Goal: Information Seeking & Learning: Compare options

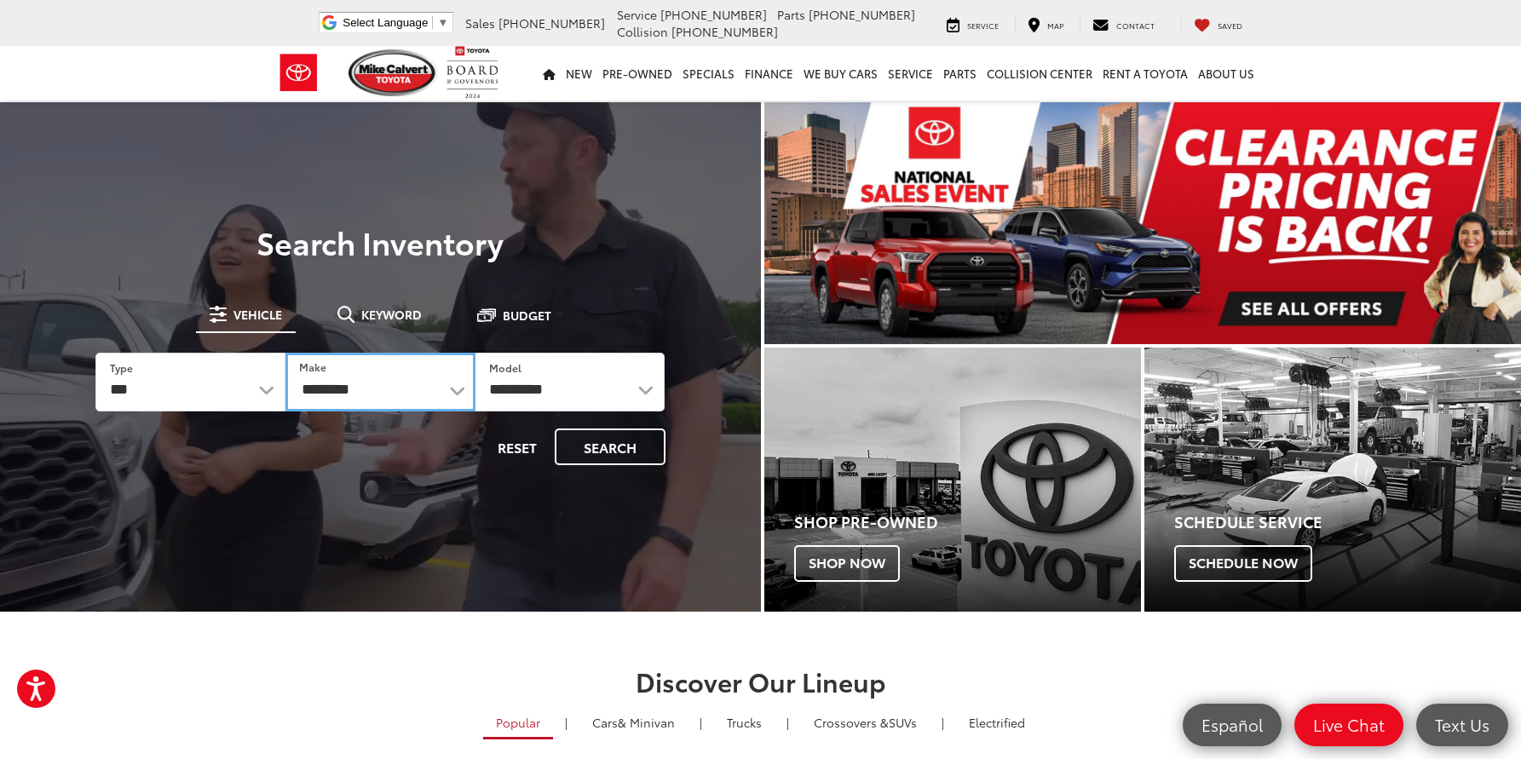
click at [341, 393] on select "**********" at bounding box center [380, 382] width 190 height 59
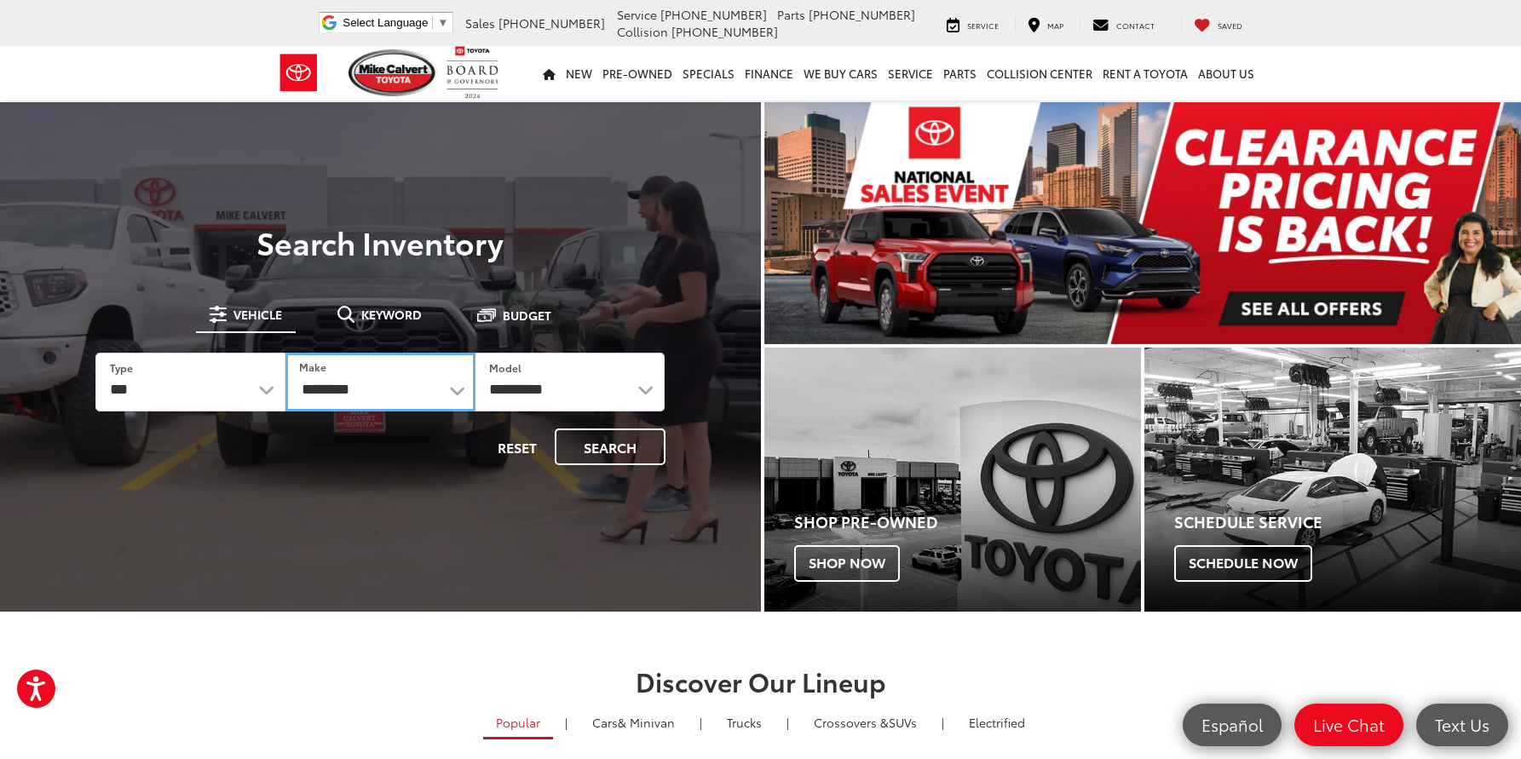
select select "*****"
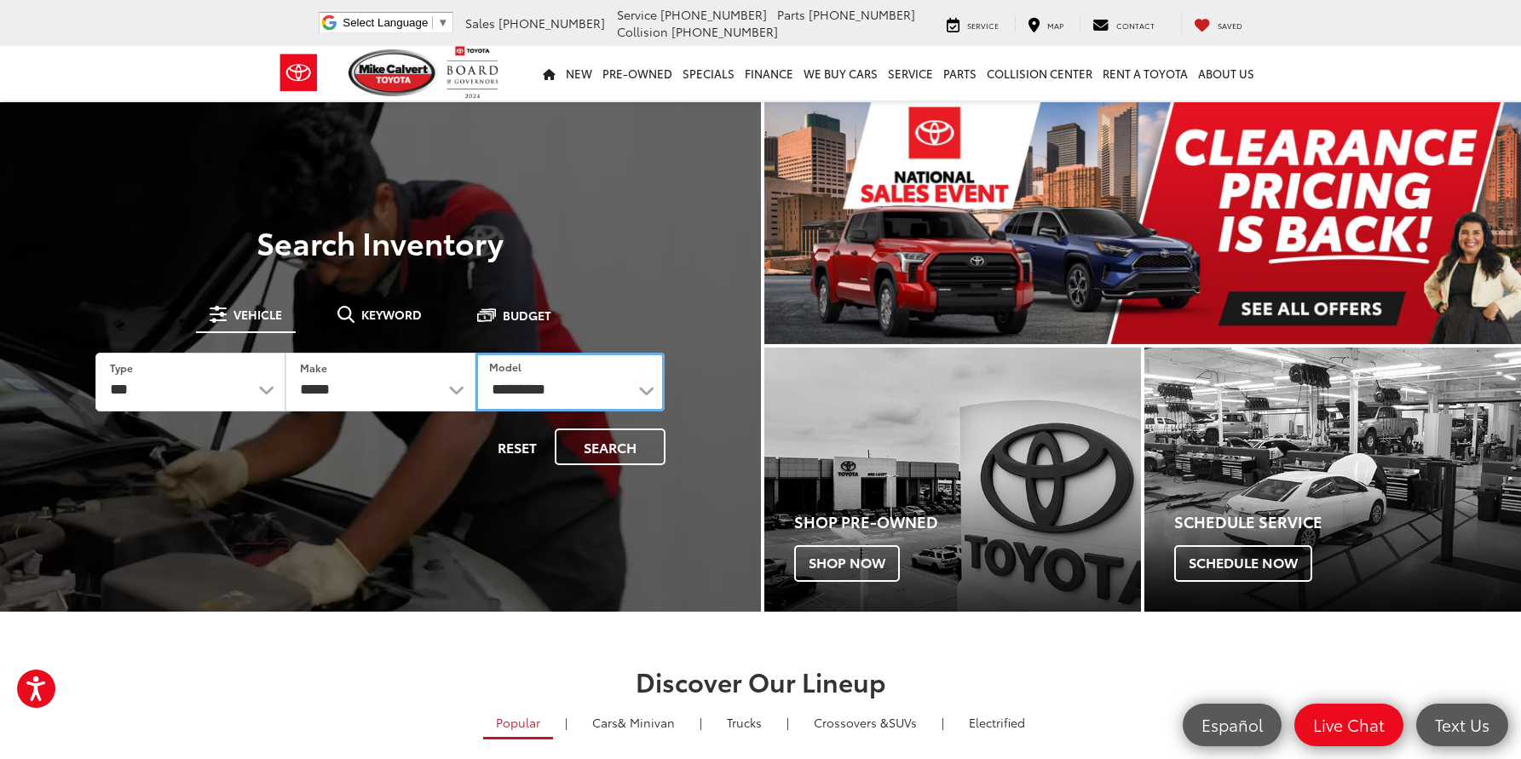
click at [595, 392] on select "********* ** ** ** ** ** **" at bounding box center [570, 382] width 190 height 59
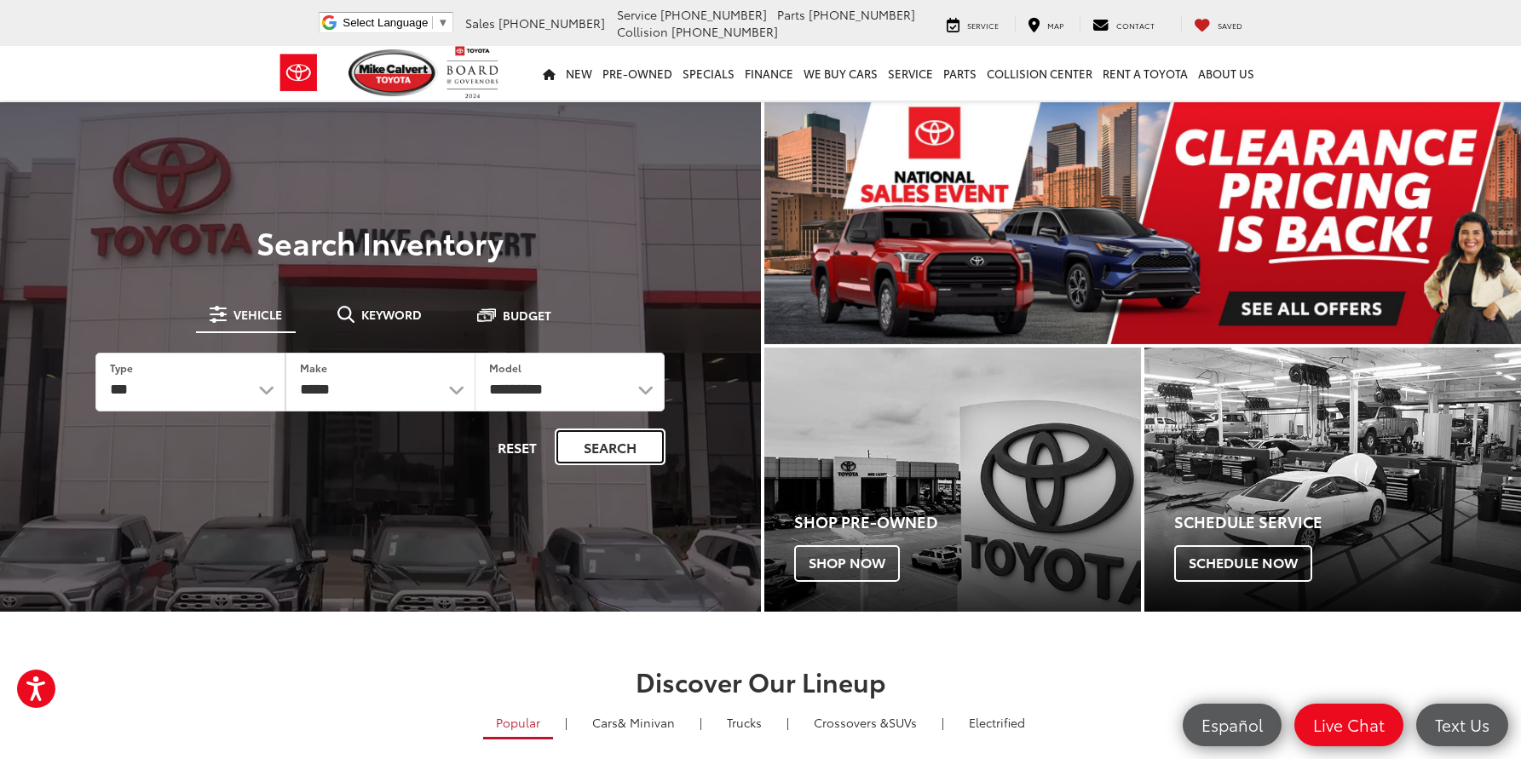
click at [591, 447] on button "Search" at bounding box center [610, 447] width 111 height 37
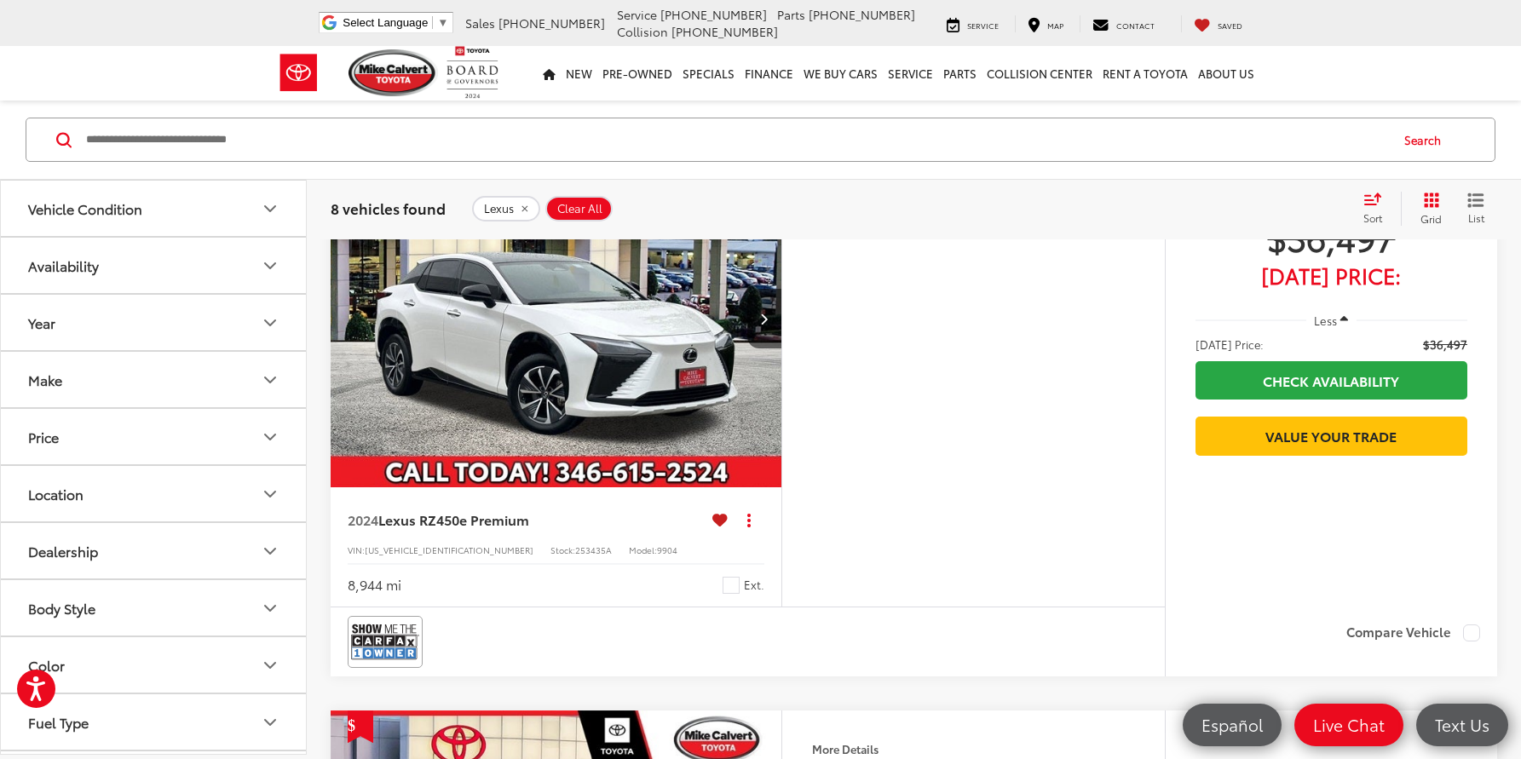
scroll to position [43, 0]
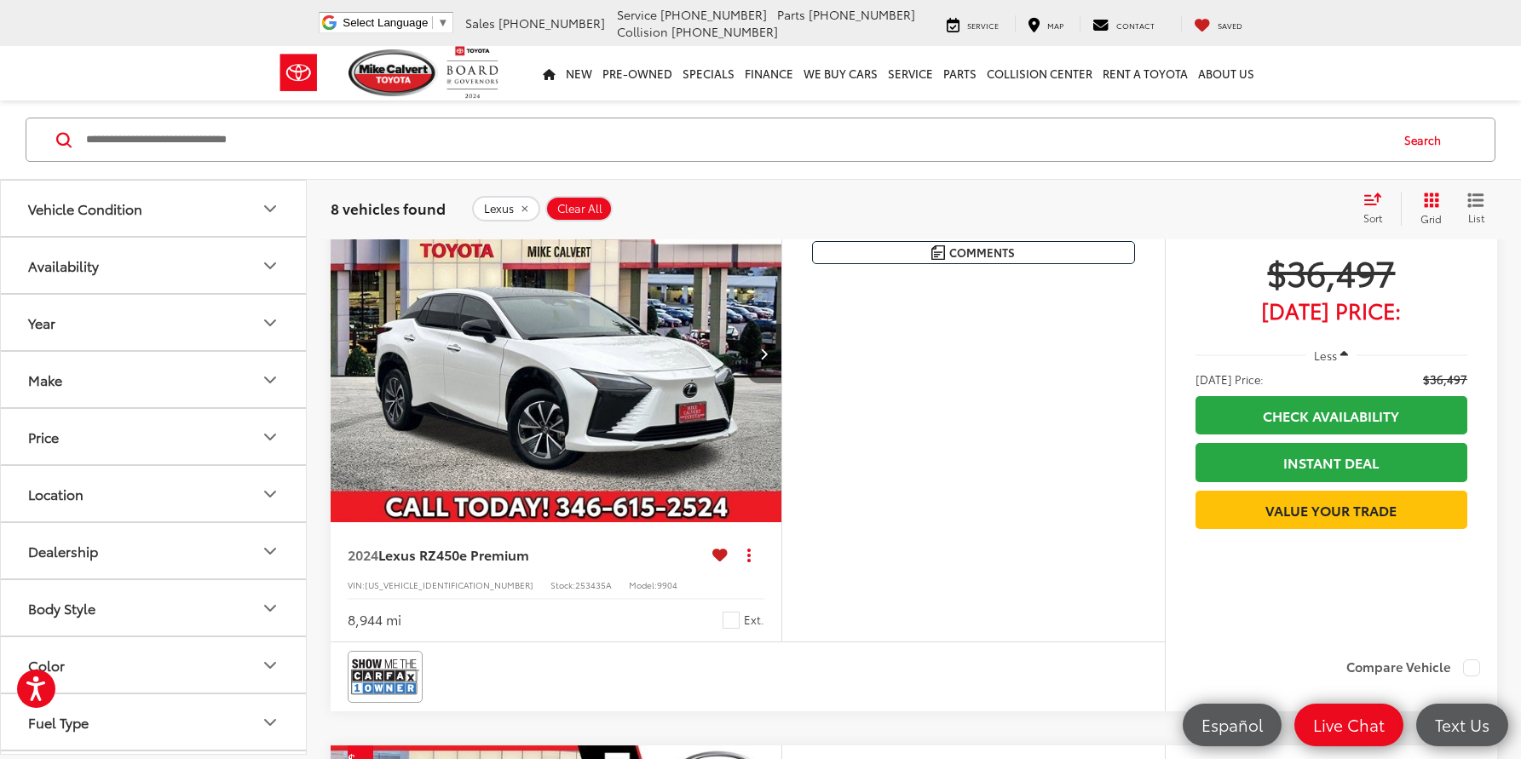
click at [768, 354] on button "Next image" at bounding box center [764, 354] width 34 height 60
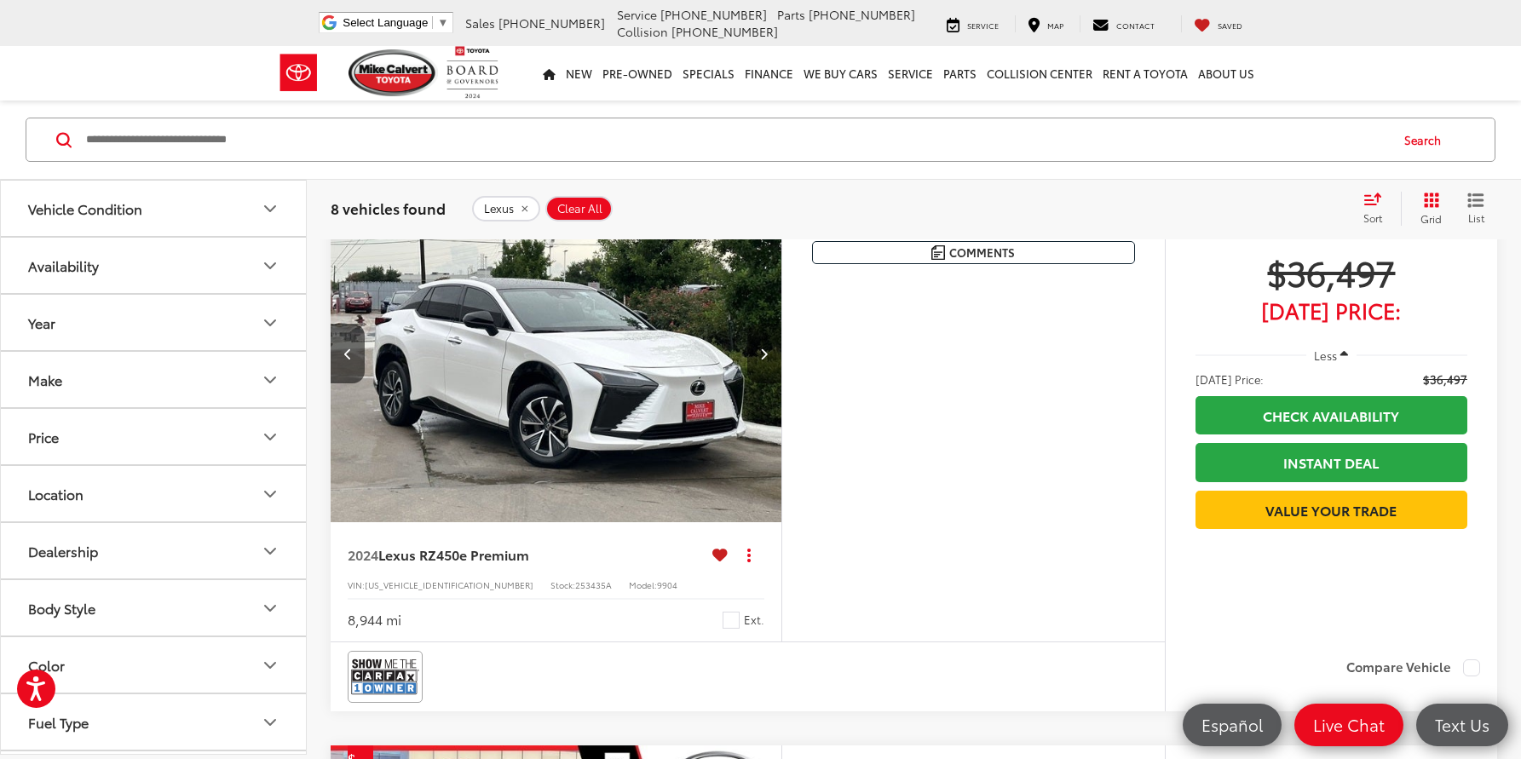
click at [768, 354] on button "Next image" at bounding box center [764, 354] width 34 height 60
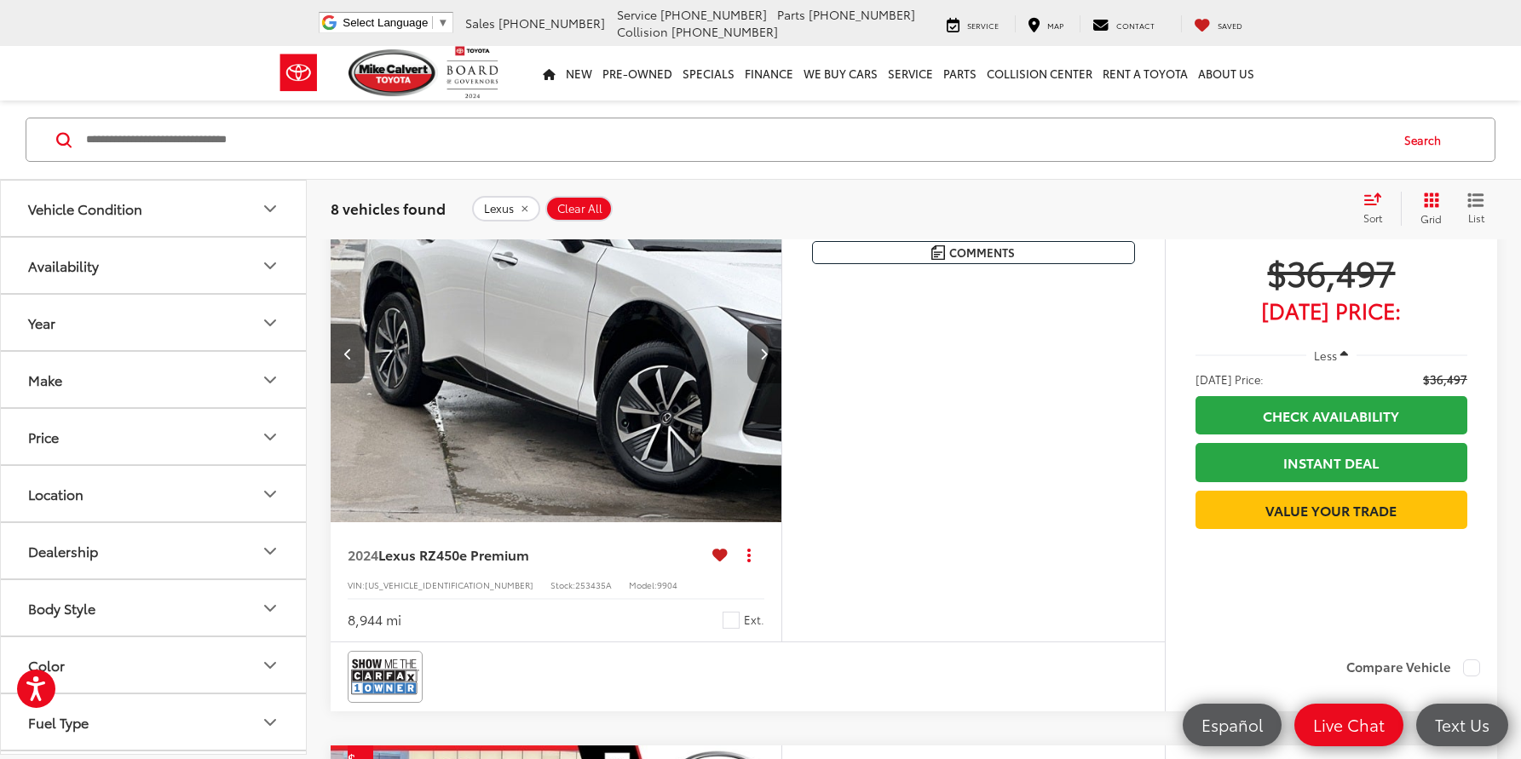
click at [768, 354] on button "Next image" at bounding box center [764, 354] width 34 height 60
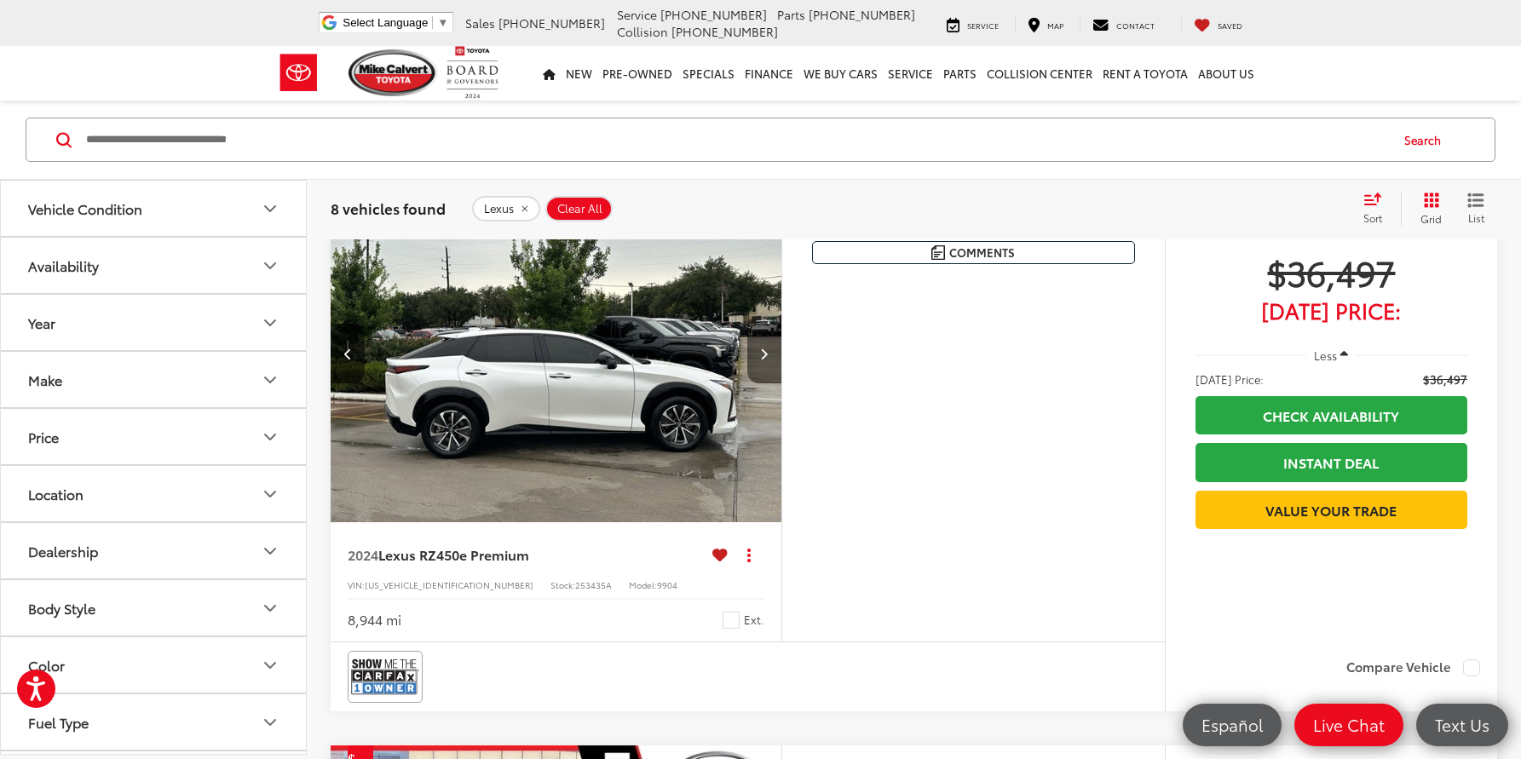
click at [768, 354] on button "Next image" at bounding box center [764, 354] width 34 height 60
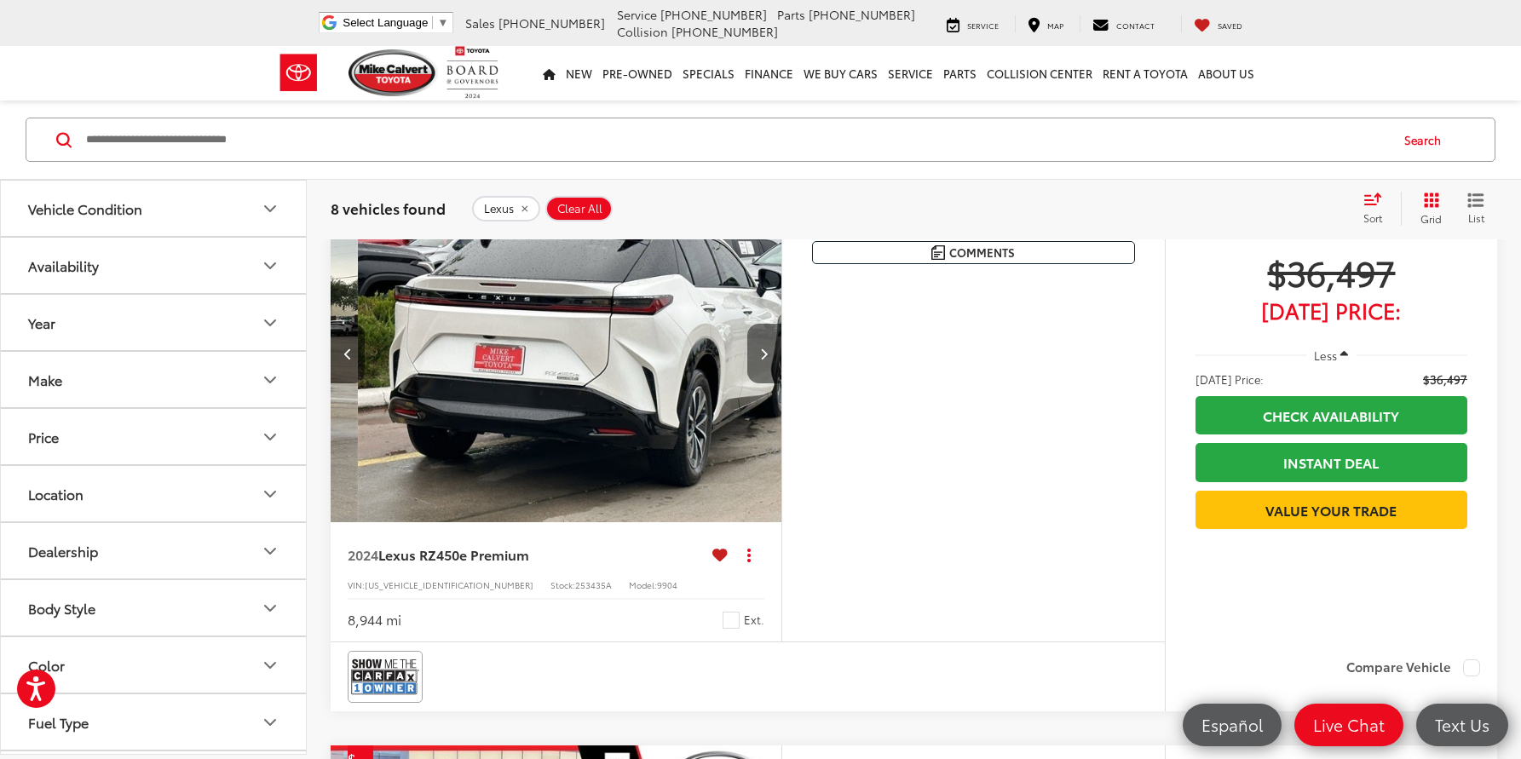
scroll to position [0, 1812]
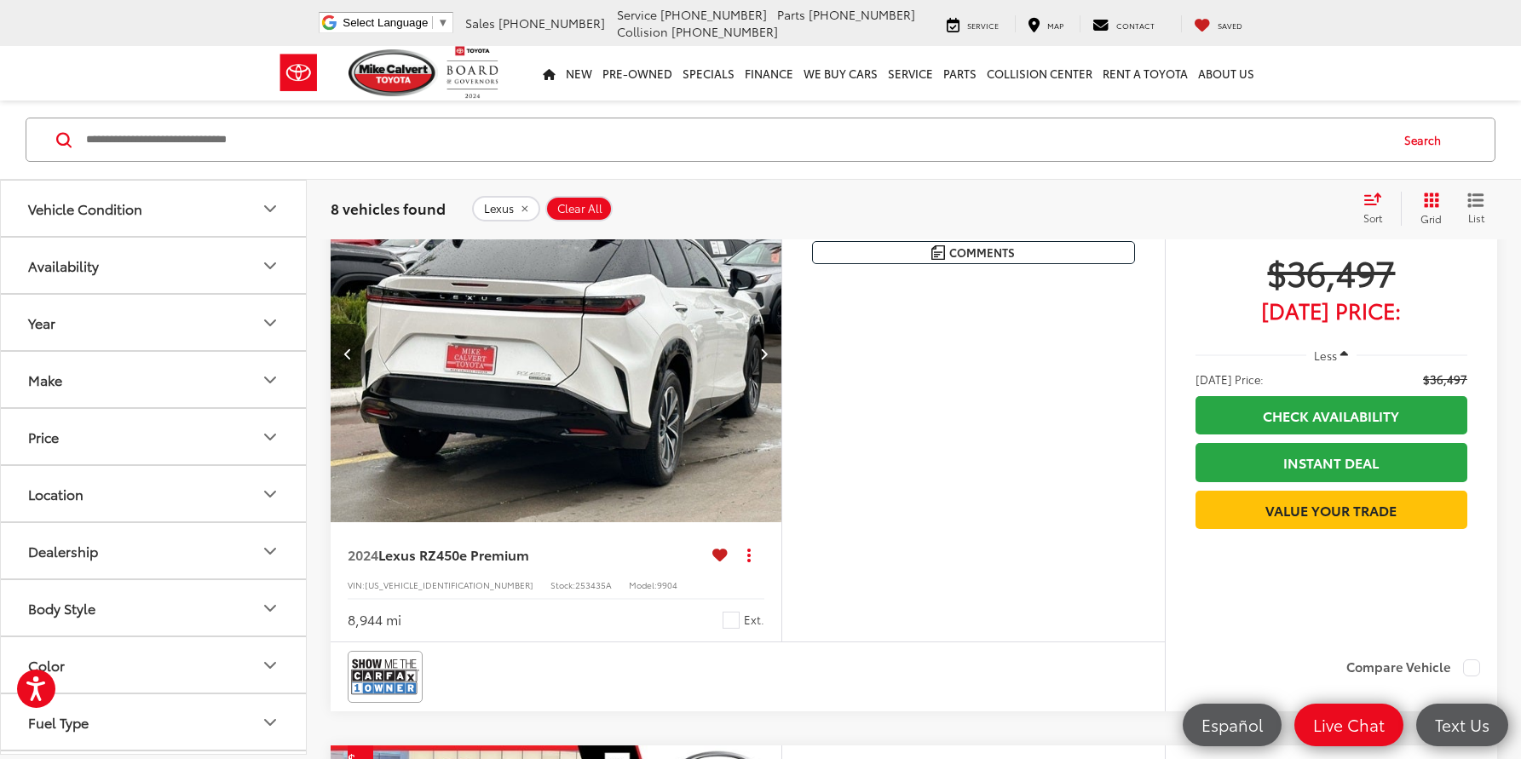
click at [768, 354] on button "Next image" at bounding box center [764, 354] width 34 height 60
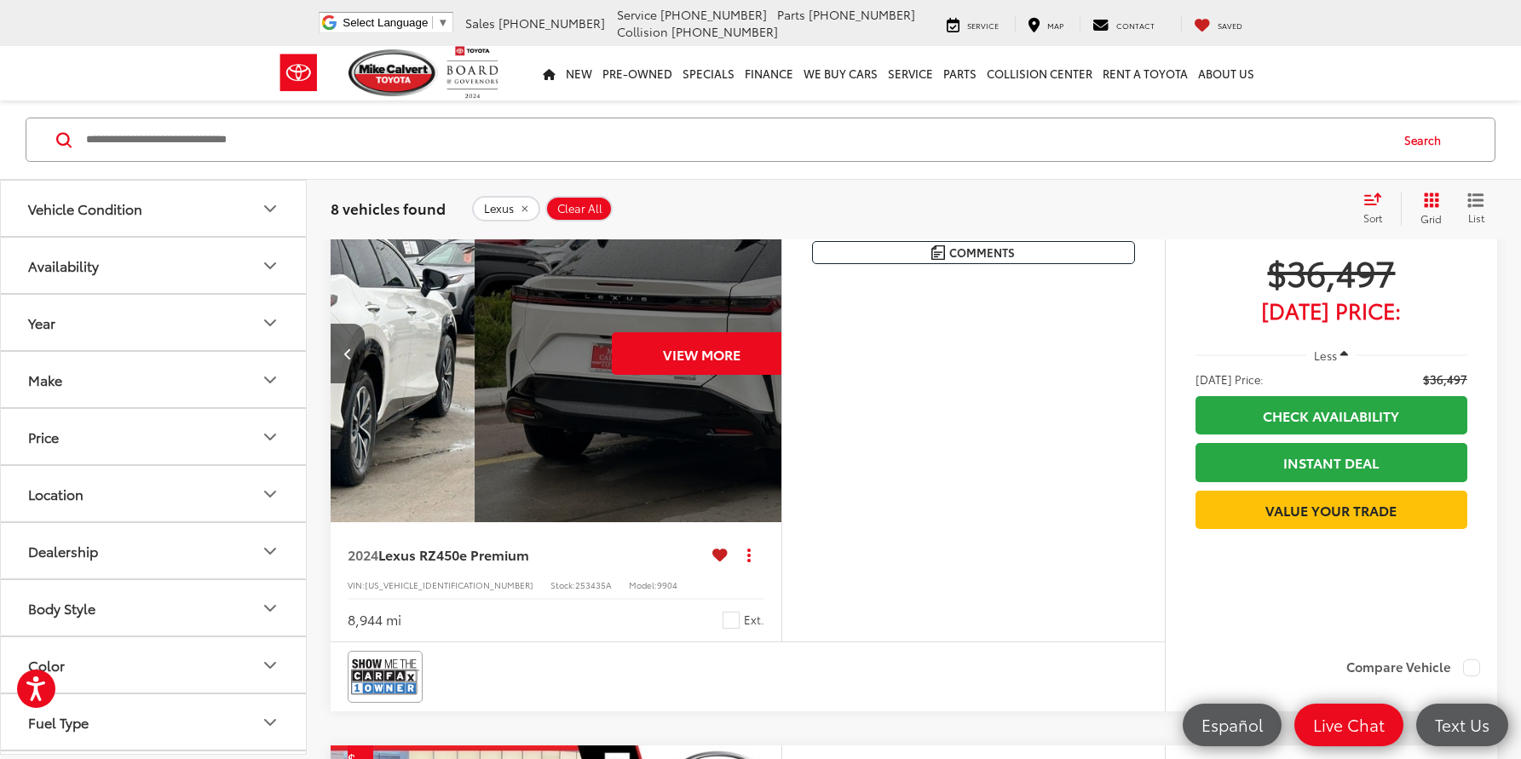
scroll to position [0, 2265]
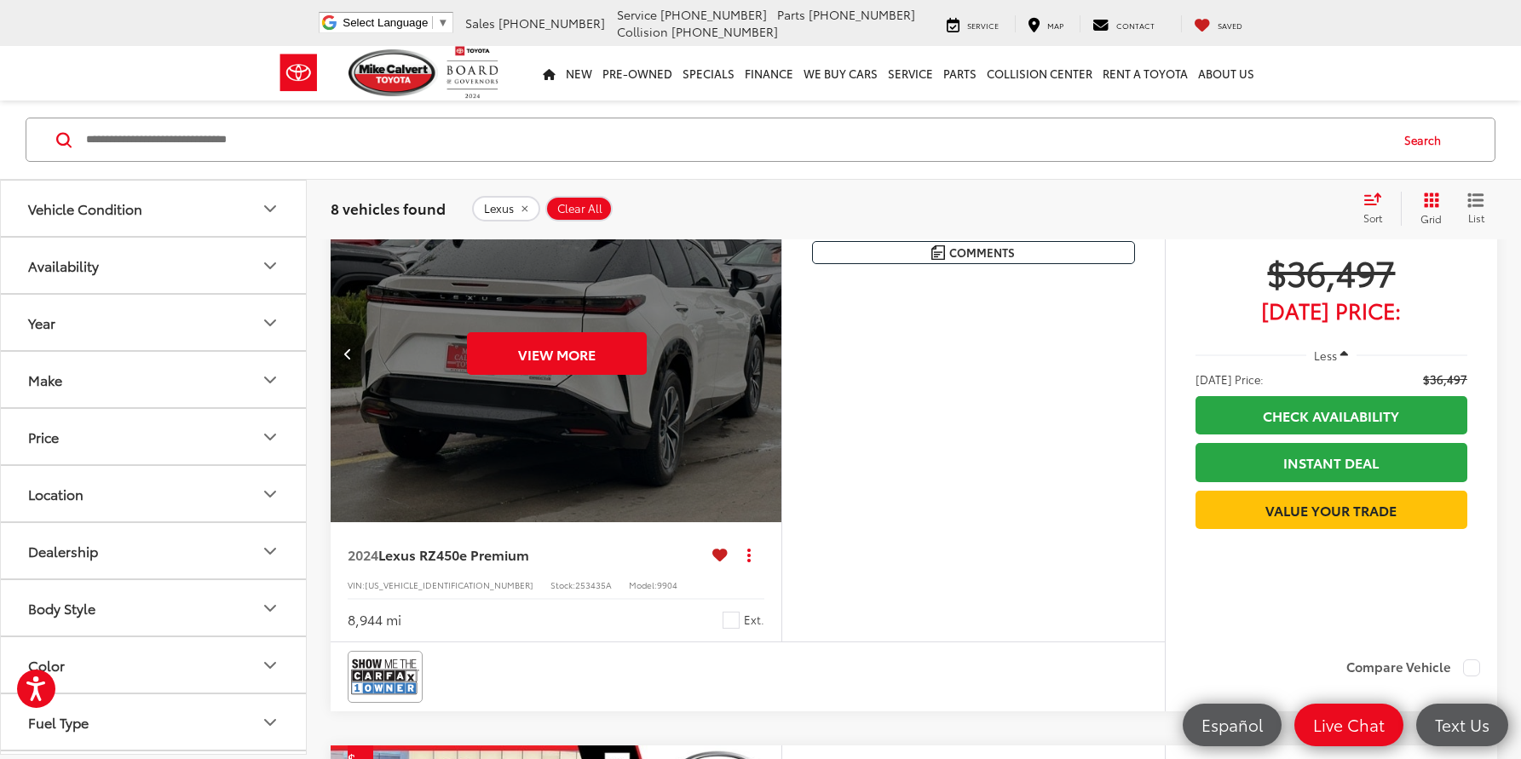
click at [768, 354] on div "View More" at bounding box center [556, 354] width 453 height 340
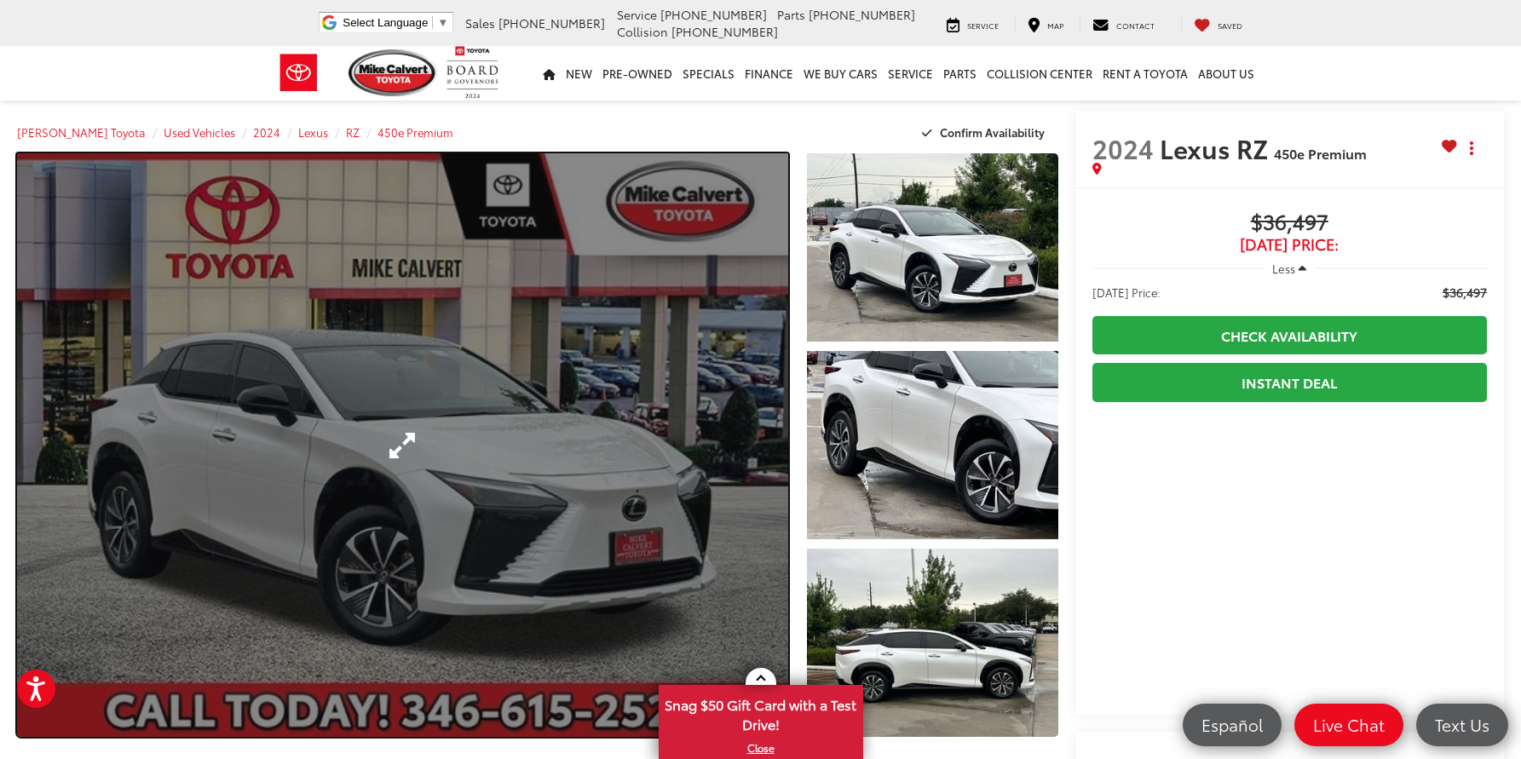
click at [504, 562] on link "Expand Photo 0" at bounding box center [402, 445] width 771 height 584
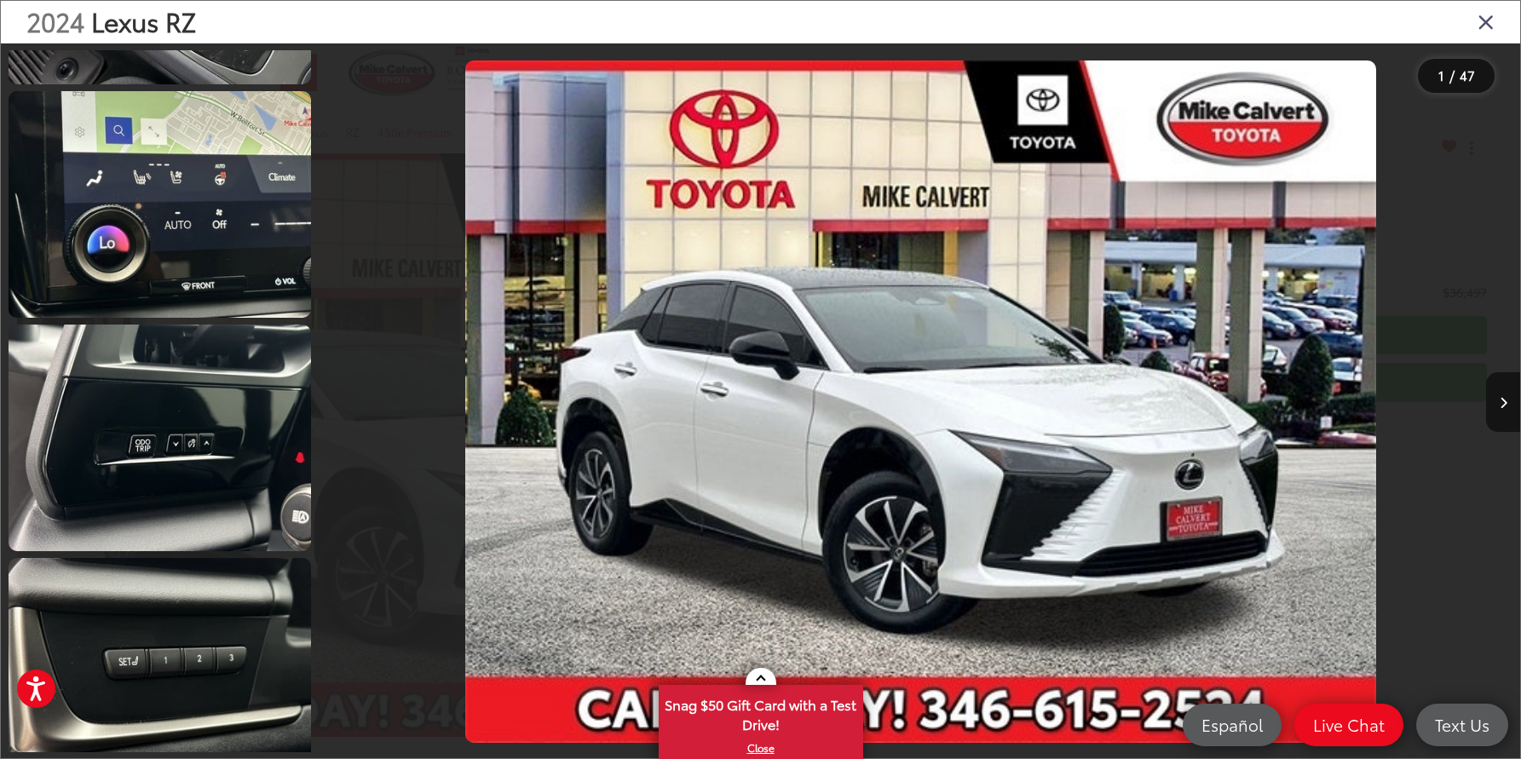
scroll to position [4243, 0]
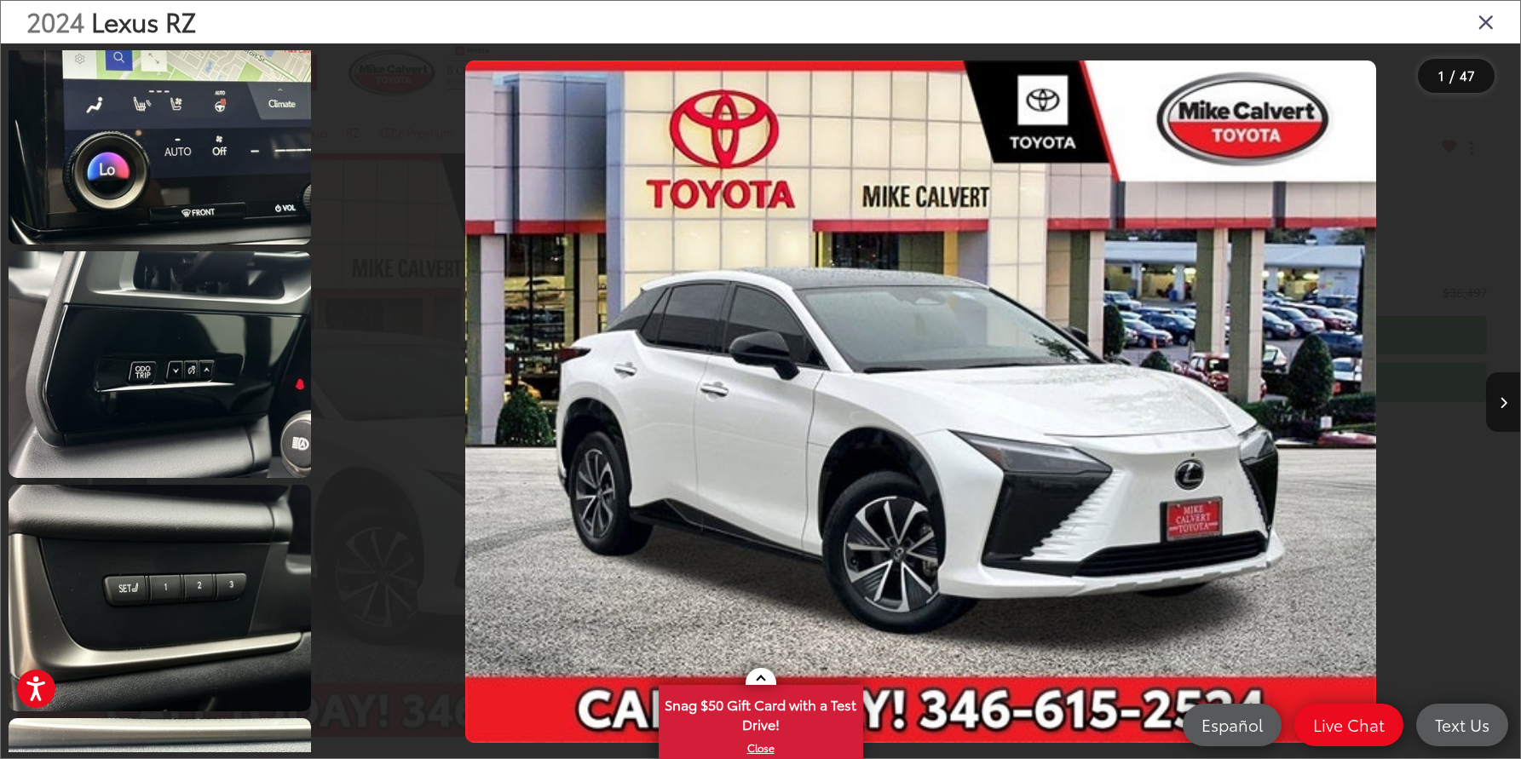
click at [1486, 30] on icon "Close gallery" at bounding box center [1486, 21] width 17 height 22
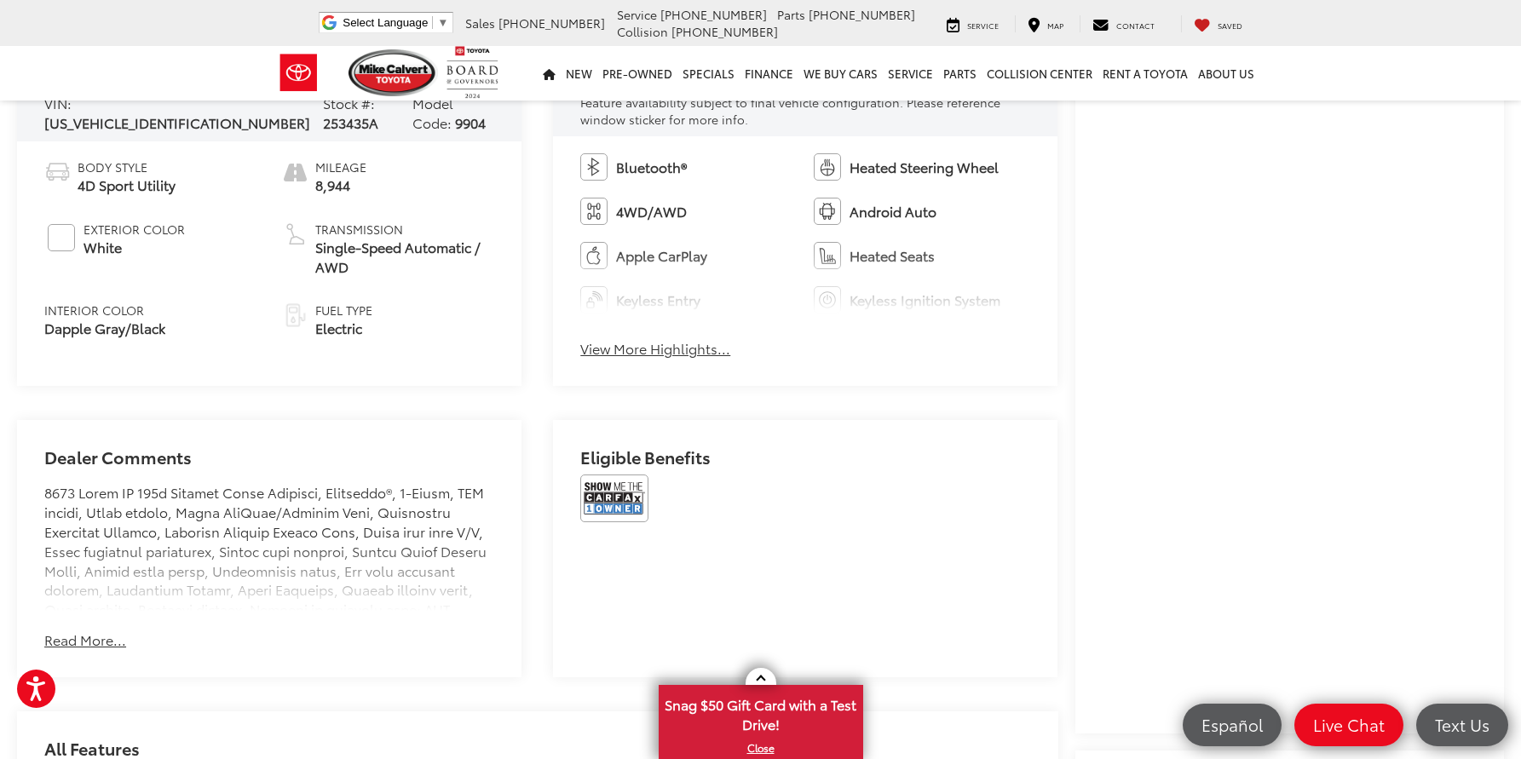
scroll to position [817, 0]
click at [647, 343] on button "View More Highlights..." at bounding box center [655, 347] width 150 height 20
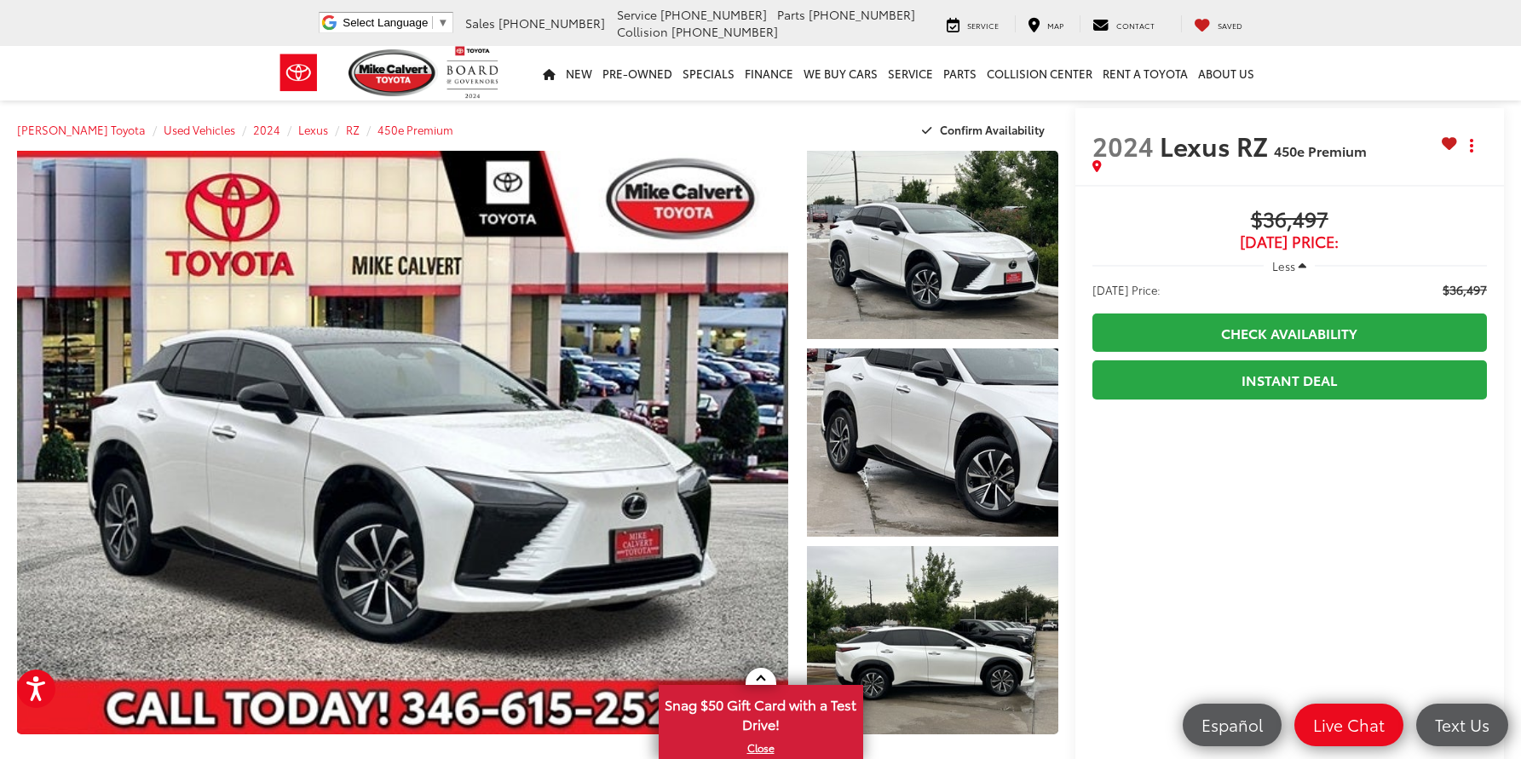
scroll to position [0, 0]
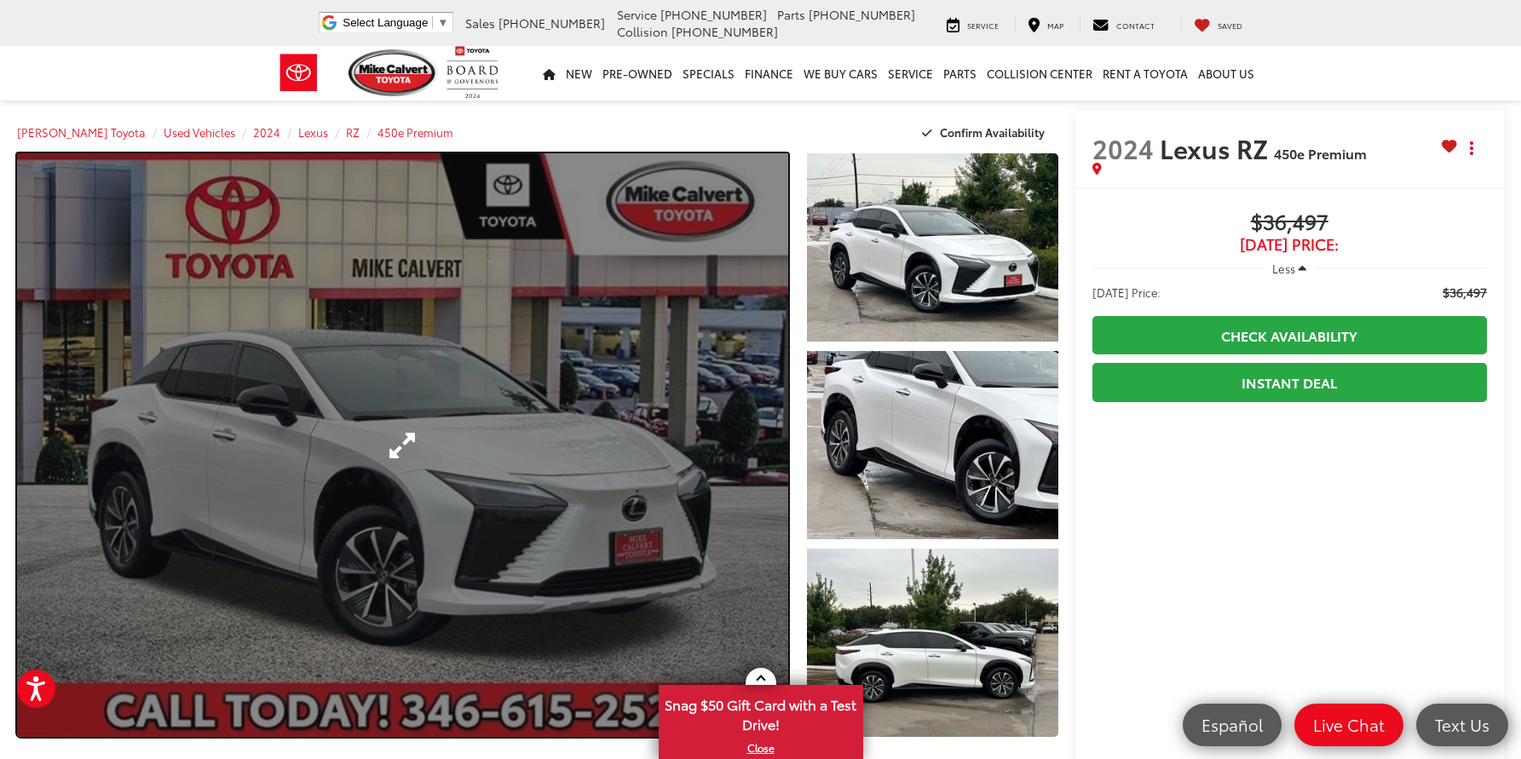
click at [664, 541] on link "Expand Photo 0" at bounding box center [402, 445] width 771 height 584
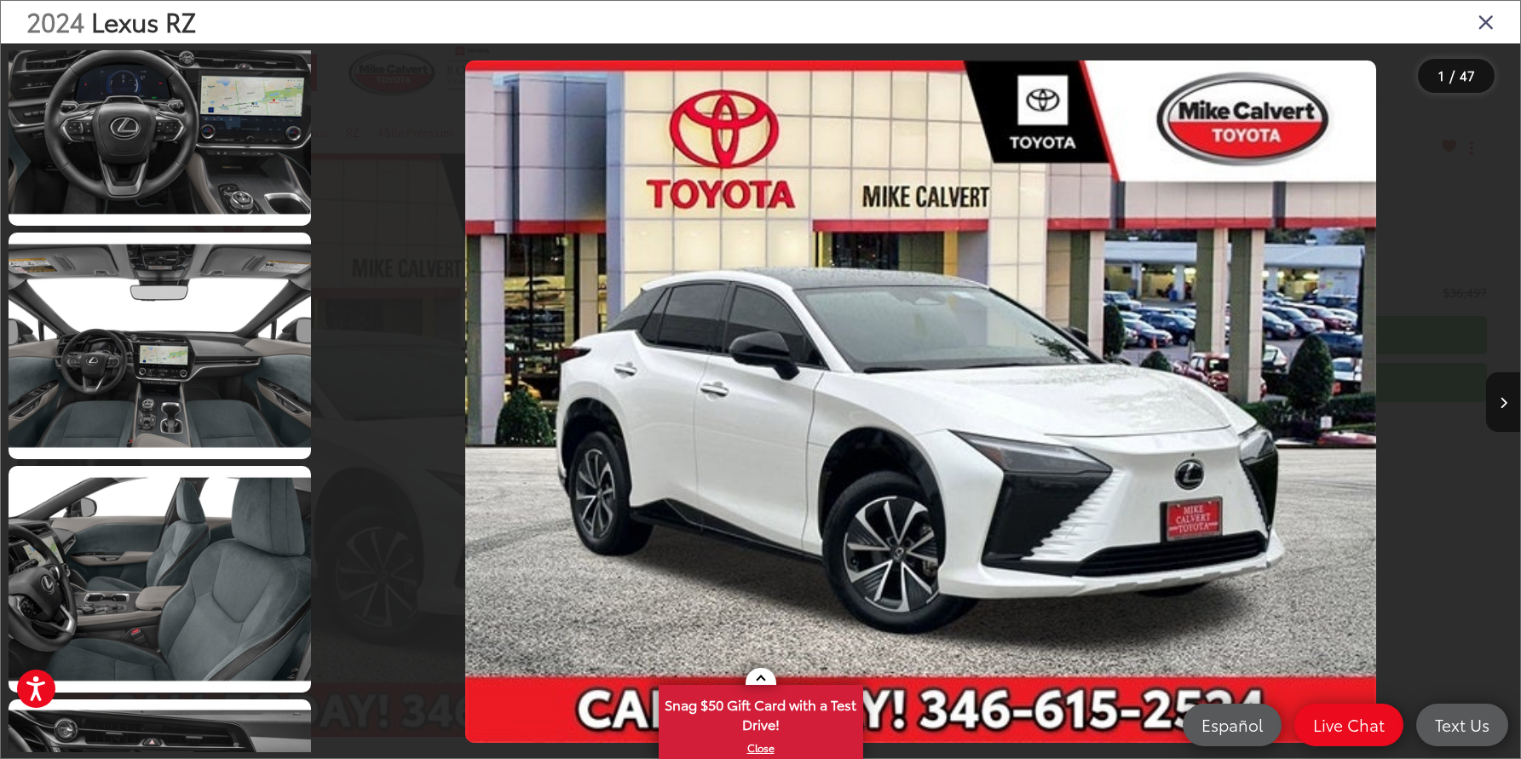
scroll to position [8727, 0]
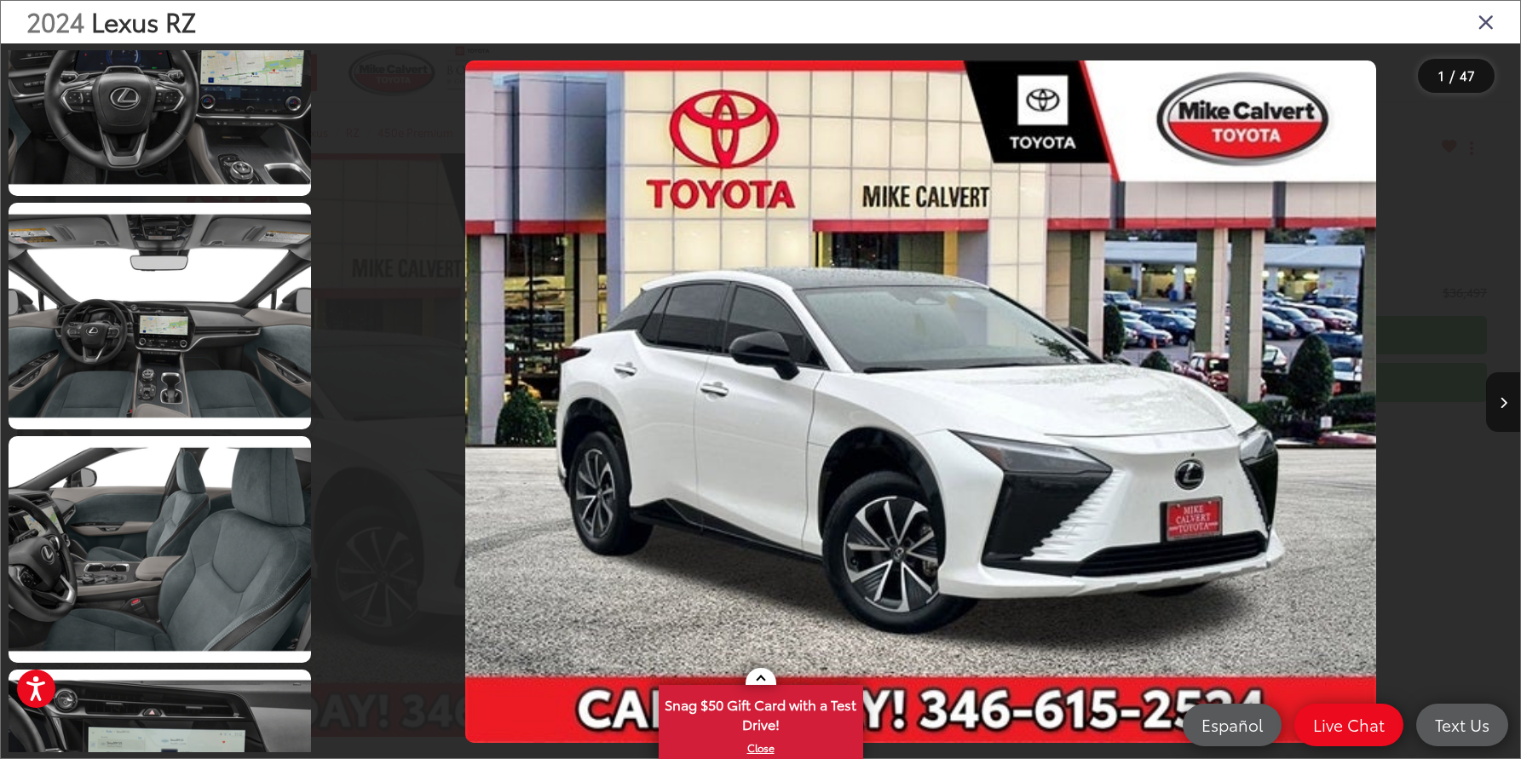
click at [1489, 26] on icon "Close gallery" at bounding box center [1486, 21] width 17 height 22
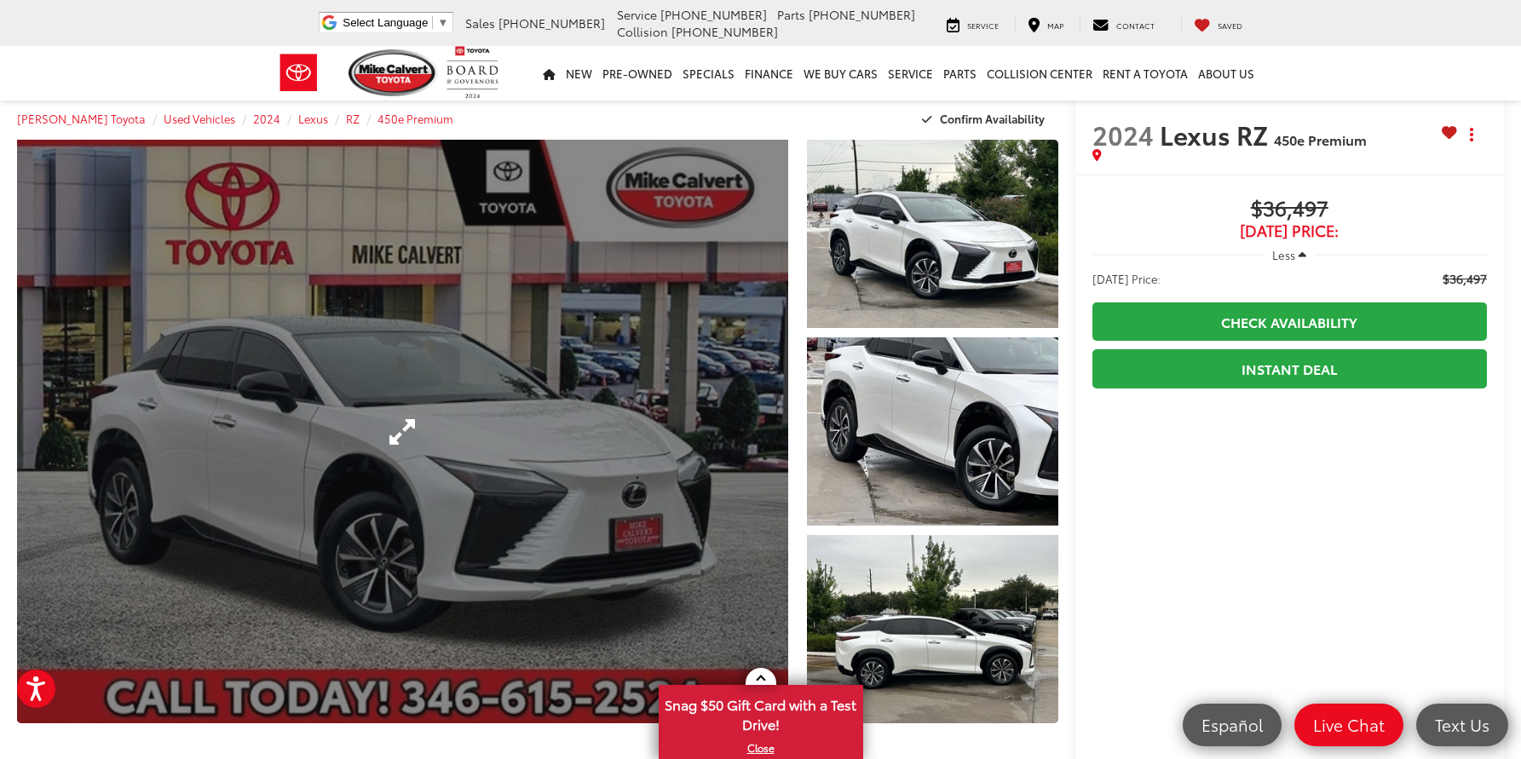
scroll to position [0, 0]
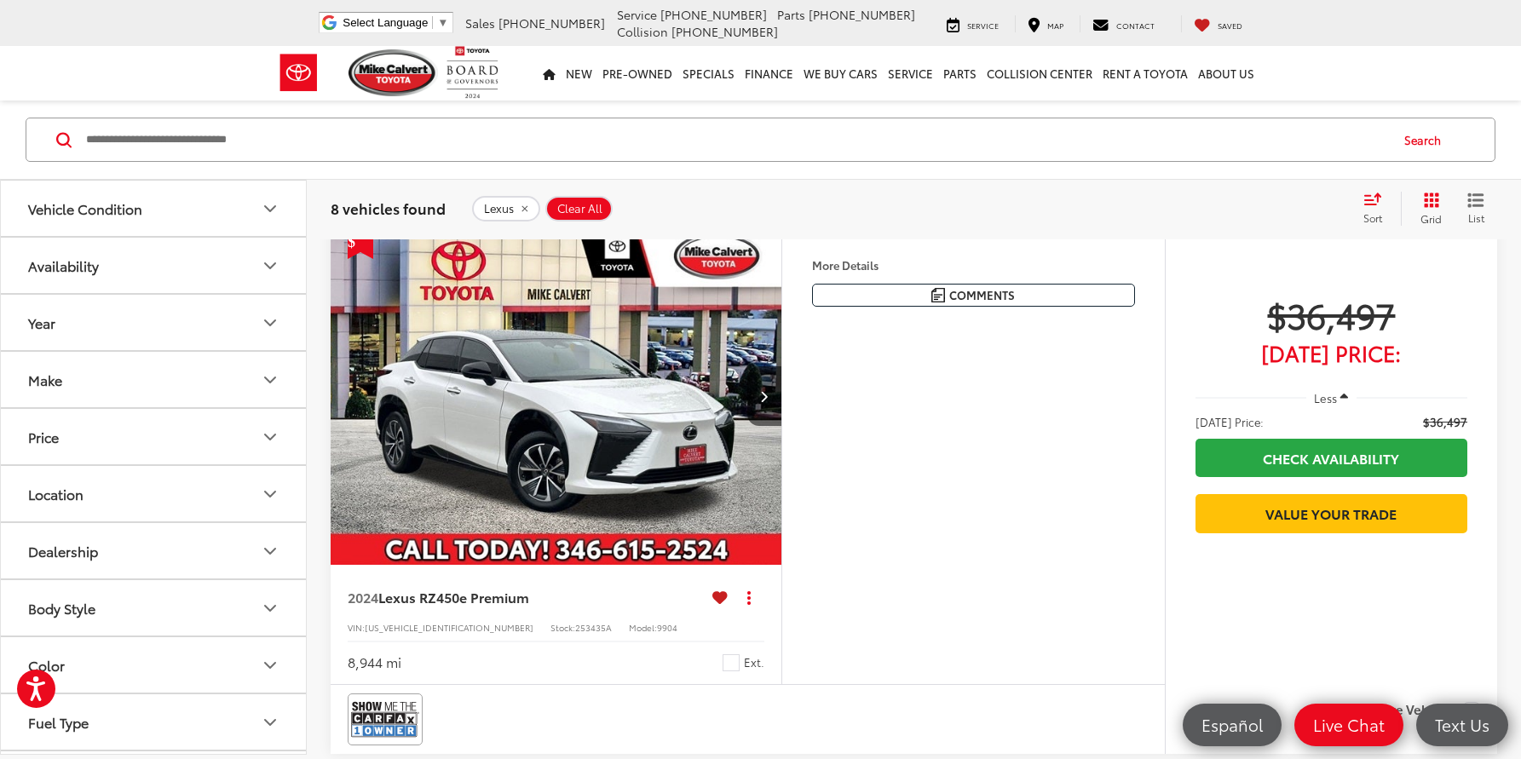
click at [717, 597] on icon at bounding box center [719, 597] width 15 height 1
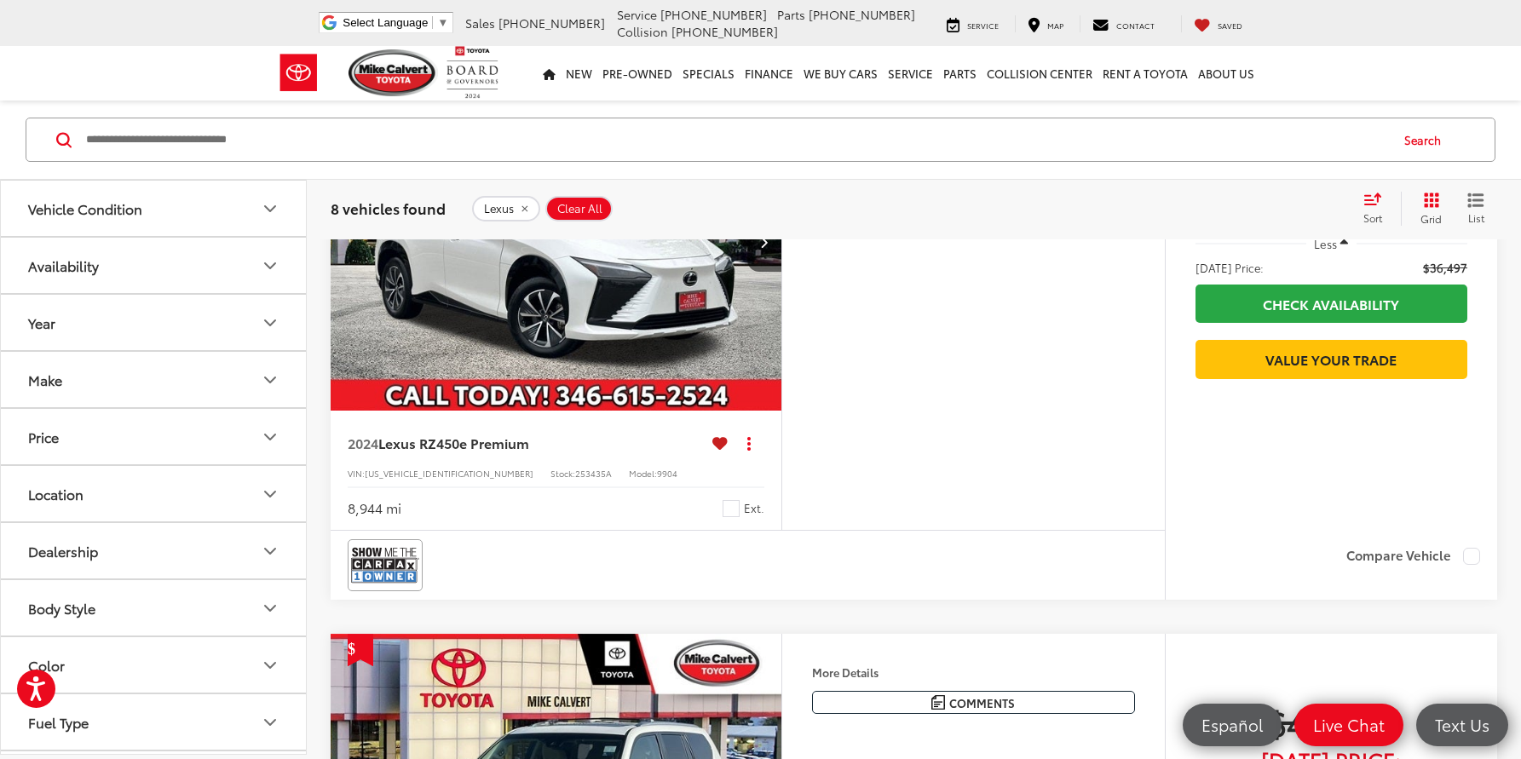
scroll to position [235, 0]
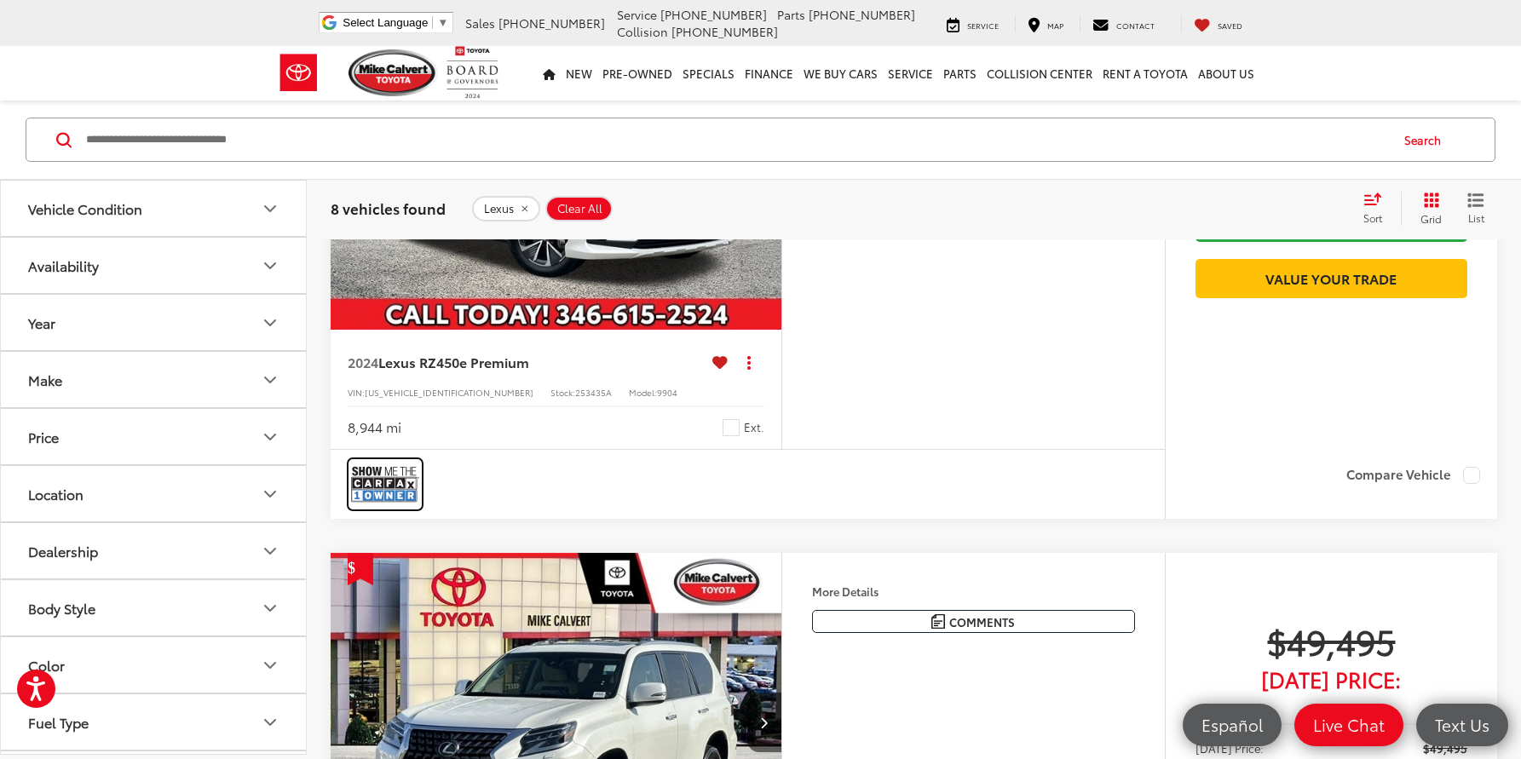
click at [366, 480] on img at bounding box center [385, 484] width 68 height 45
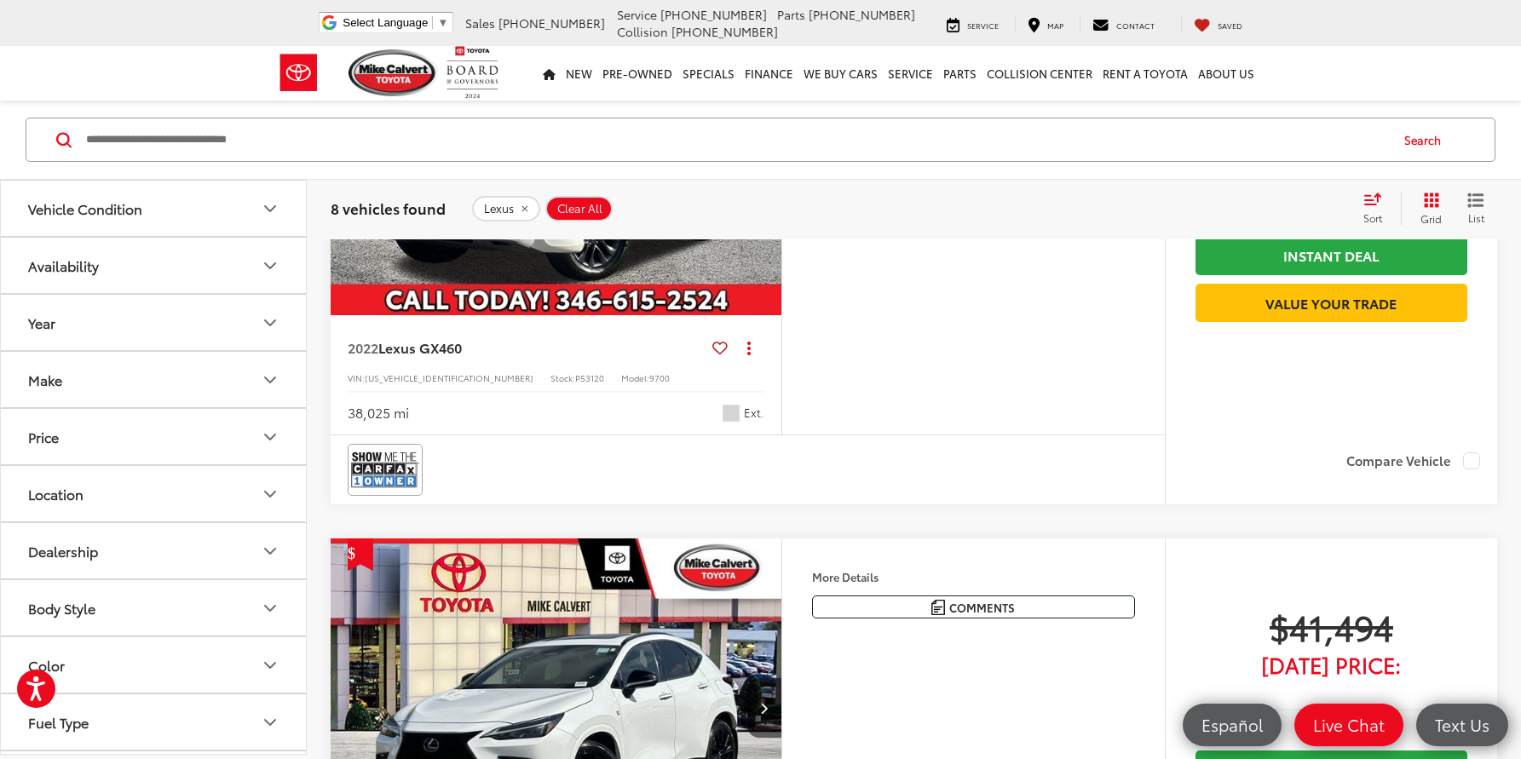
scroll to position [1123, 0]
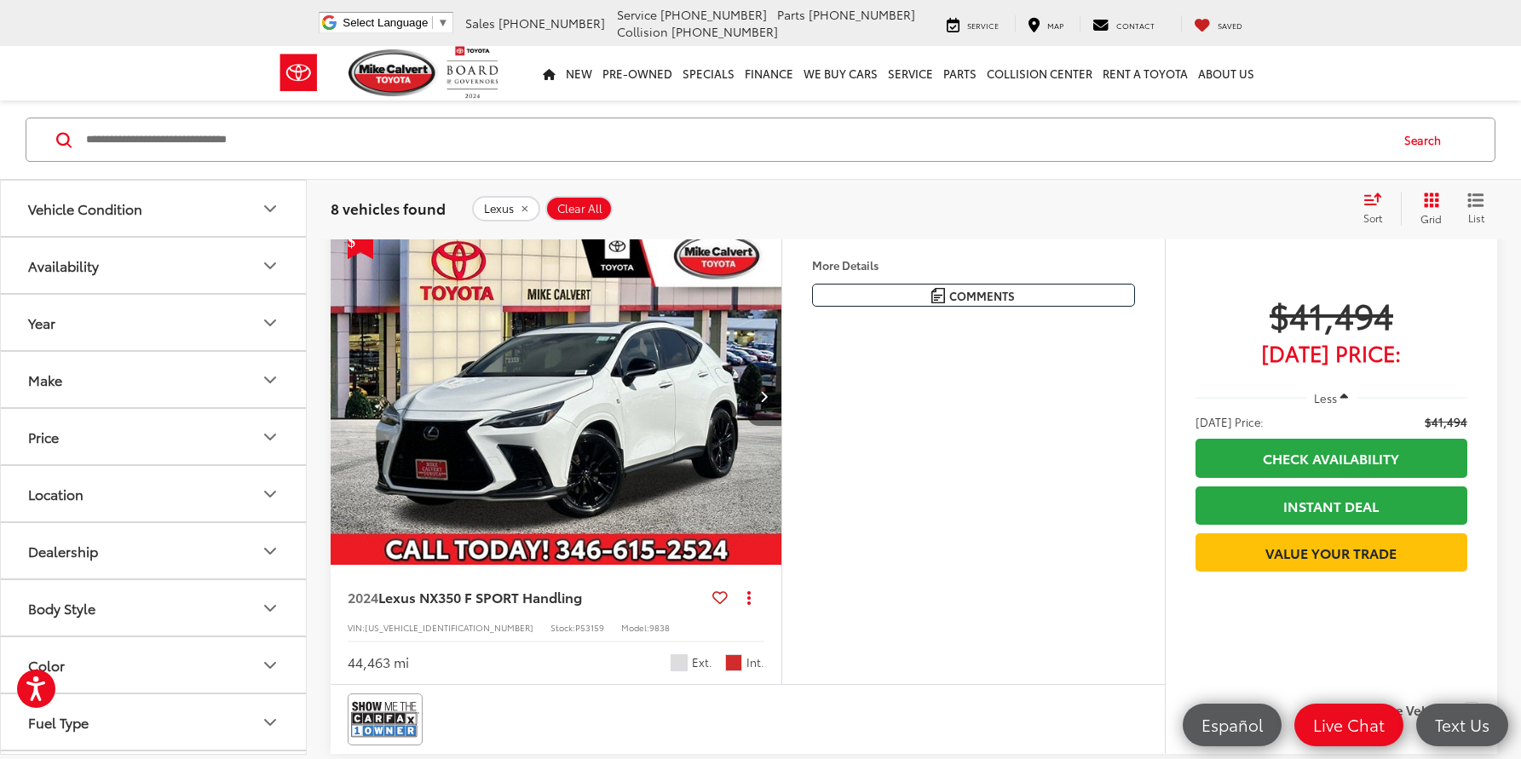
click at [764, 401] on icon "Next image" at bounding box center [764, 396] width 8 height 12
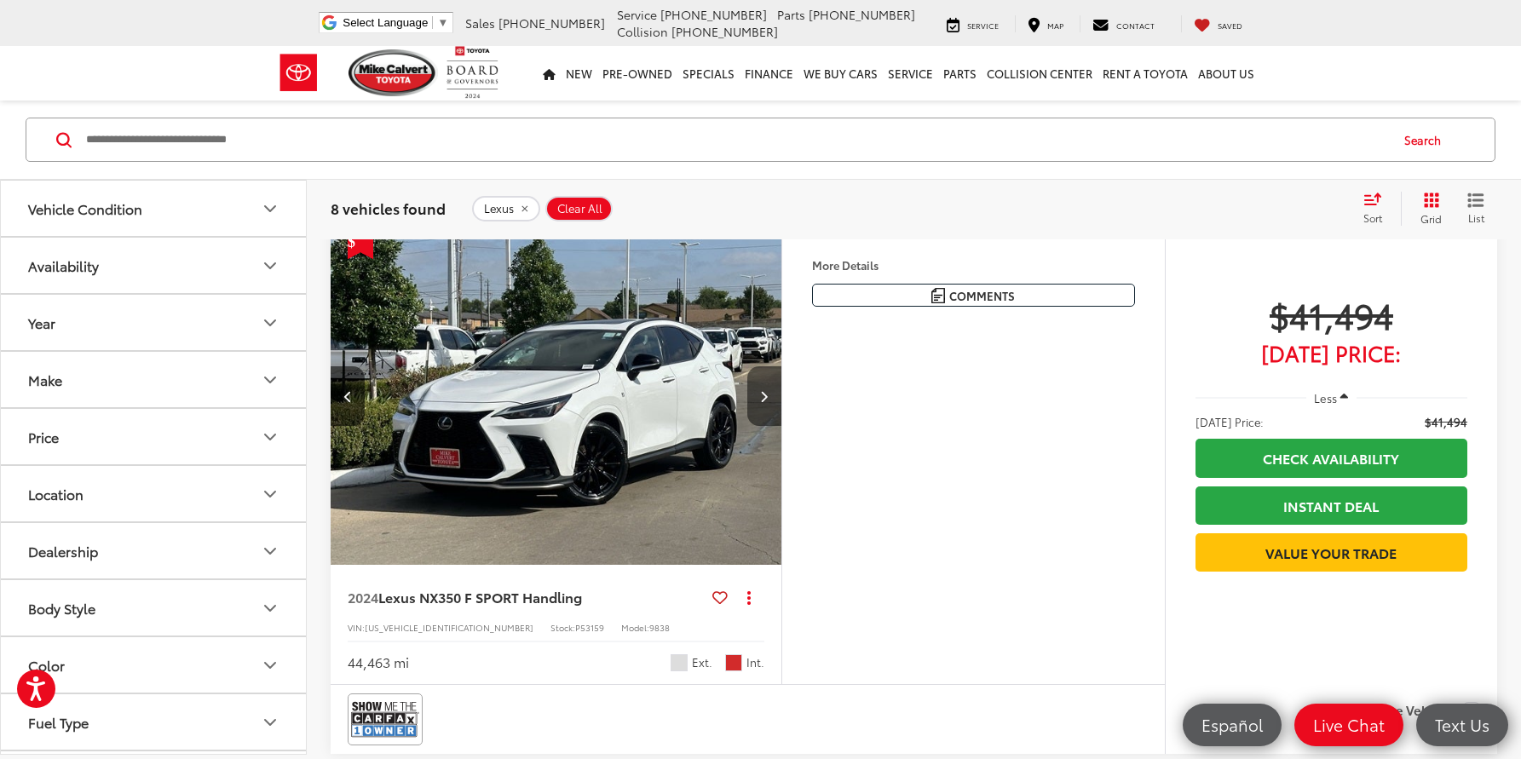
click at [764, 401] on icon "Next image" at bounding box center [764, 396] width 8 height 12
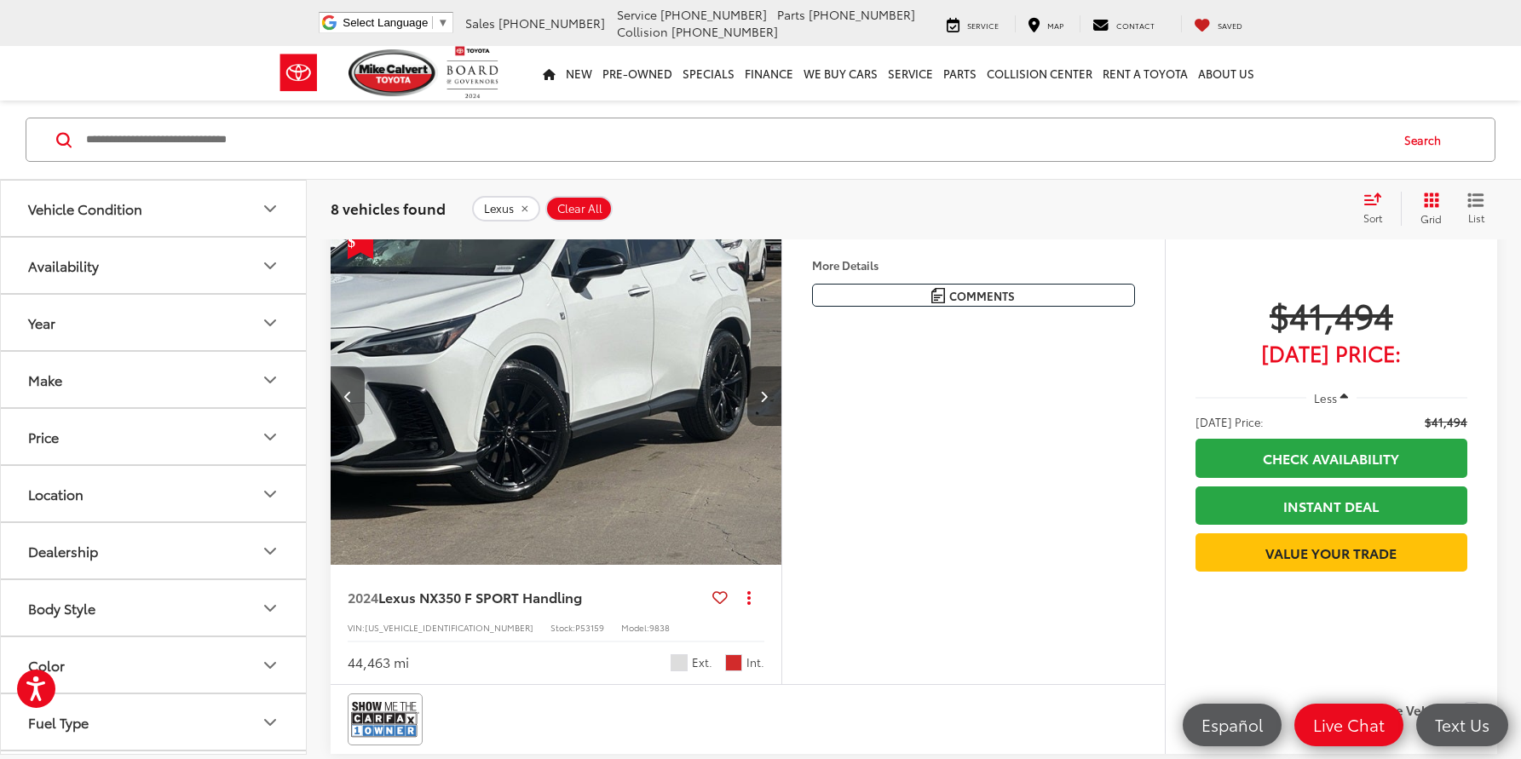
click at [764, 401] on icon "Next image" at bounding box center [764, 396] width 8 height 12
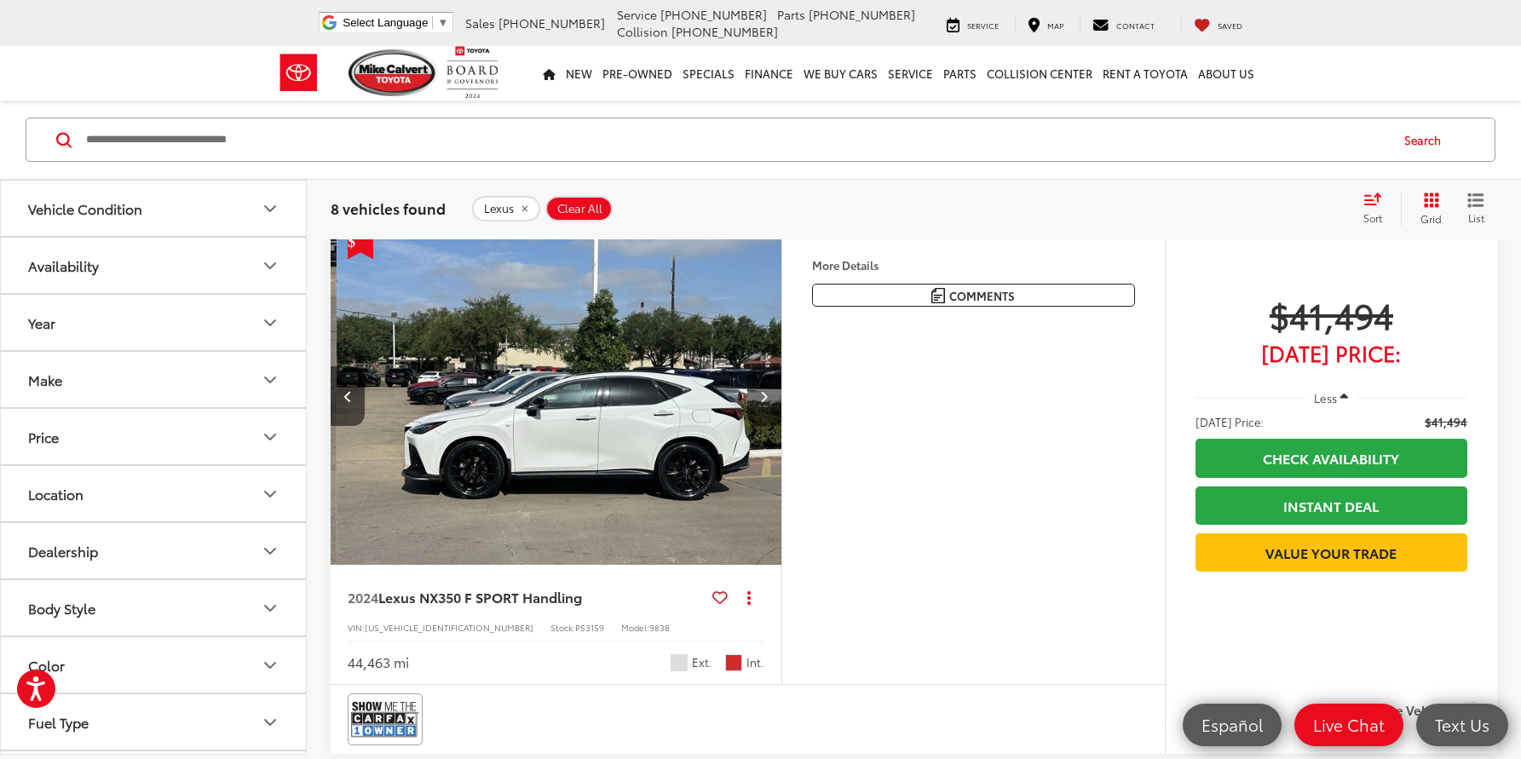
scroll to position [0, 1359]
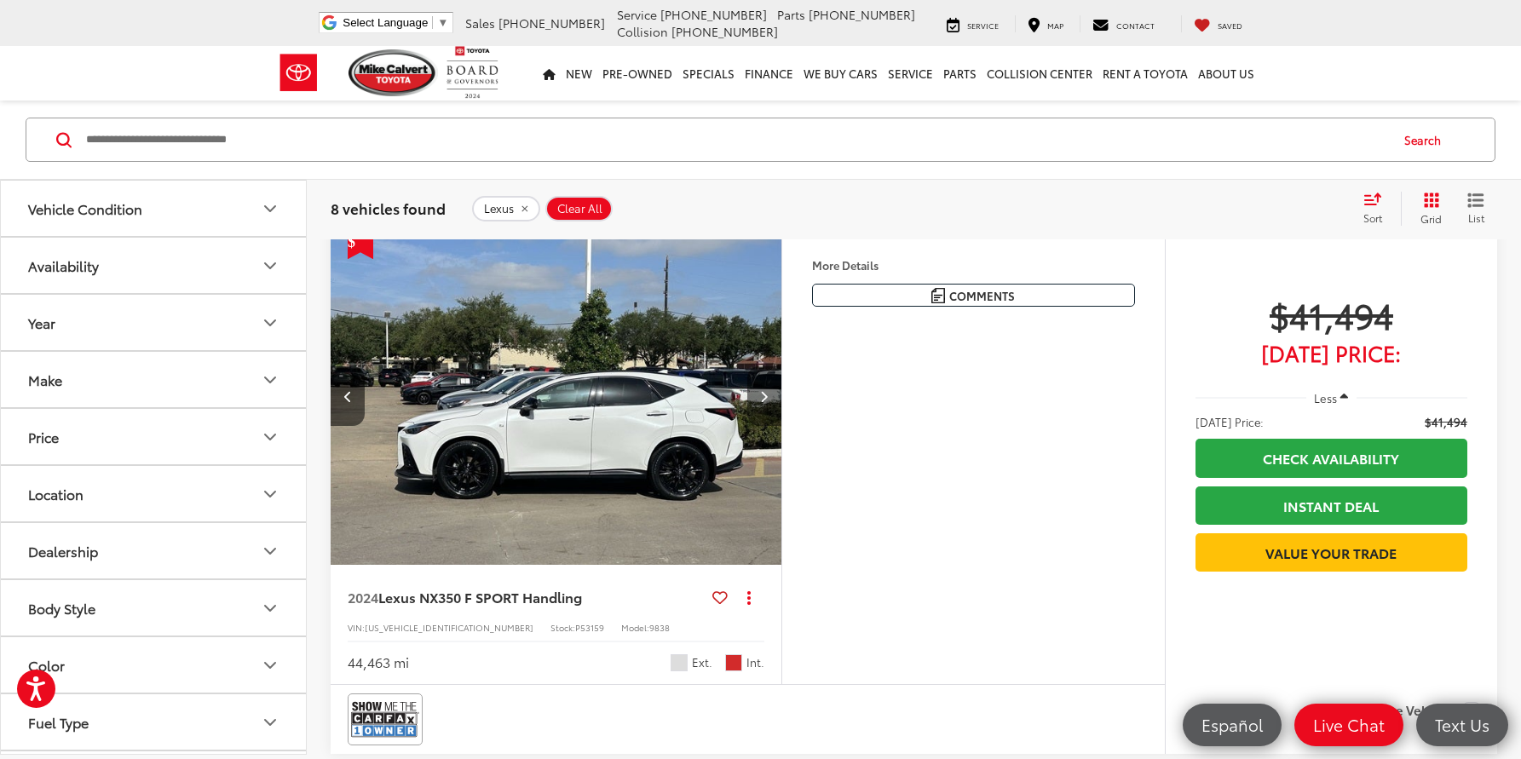
click at [769, 396] on button "Next image" at bounding box center [764, 396] width 34 height 60
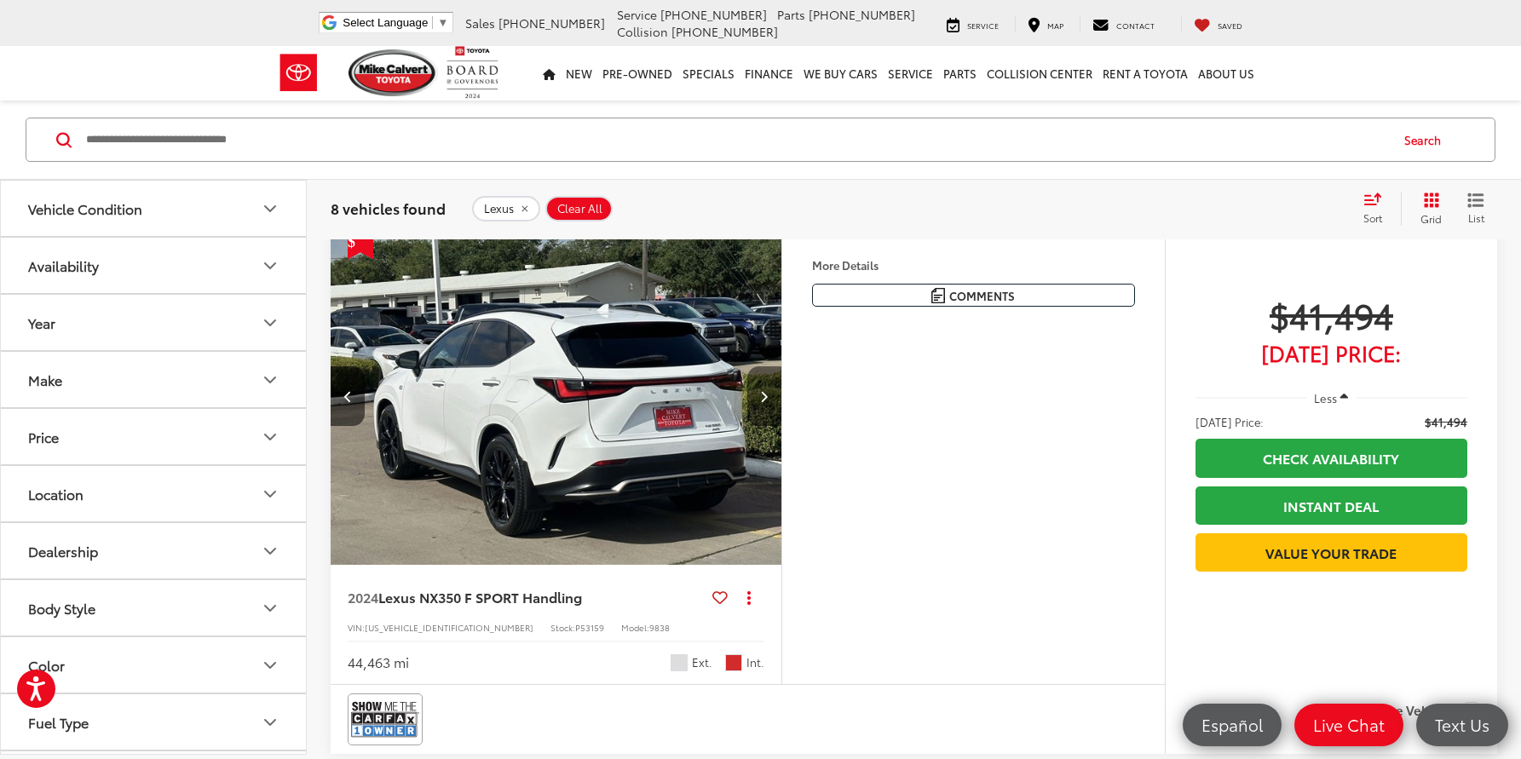
click at [769, 396] on button "Next image" at bounding box center [764, 396] width 34 height 60
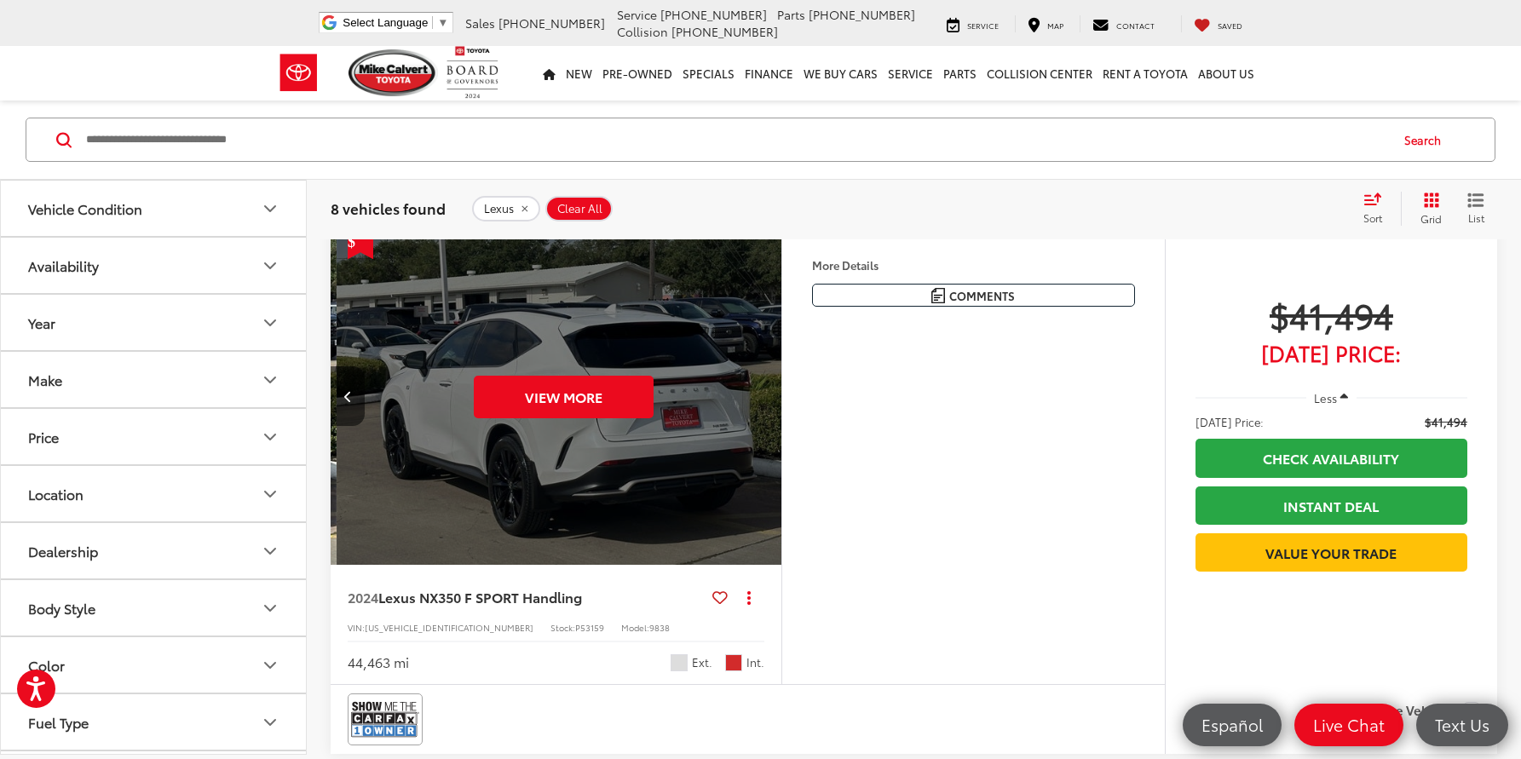
scroll to position [0, 2265]
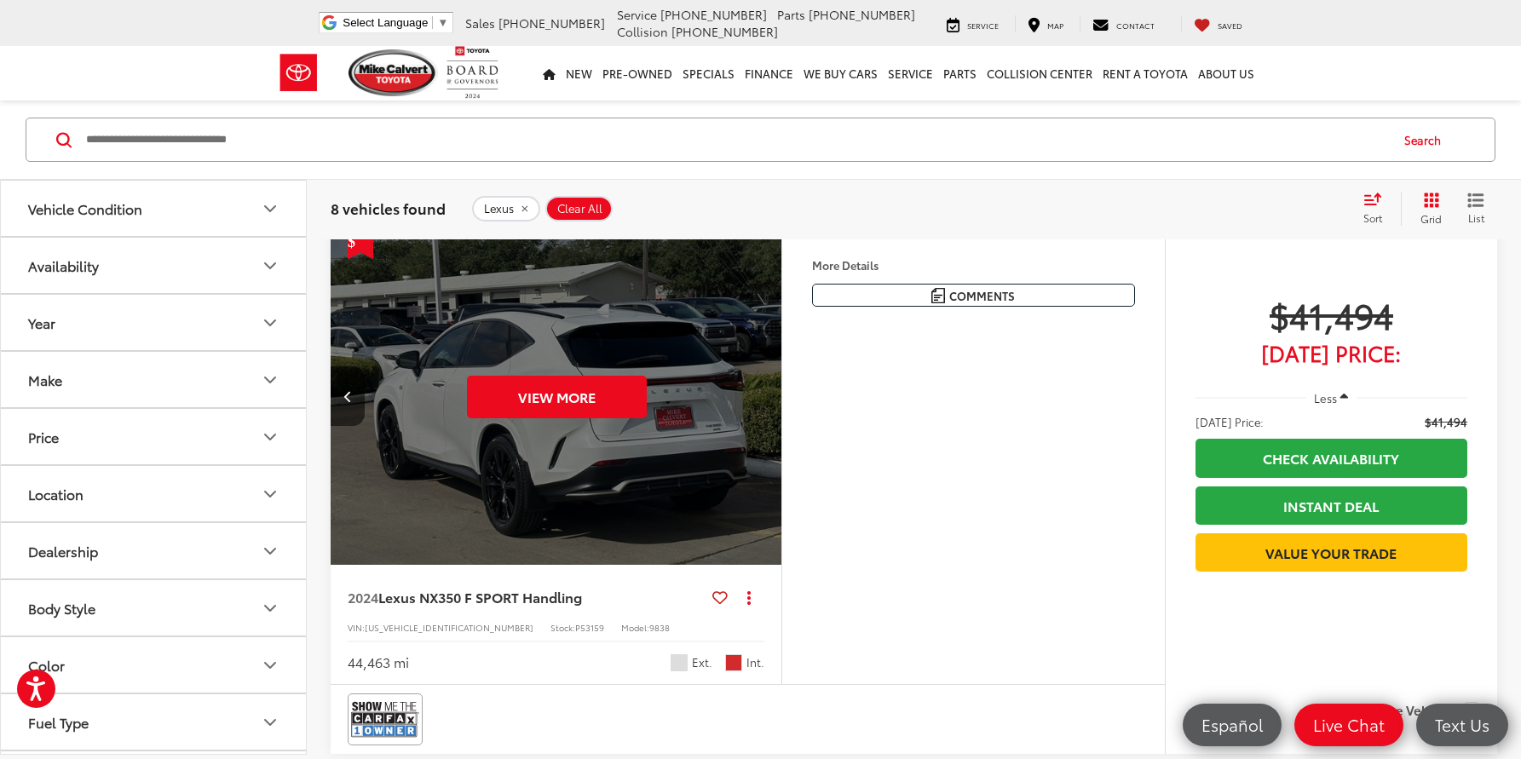
click at [769, 396] on div "View More" at bounding box center [556, 397] width 453 height 340
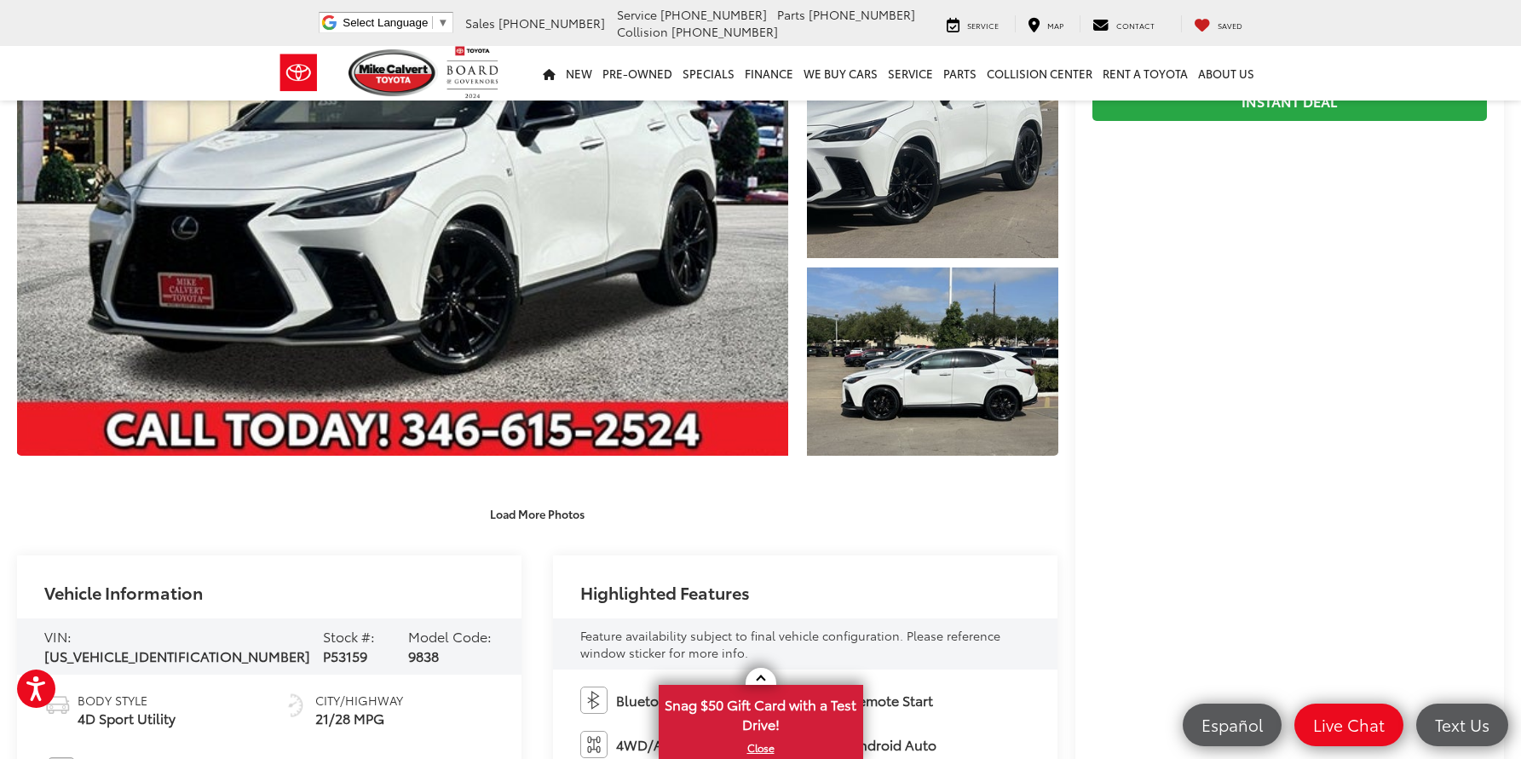
scroll to position [75, 0]
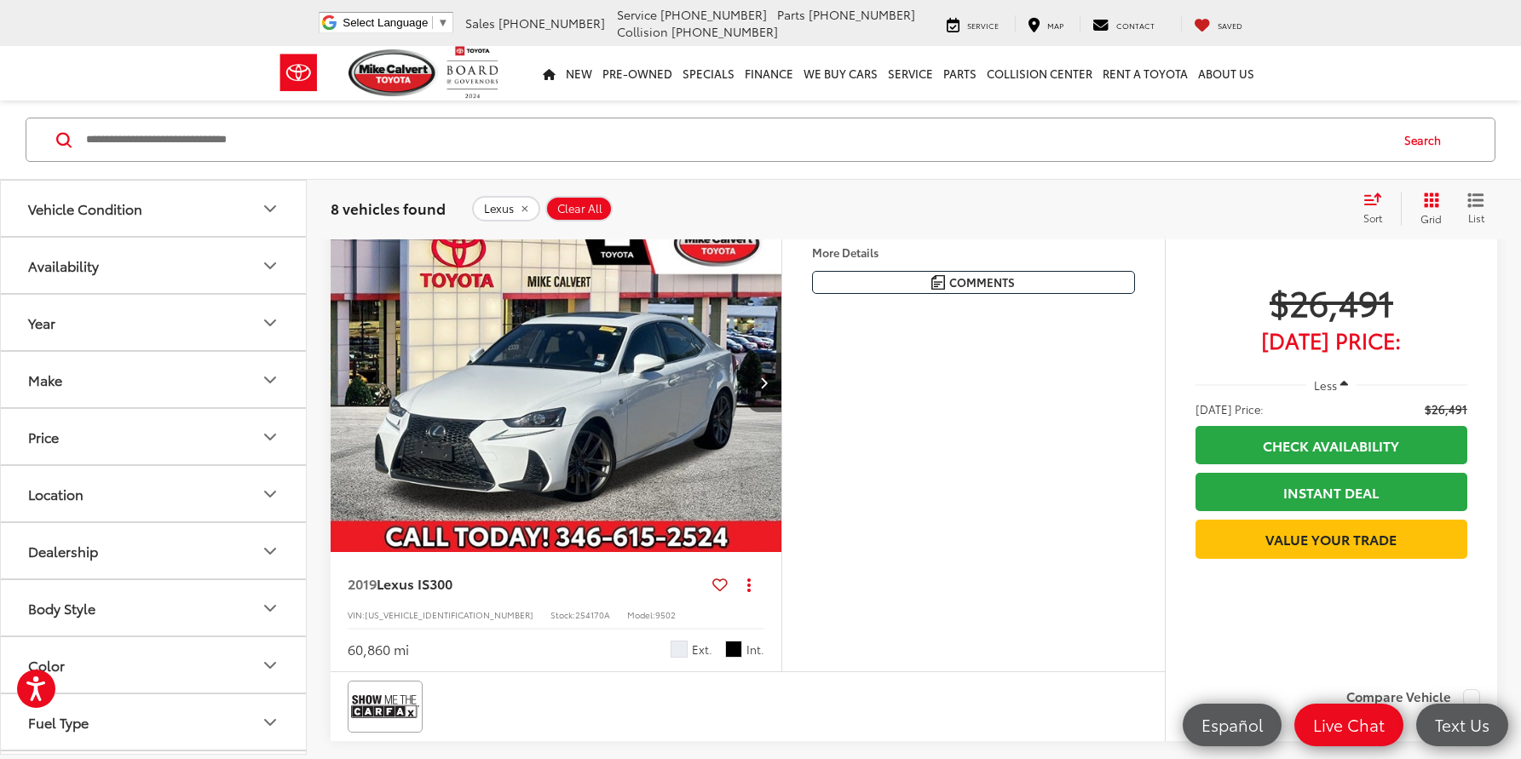
scroll to position [3368, 0]
click at [765, 388] on icon "Next image" at bounding box center [764, 382] width 8 height 12
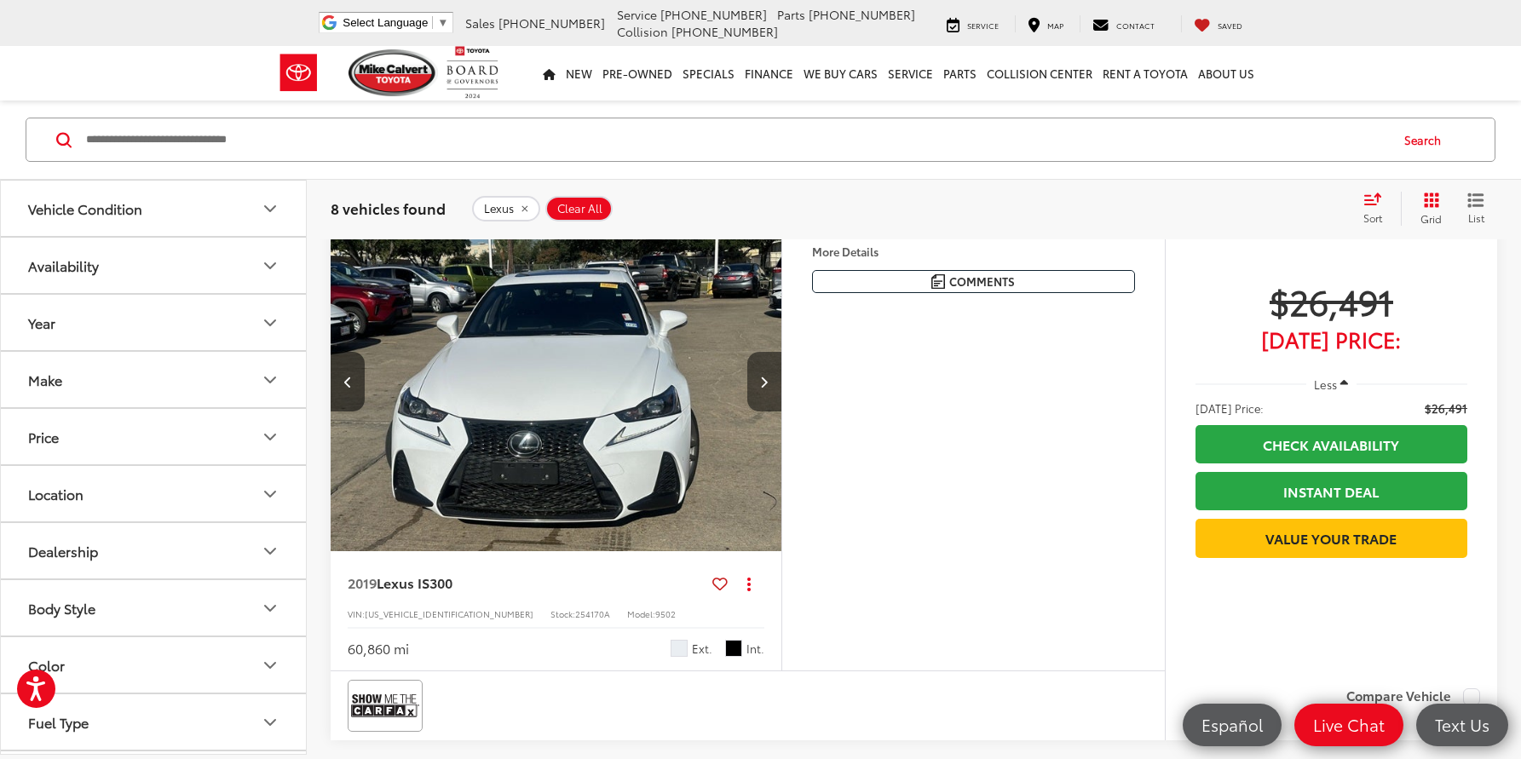
click at [765, 388] on icon "Next image" at bounding box center [764, 382] width 8 height 12
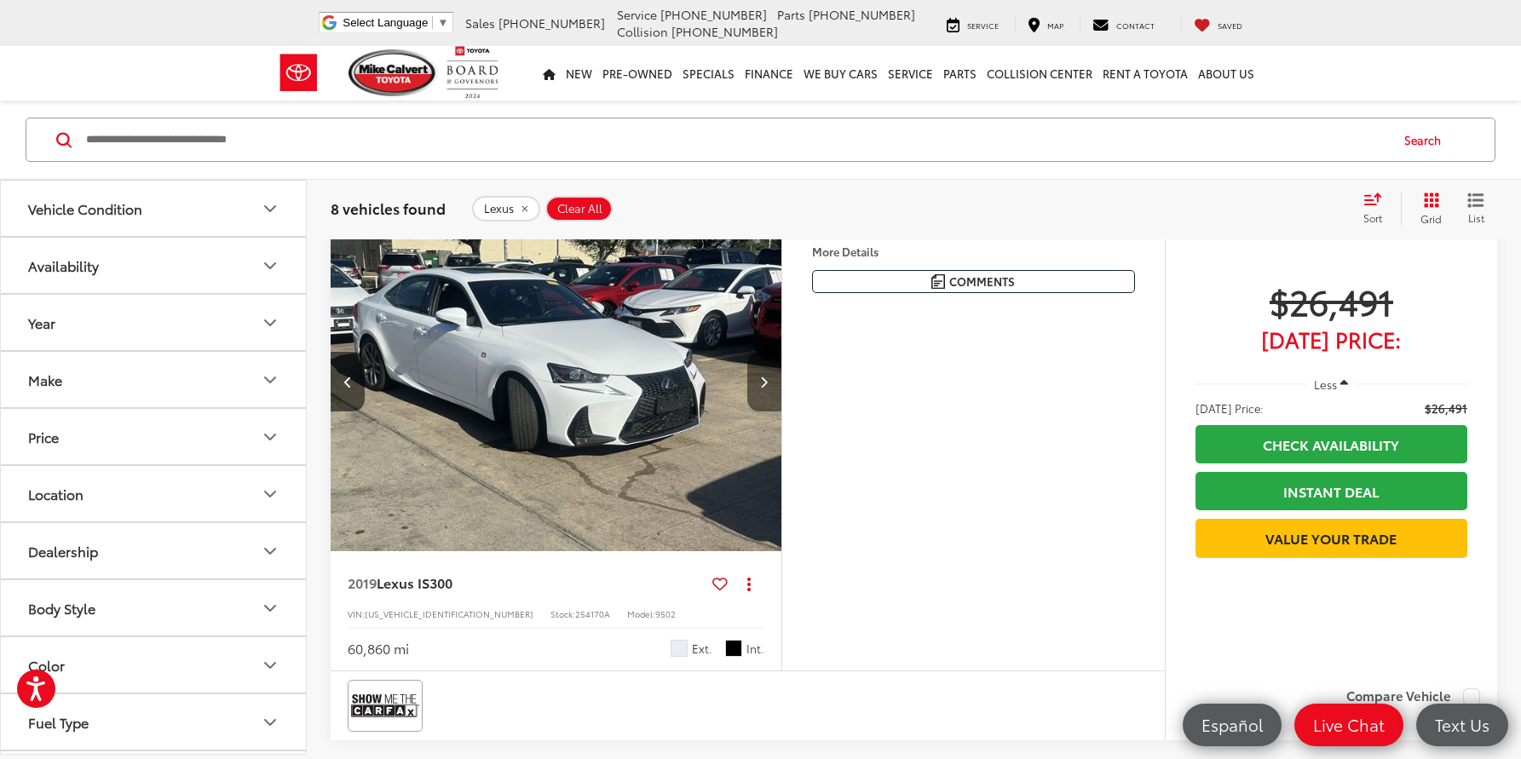
click at [765, 388] on icon "Next image" at bounding box center [764, 382] width 8 height 12
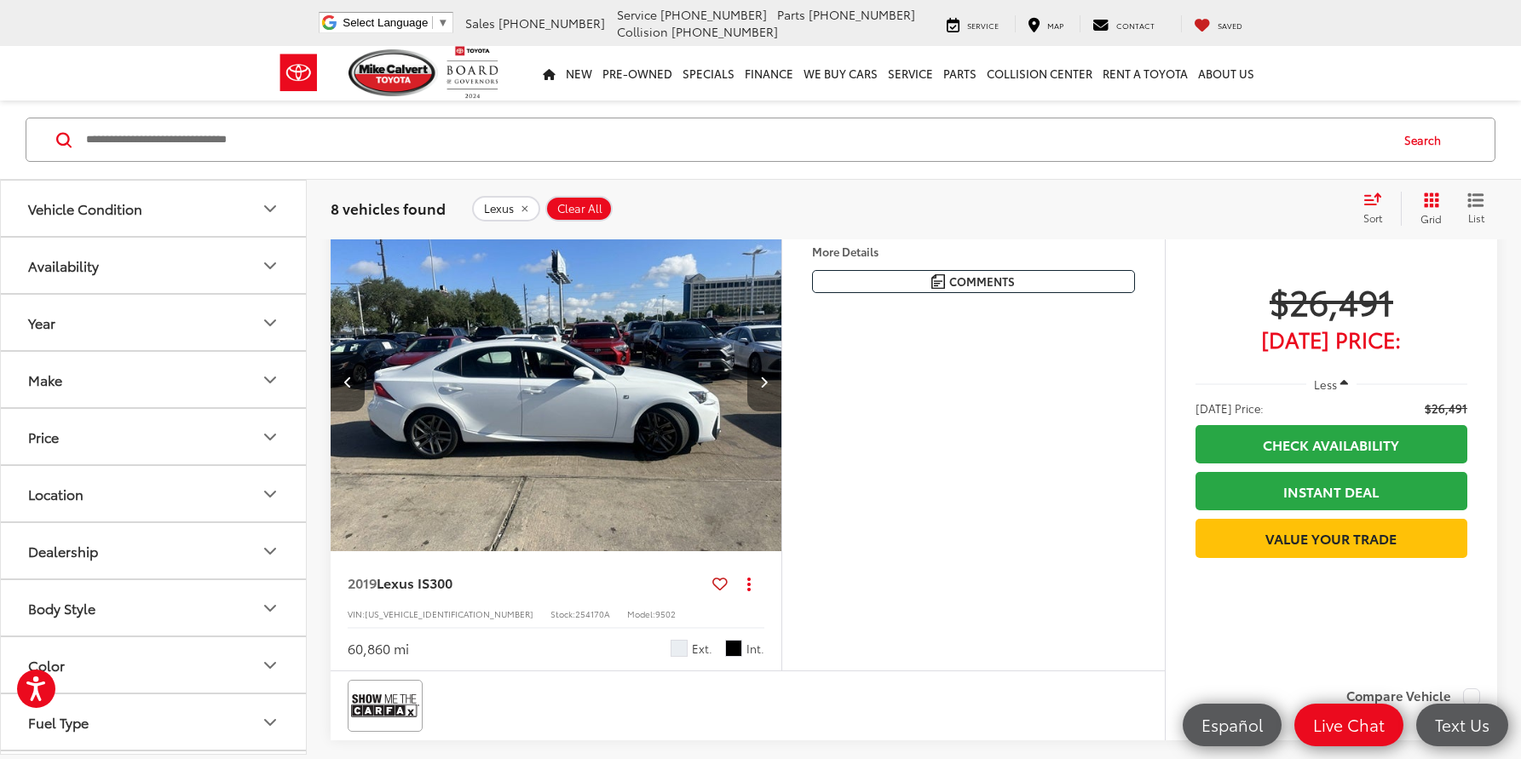
click at [765, 388] on icon "Next image" at bounding box center [764, 382] width 8 height 12
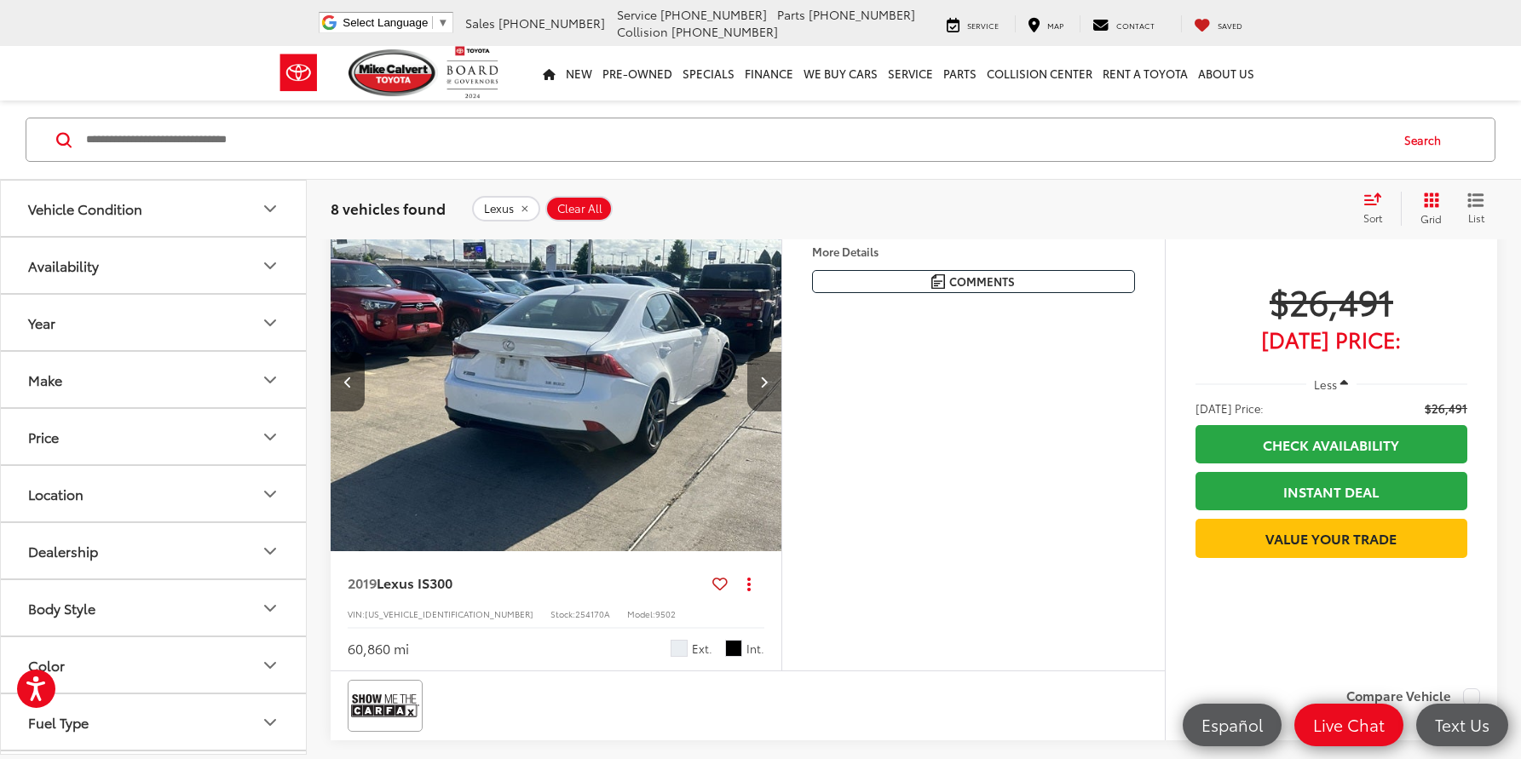
click at [765, 388] on icon "Next image" at bounding box center [764, 382] width 8 height 12
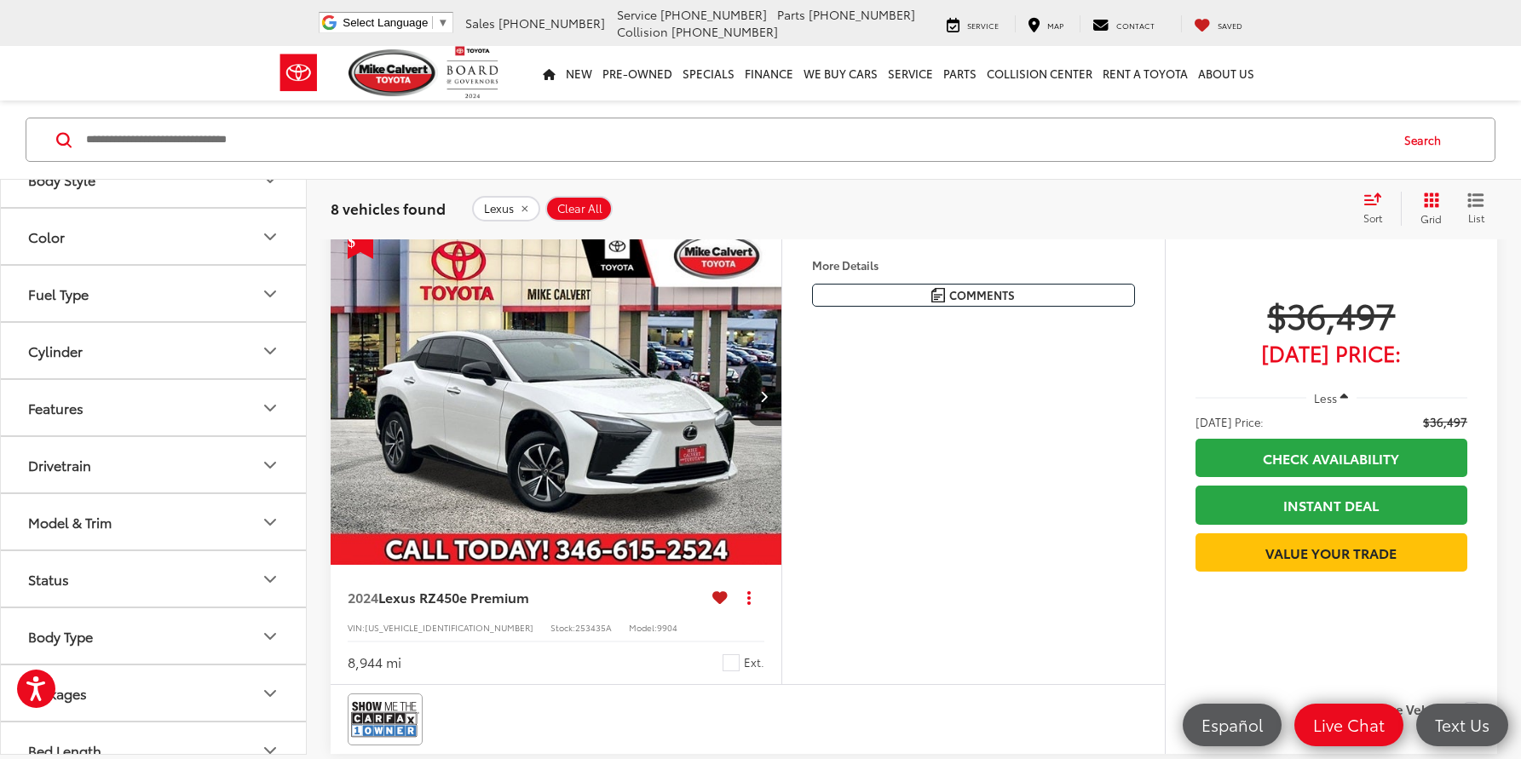
scroll to position [453, 0]
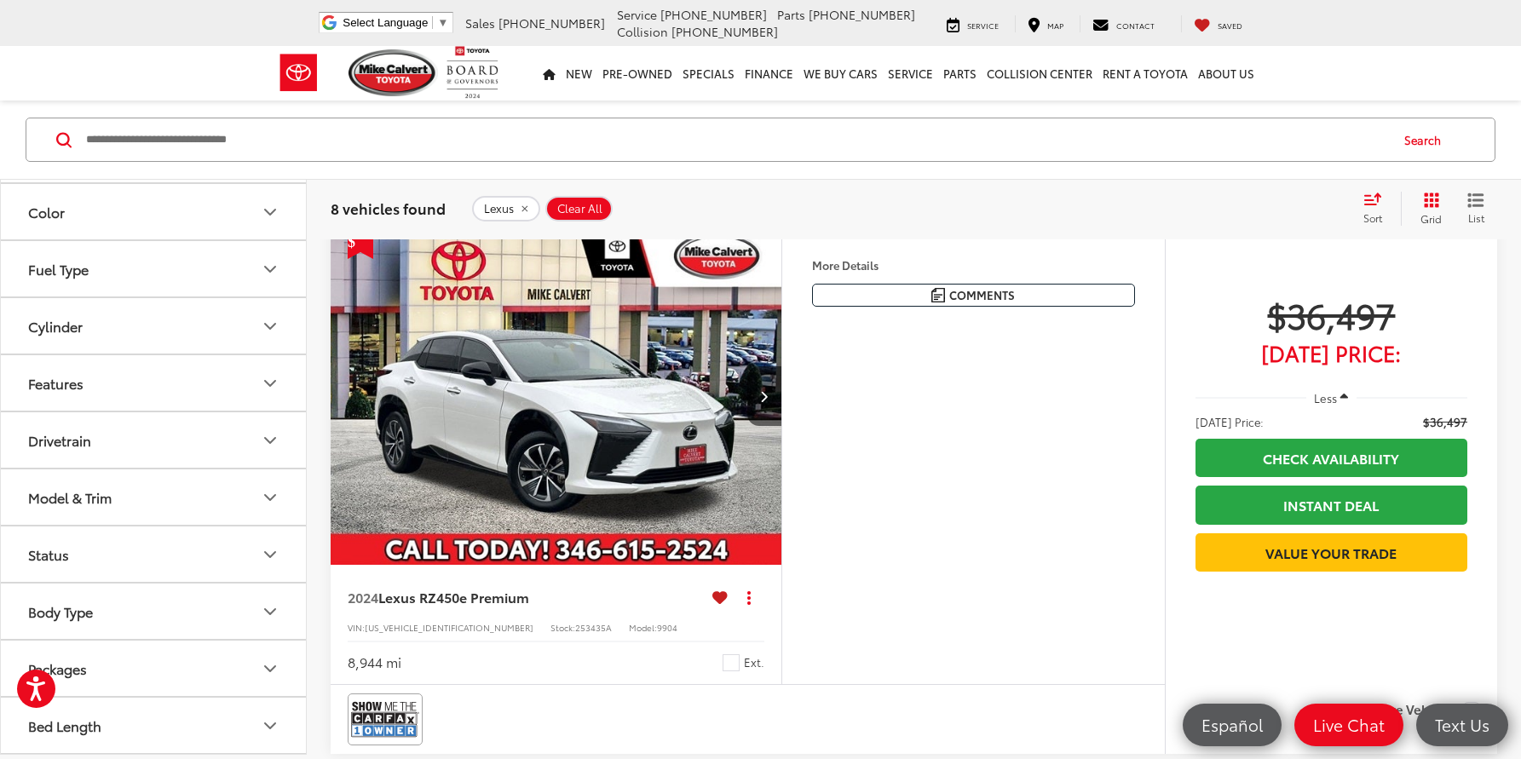
click at [162, 500] on button "Model & Trim" at bounding box center [154, 497] width 307 height 55
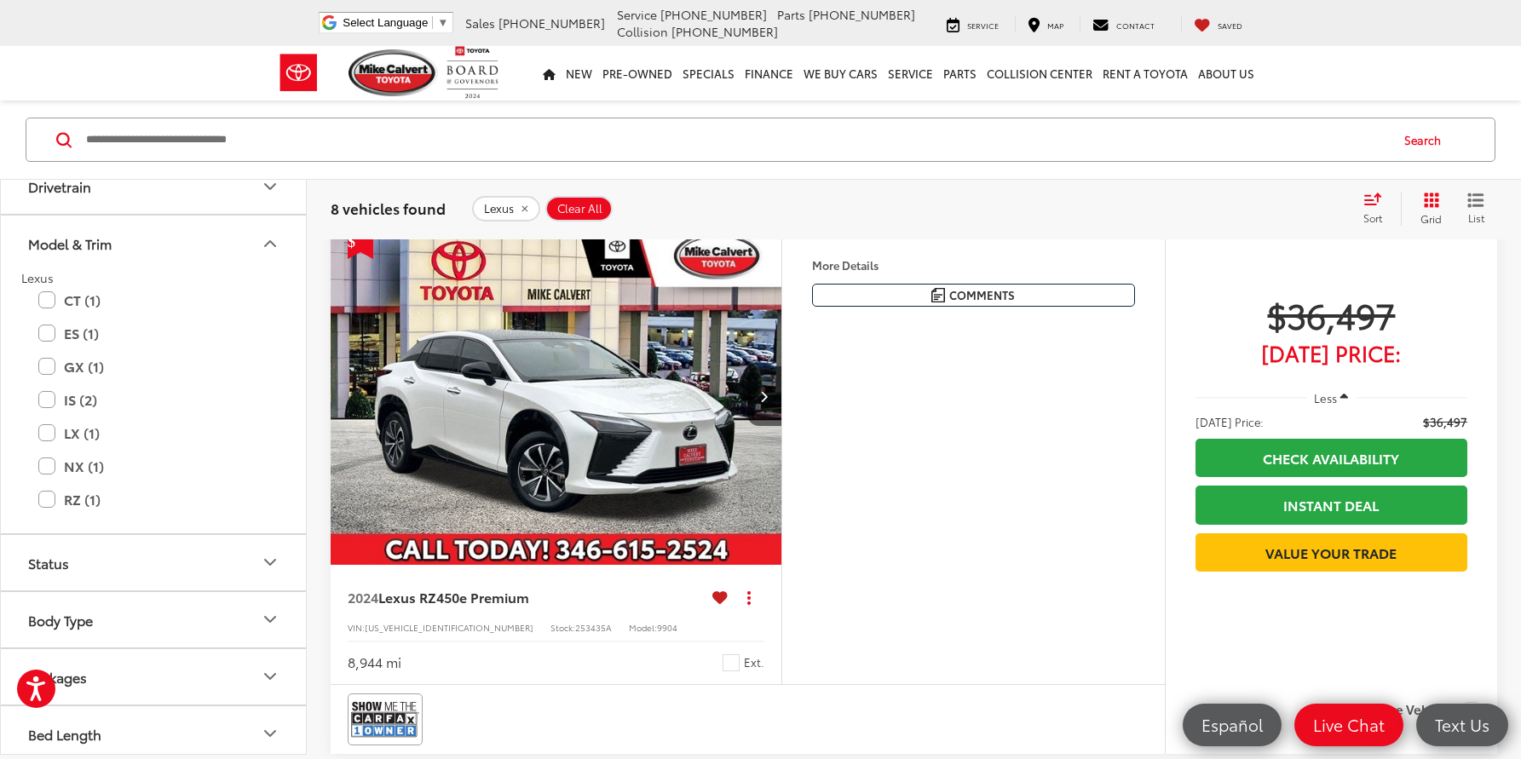
scroll to position [706, 0]
click at [84, 240] on div "Model & Trim" at bounding box center [70, 244] width 84 height 16
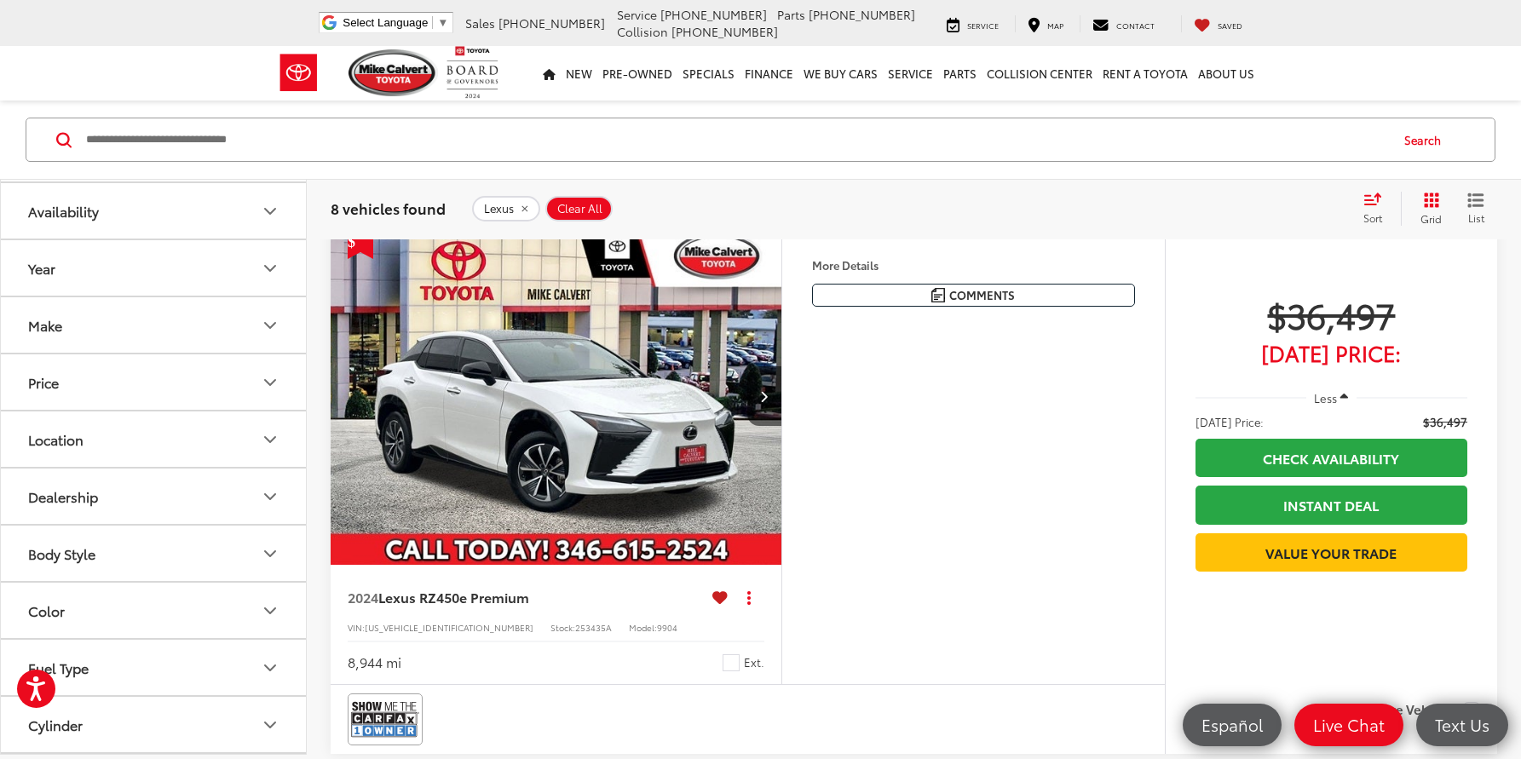
scroll to position [0, 0]
click at [132, 383] on button "Make" at bounding box center [154, 379] width 307 height 55
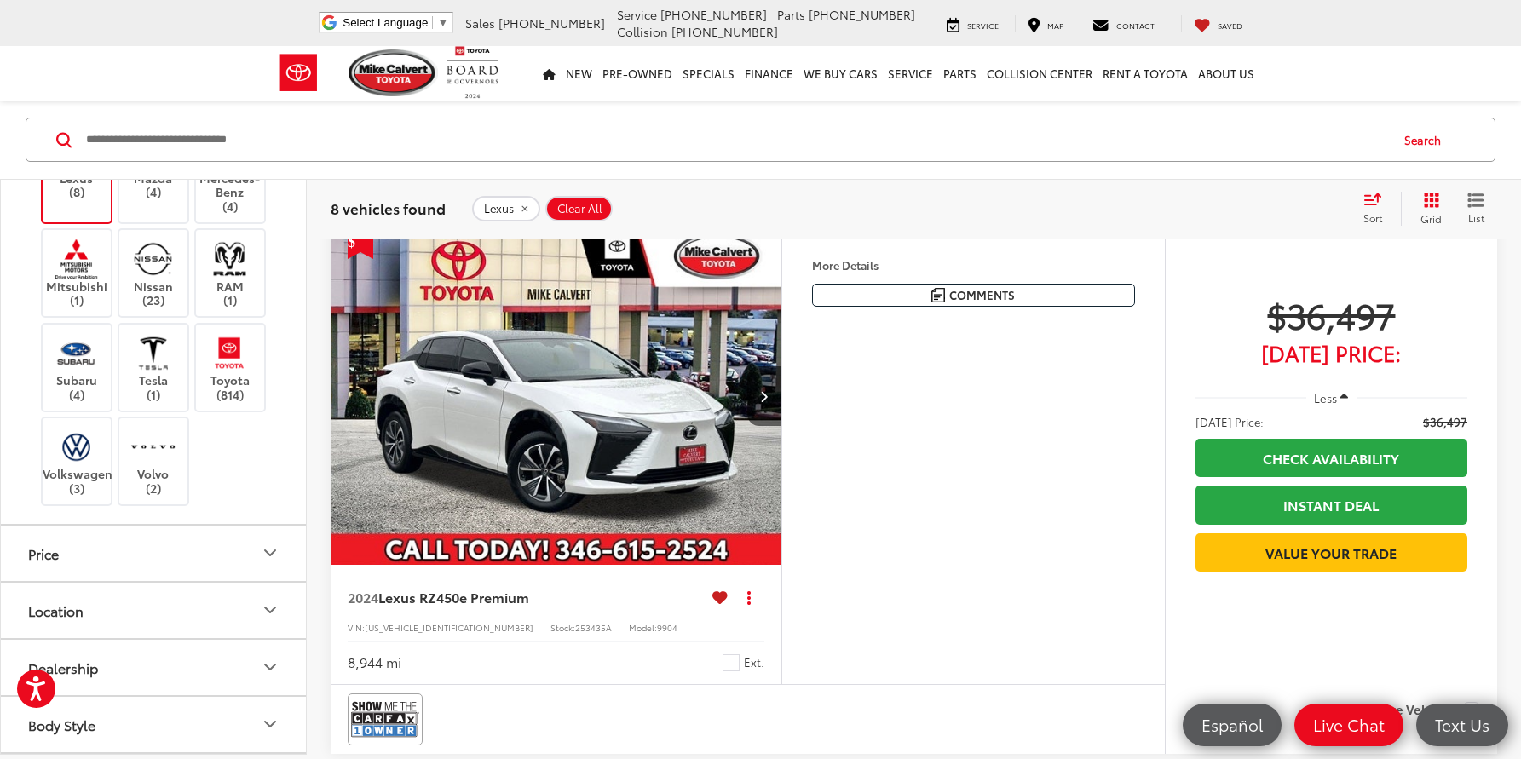
scroll to position [746, 0]
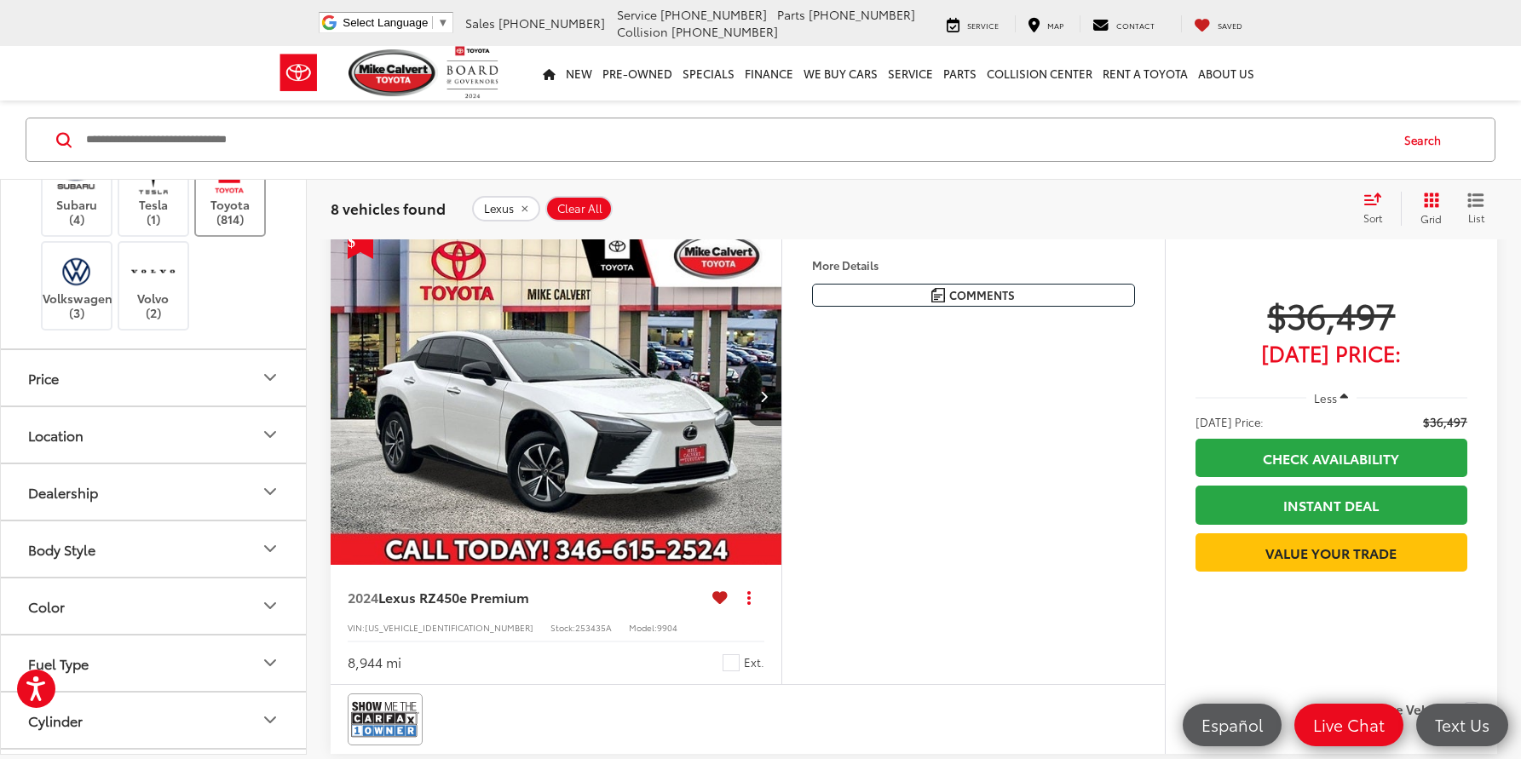
click at [235, 198] on img at bounding box center [229, 178] width 47 height 40
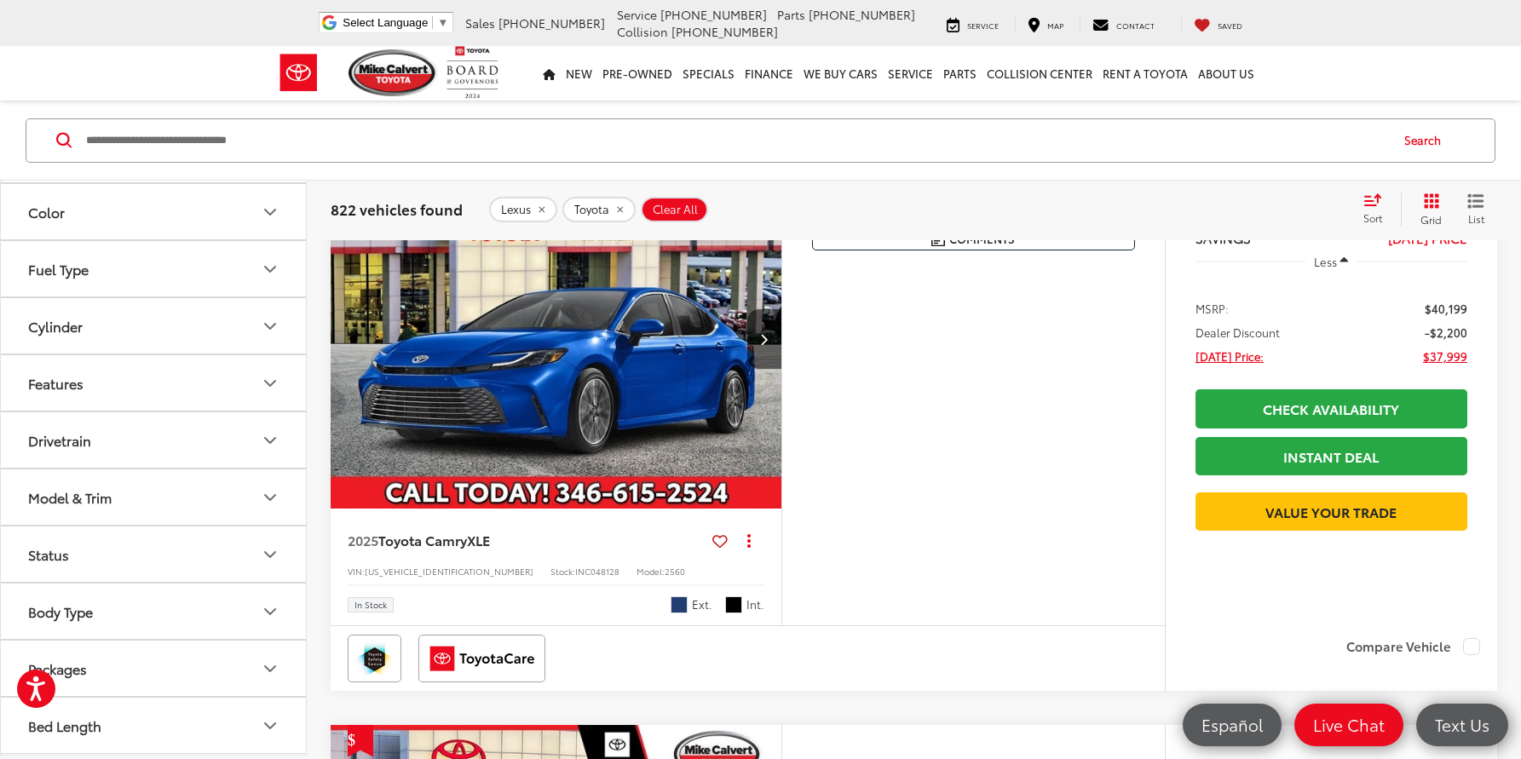
scroll to position [259, 0]
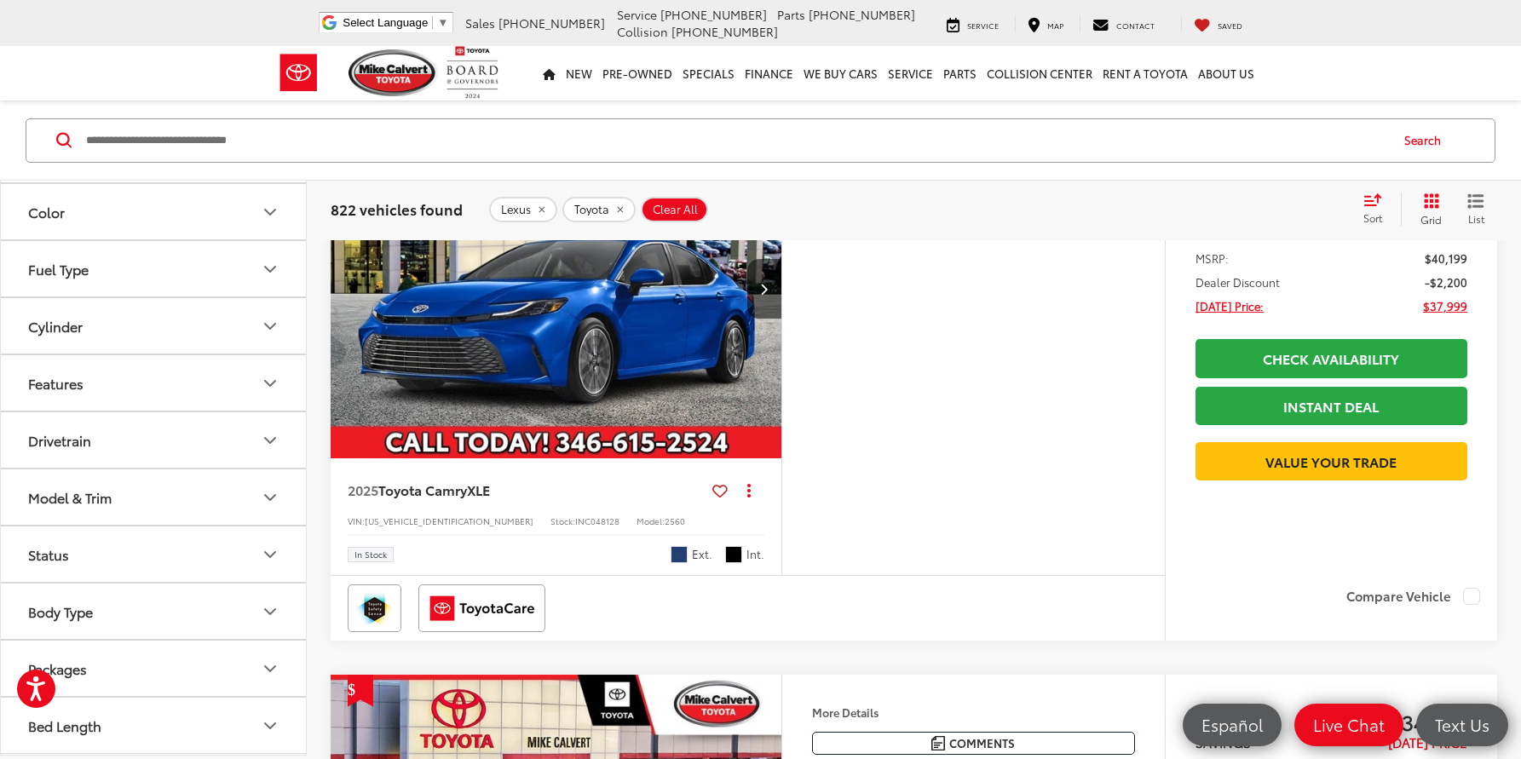
click at [190, 475] on button "Model & Trim" at bounding box center [154, 497] width 307 height 55
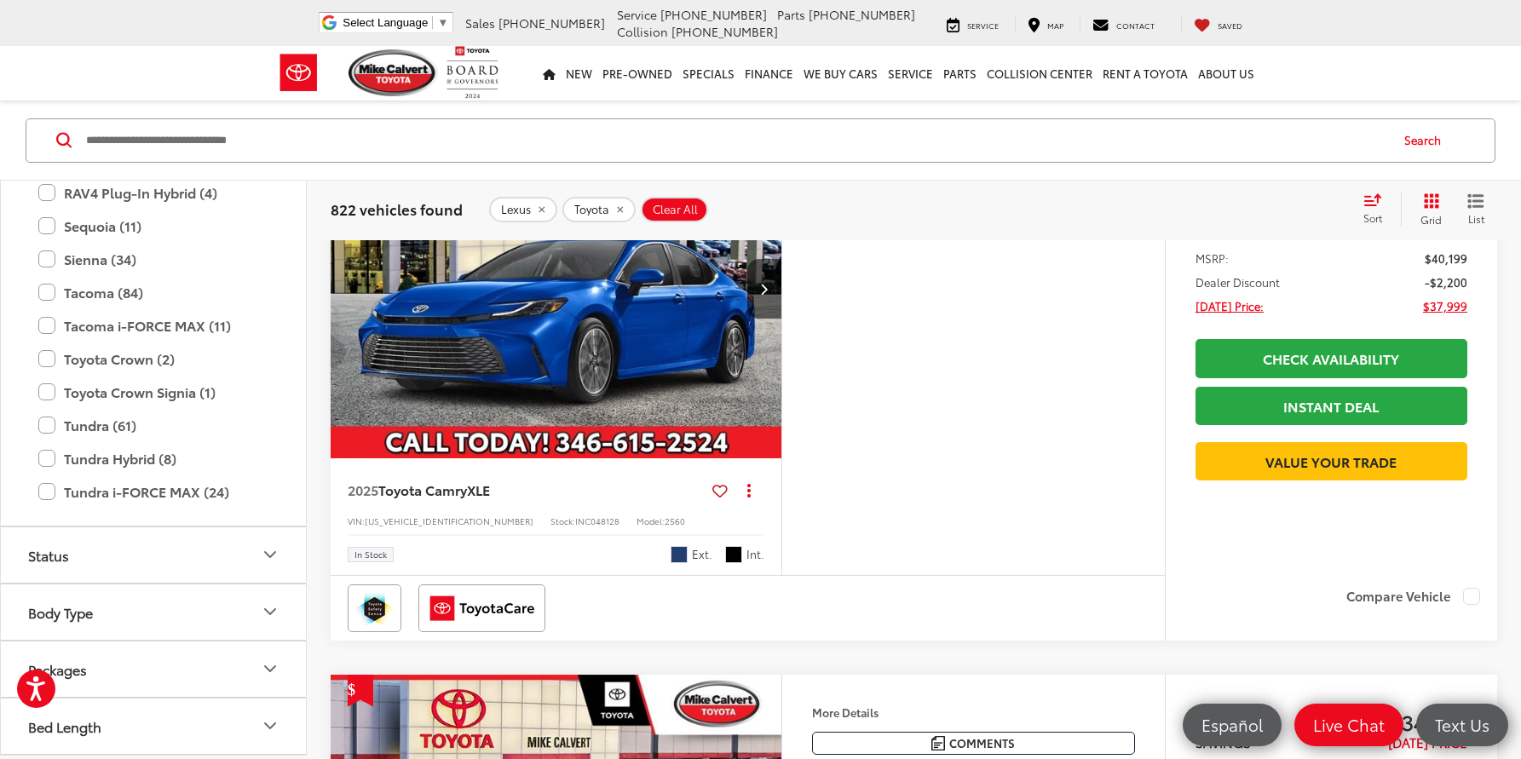
scroll to position [2619, 0]
click at [44, 174] on label "RAV4 Hybrid (32)" at bounding box center [153, 159] width 230 height 30
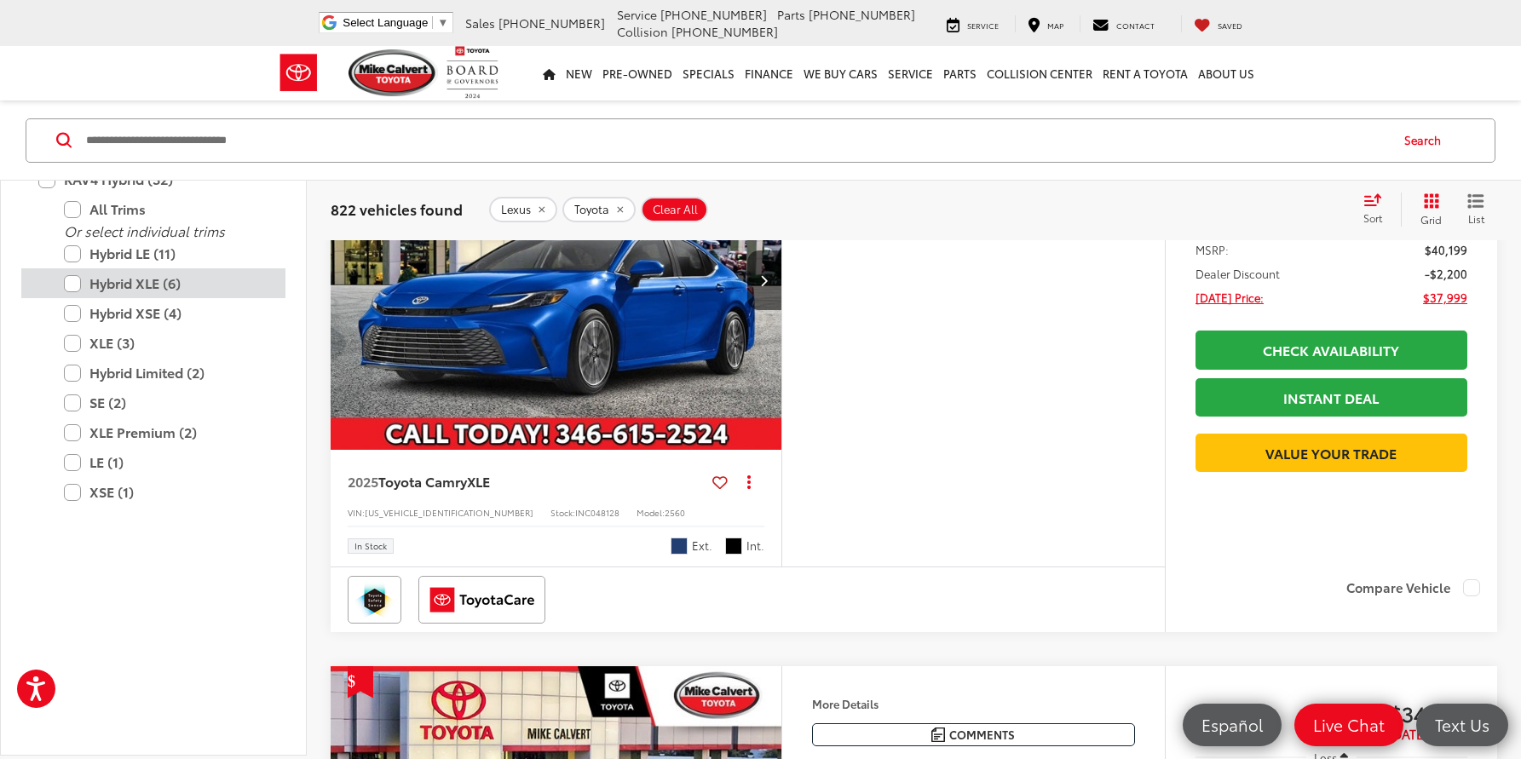
scroll to position [271, 0]
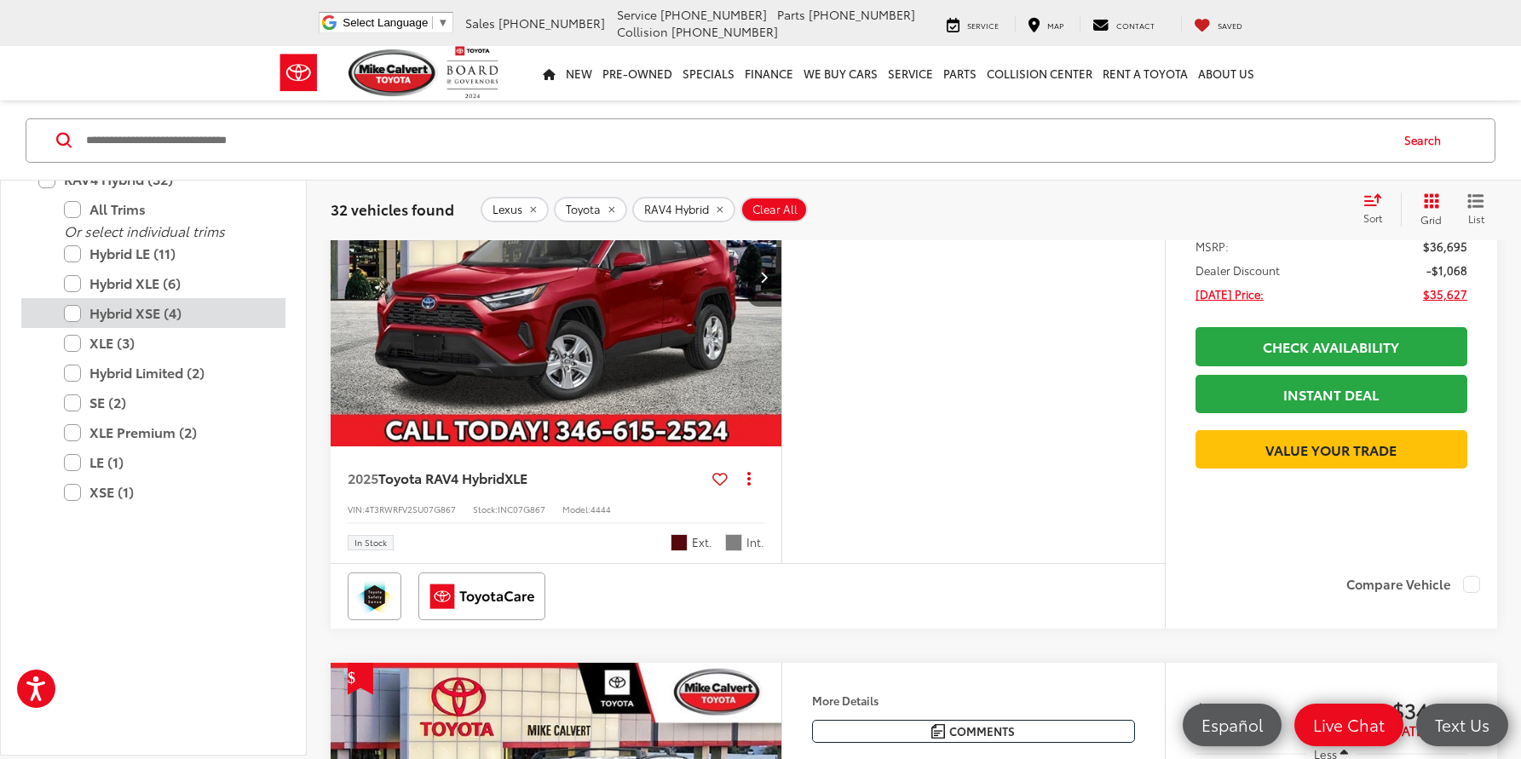
click at [64, 328] on label "Hybrid XSE (4)" at bounding box center [166, 313] width 205 height 30
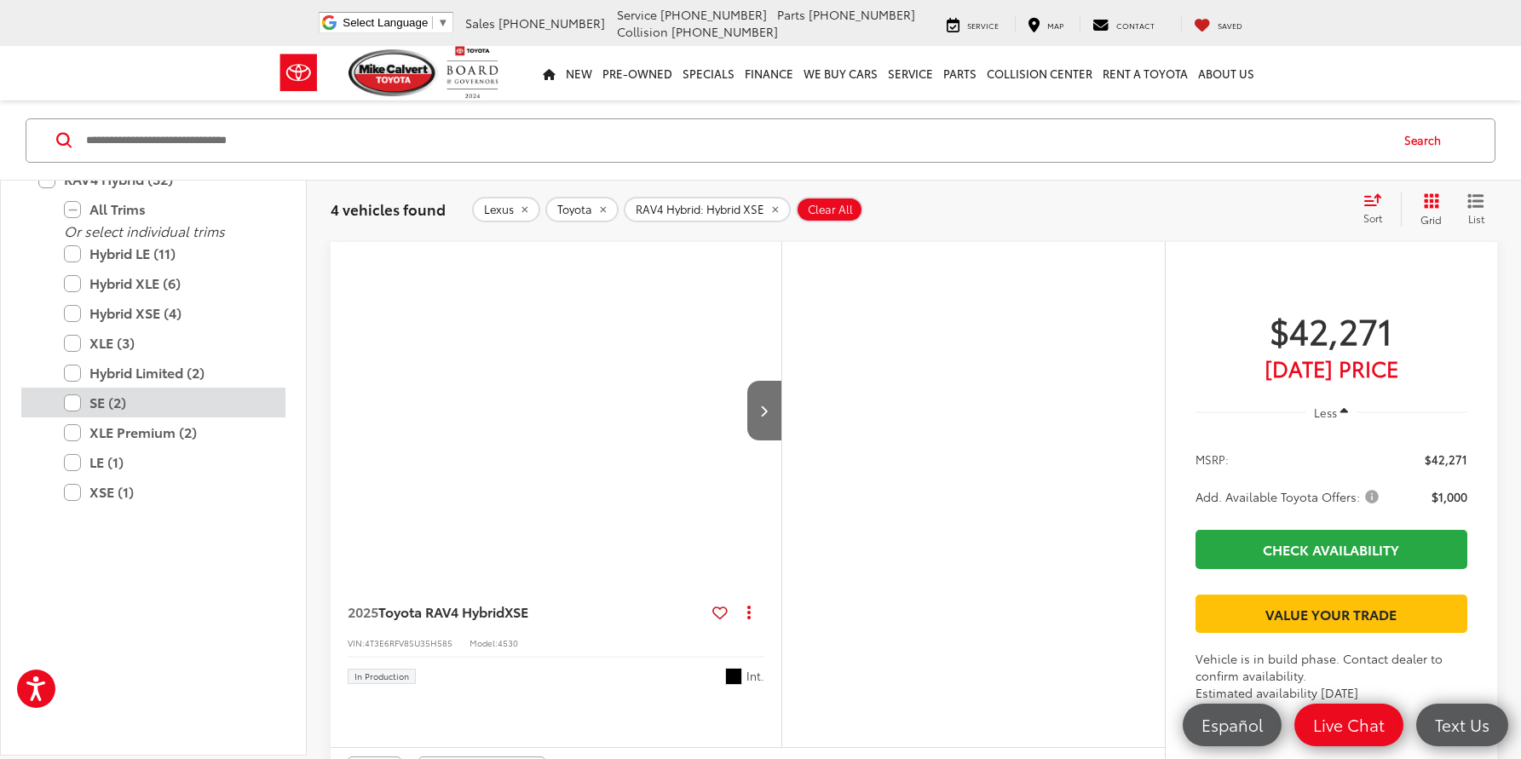
click at [74, 418] on label "SE (2)" at bounding box center [166, 403] width 205 height 30
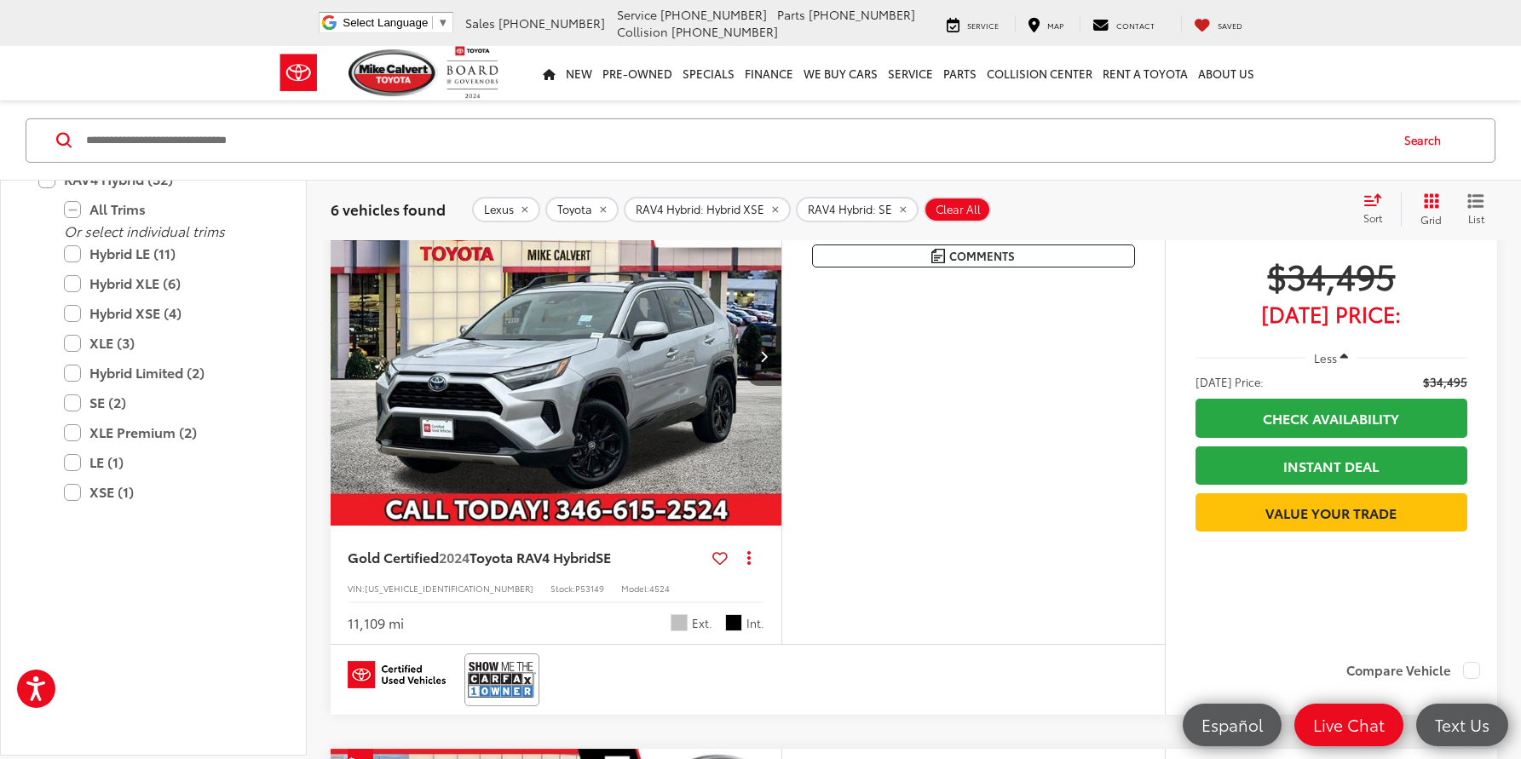
scroll to position [188, 0]
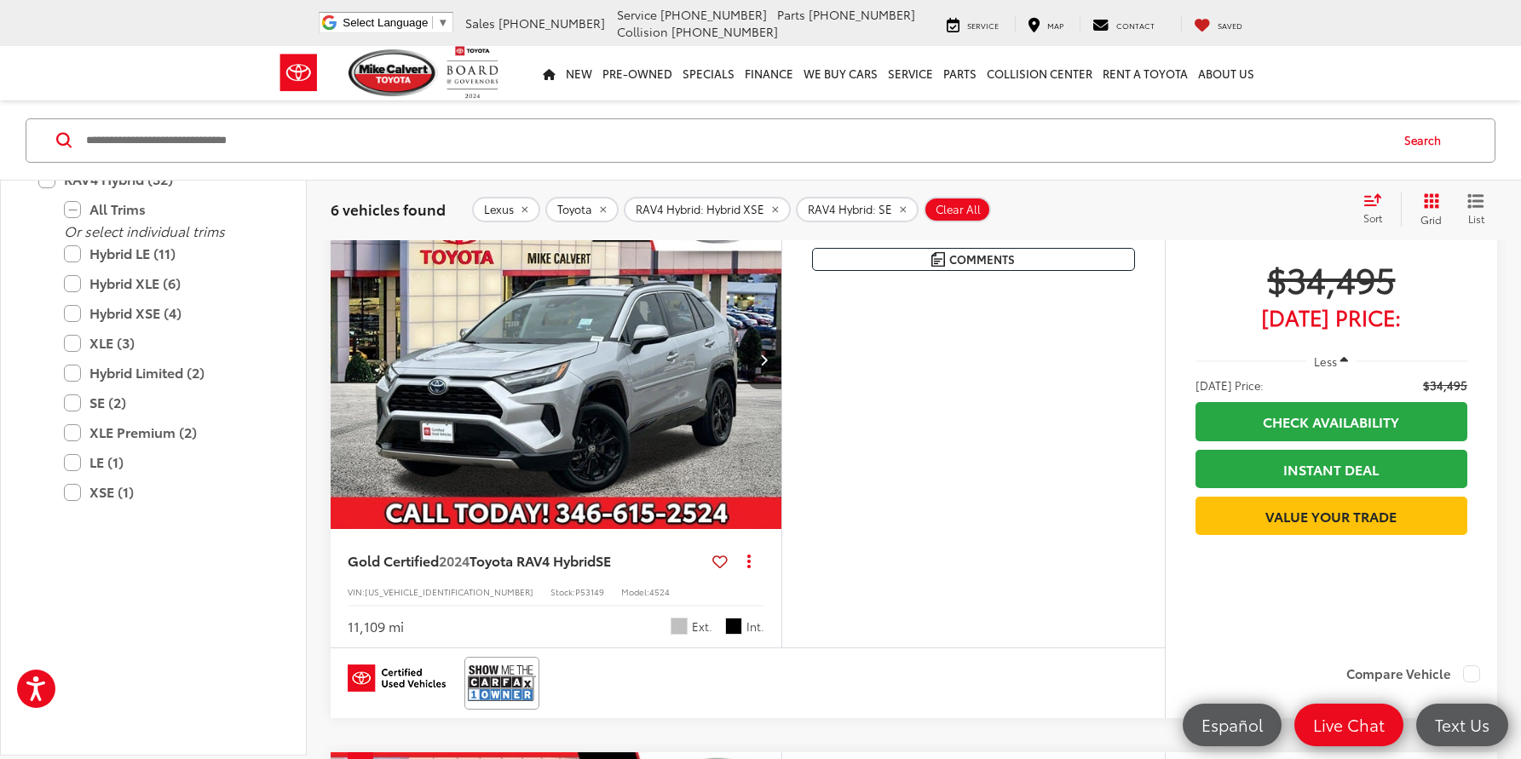
click at [753, 355] on button "Next image" at bounding box center [764, 360] width 34 height 60
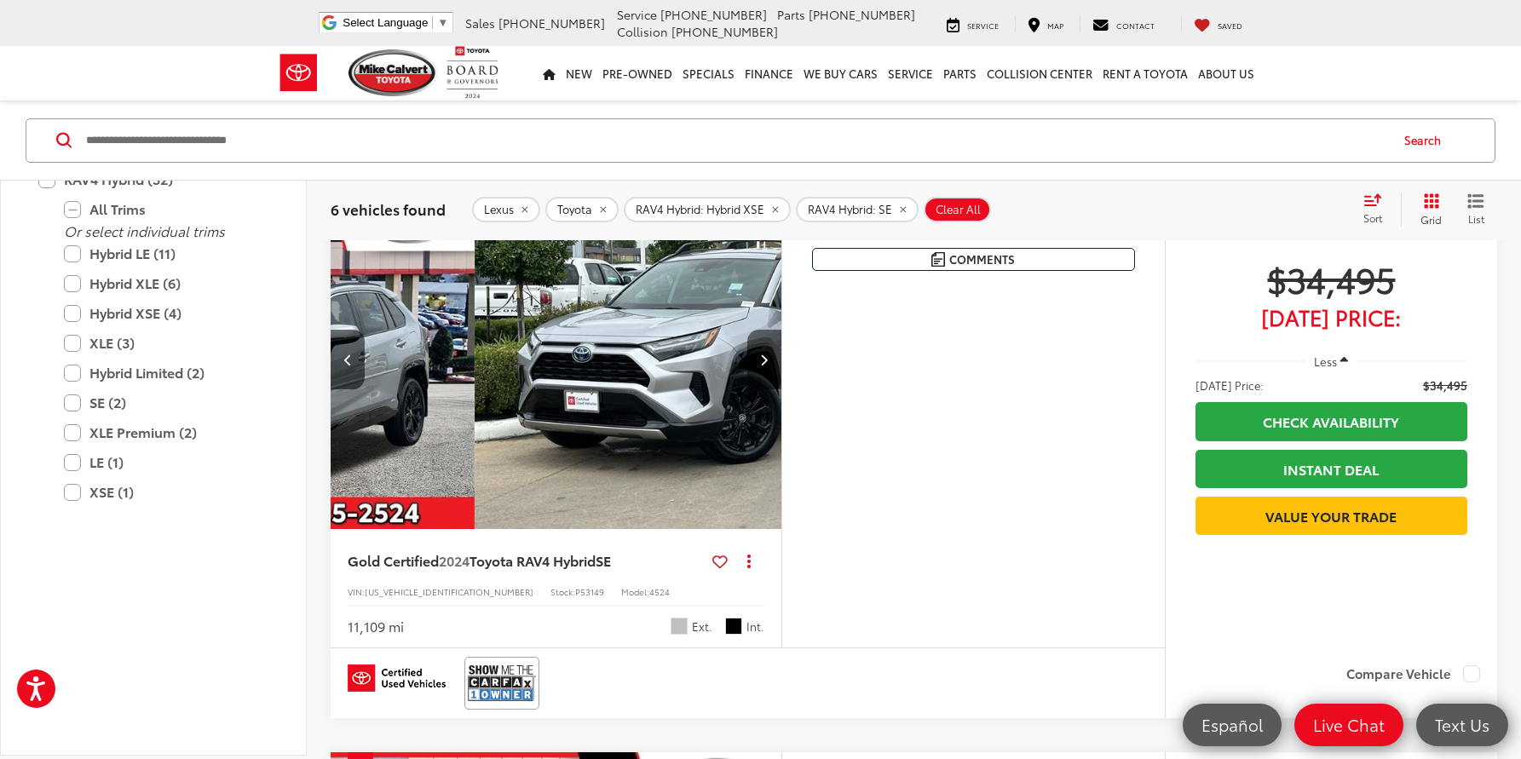
scroll to position [0, 453]
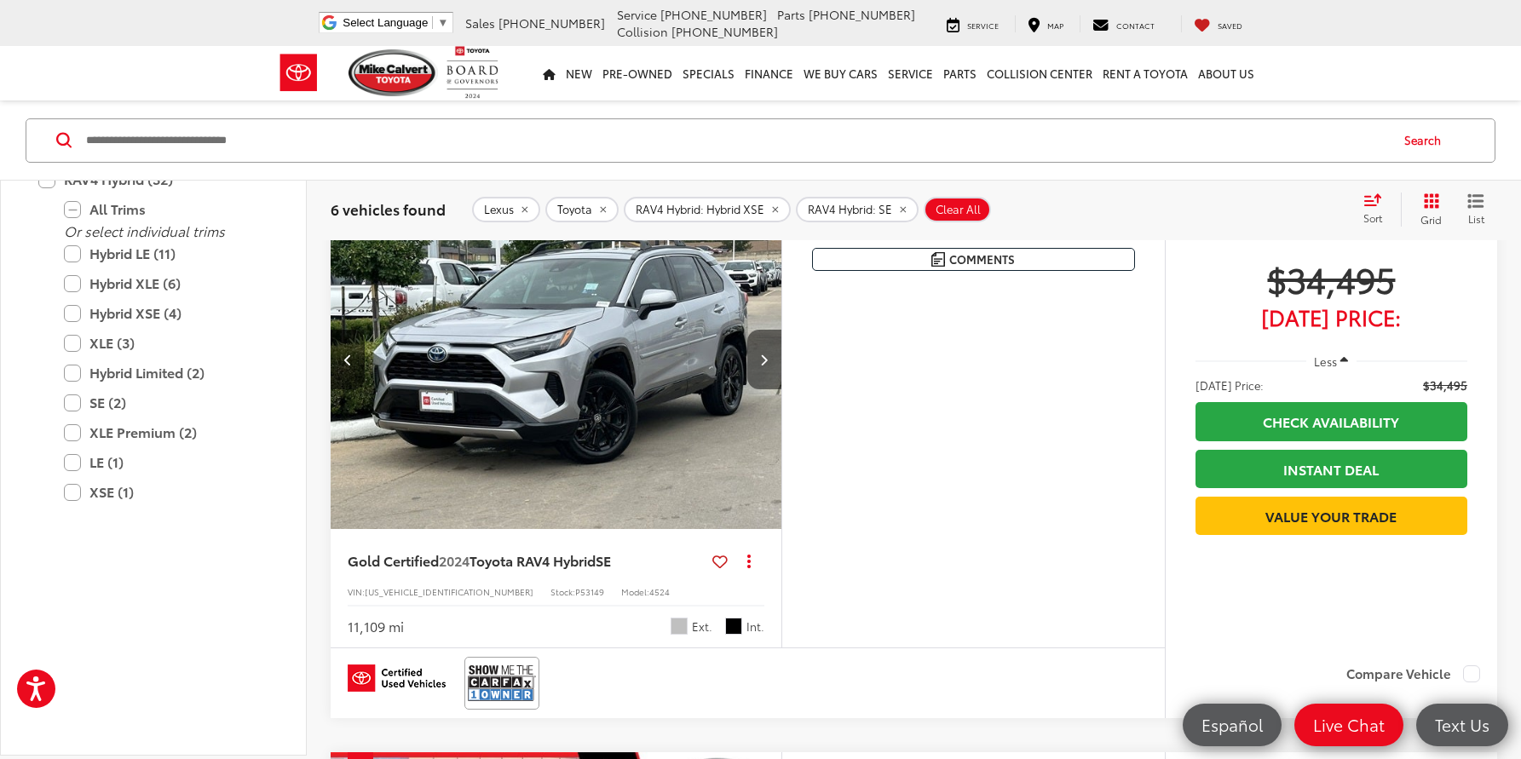
click at [753, 355] on button "Next image" at bounding box center [764, 360] width 34 height 60
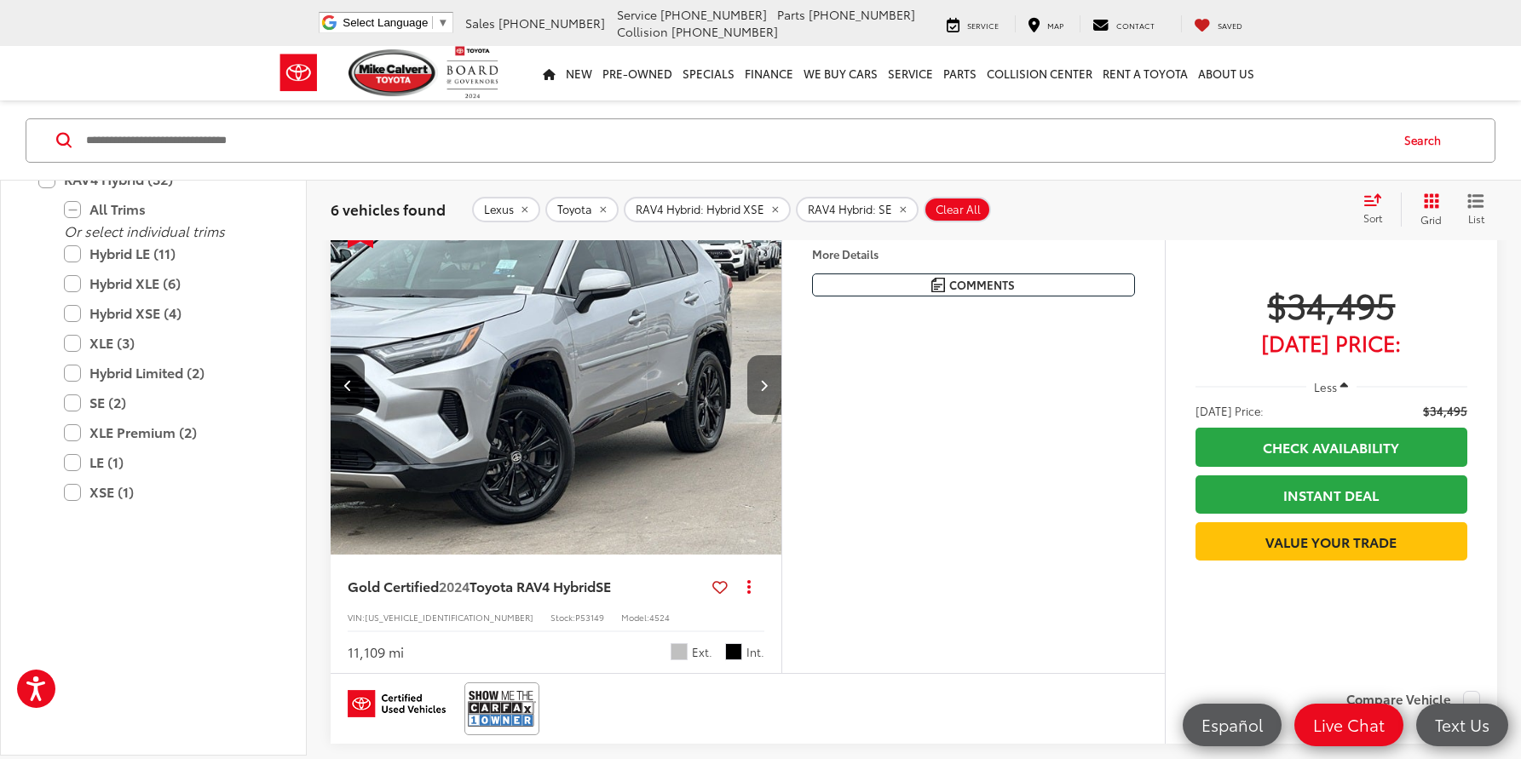
scroll to position [138, 0]
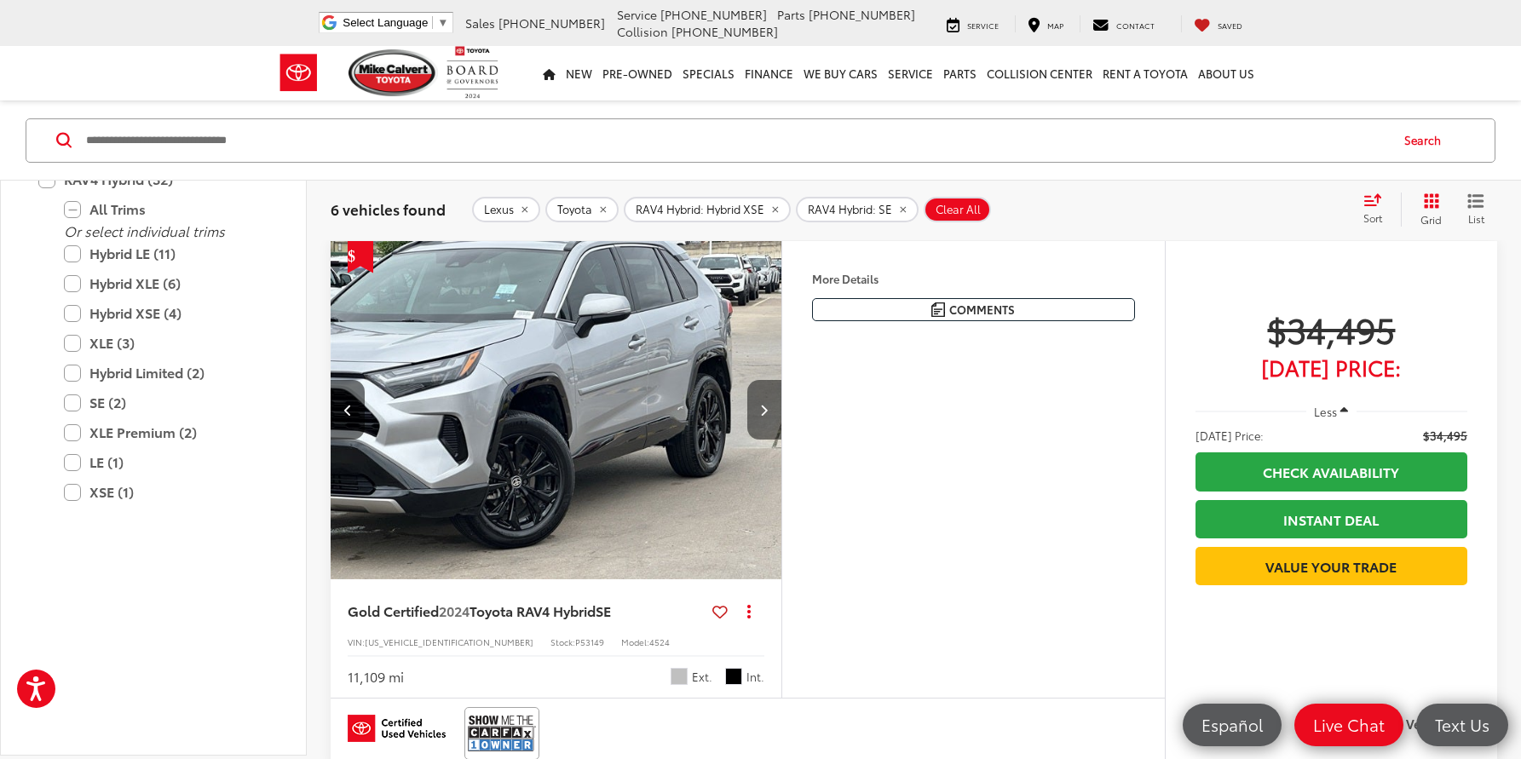
click at [763, 404] on icon "Next image" at bounding box center [764, 410] width 8 height 12
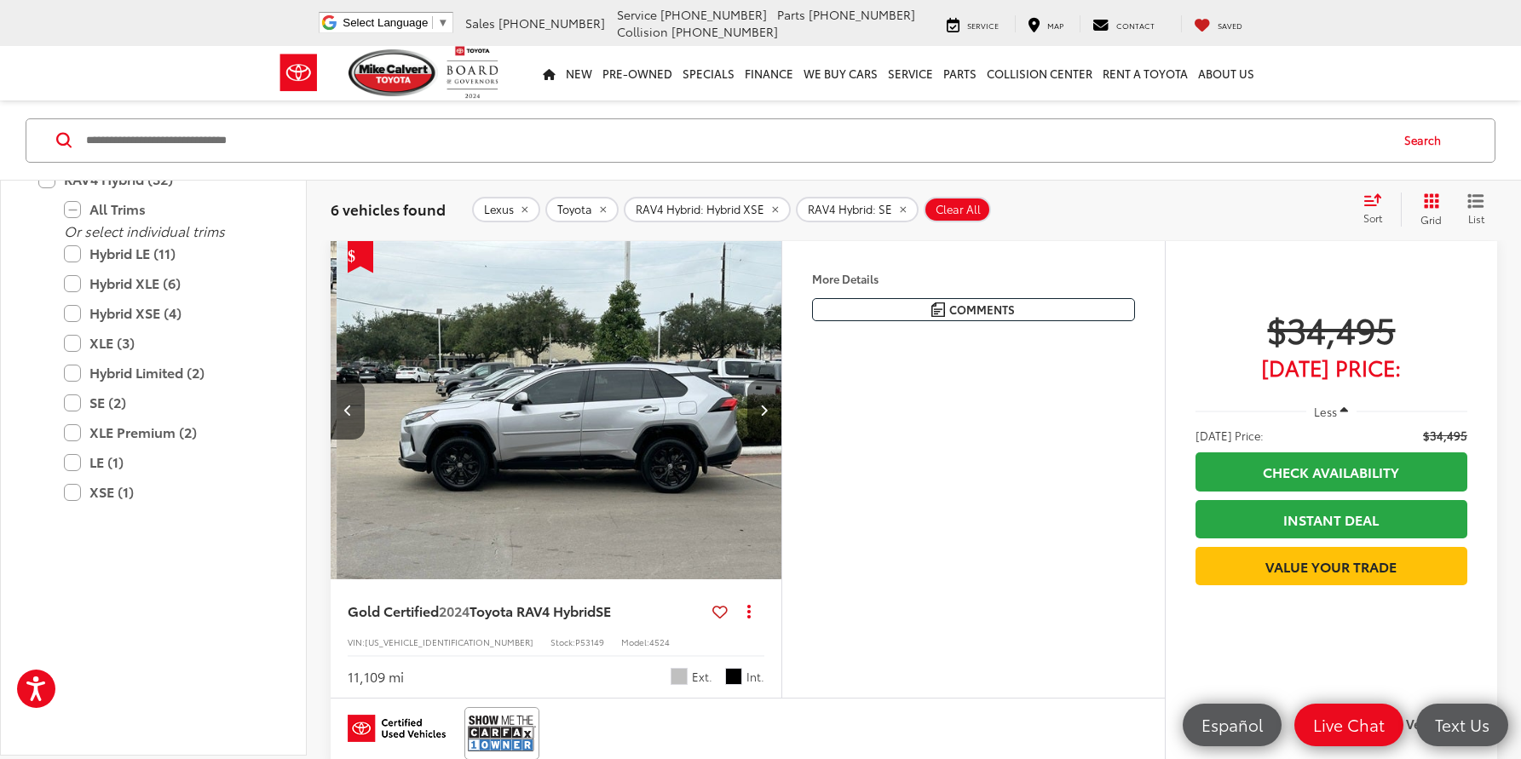
scroll to position [0, 1359]
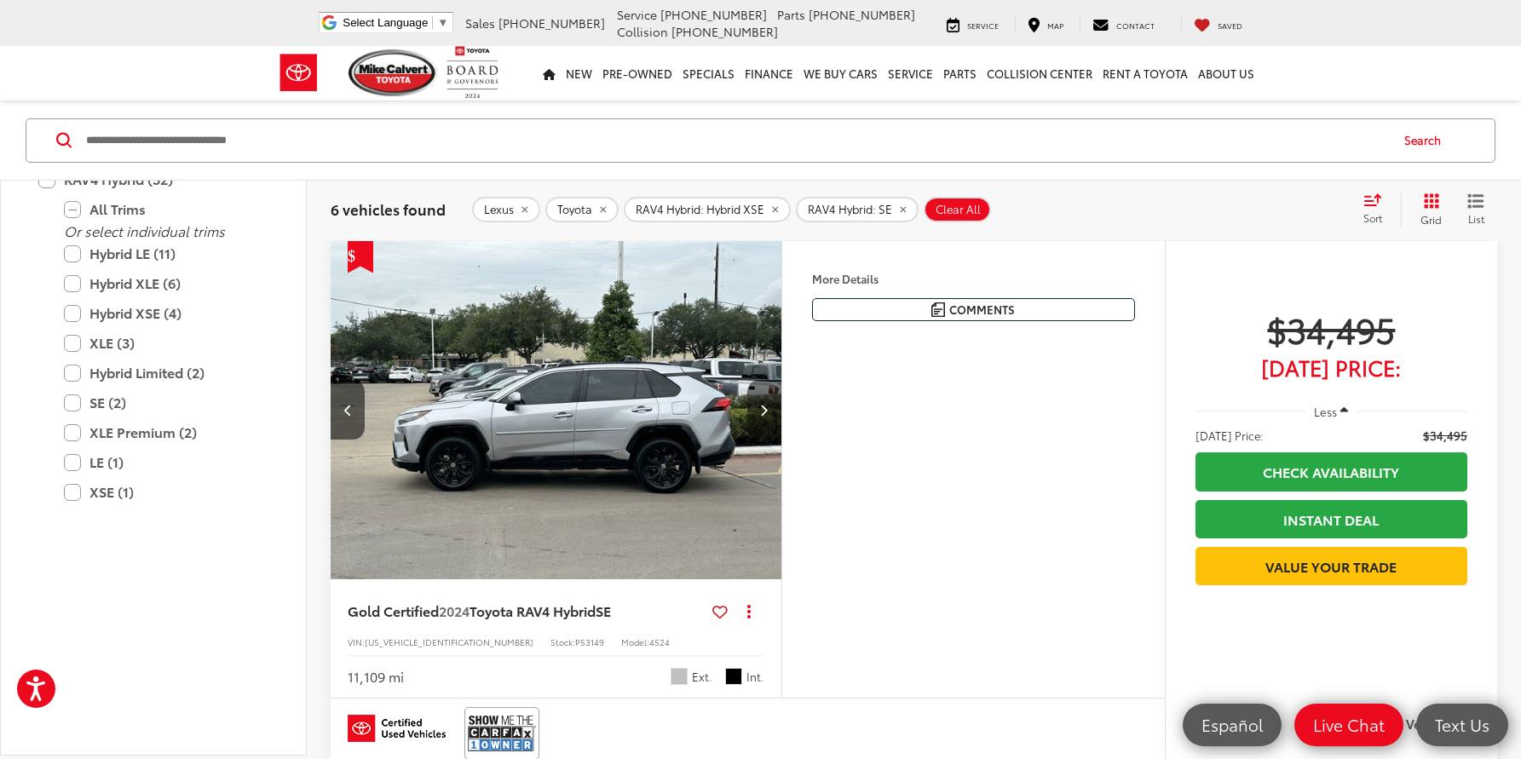
click at [763, 404] on icon "Next image" at bounding box center [764, 410] width 8 height 12
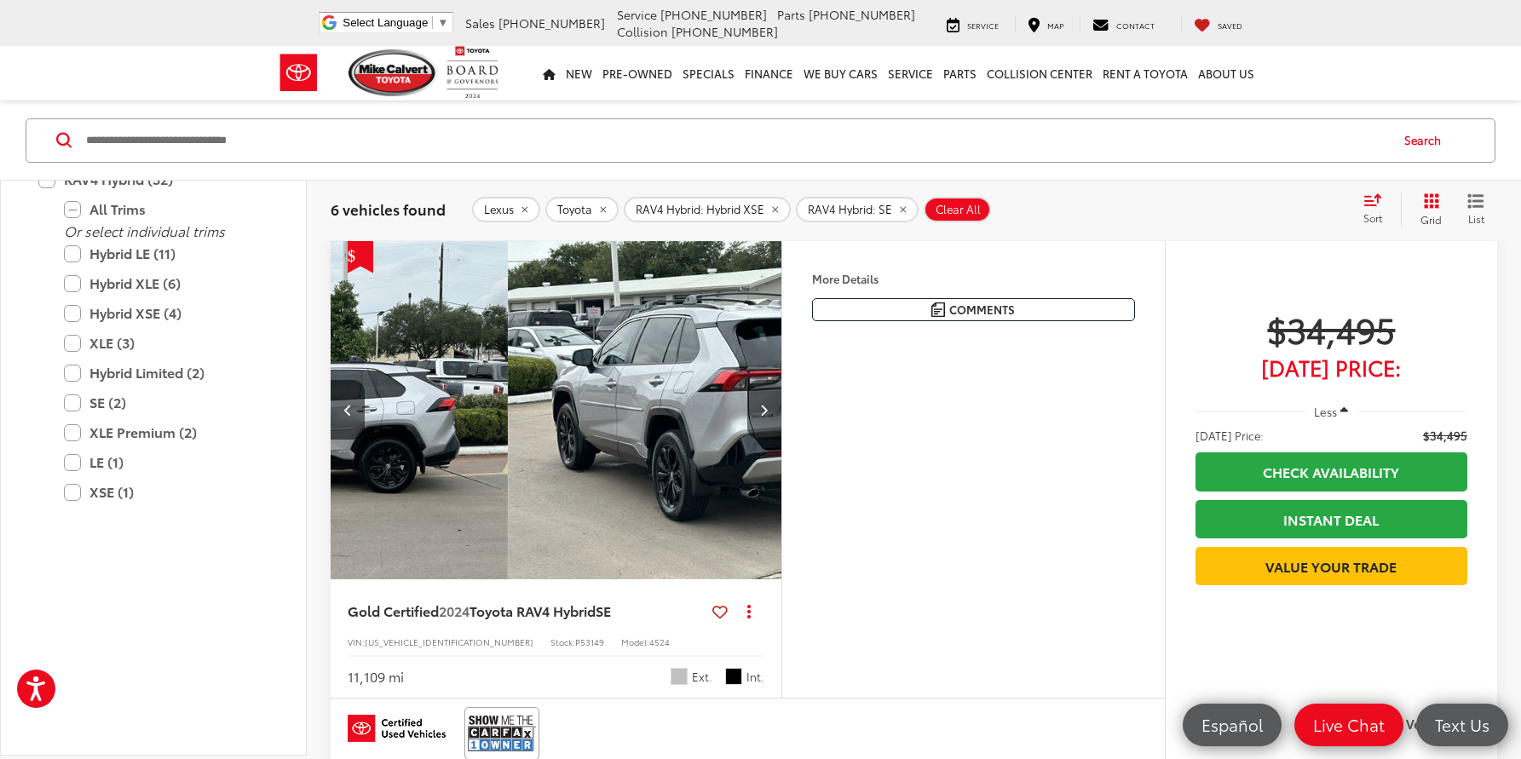
scroll to position [0, 1812]
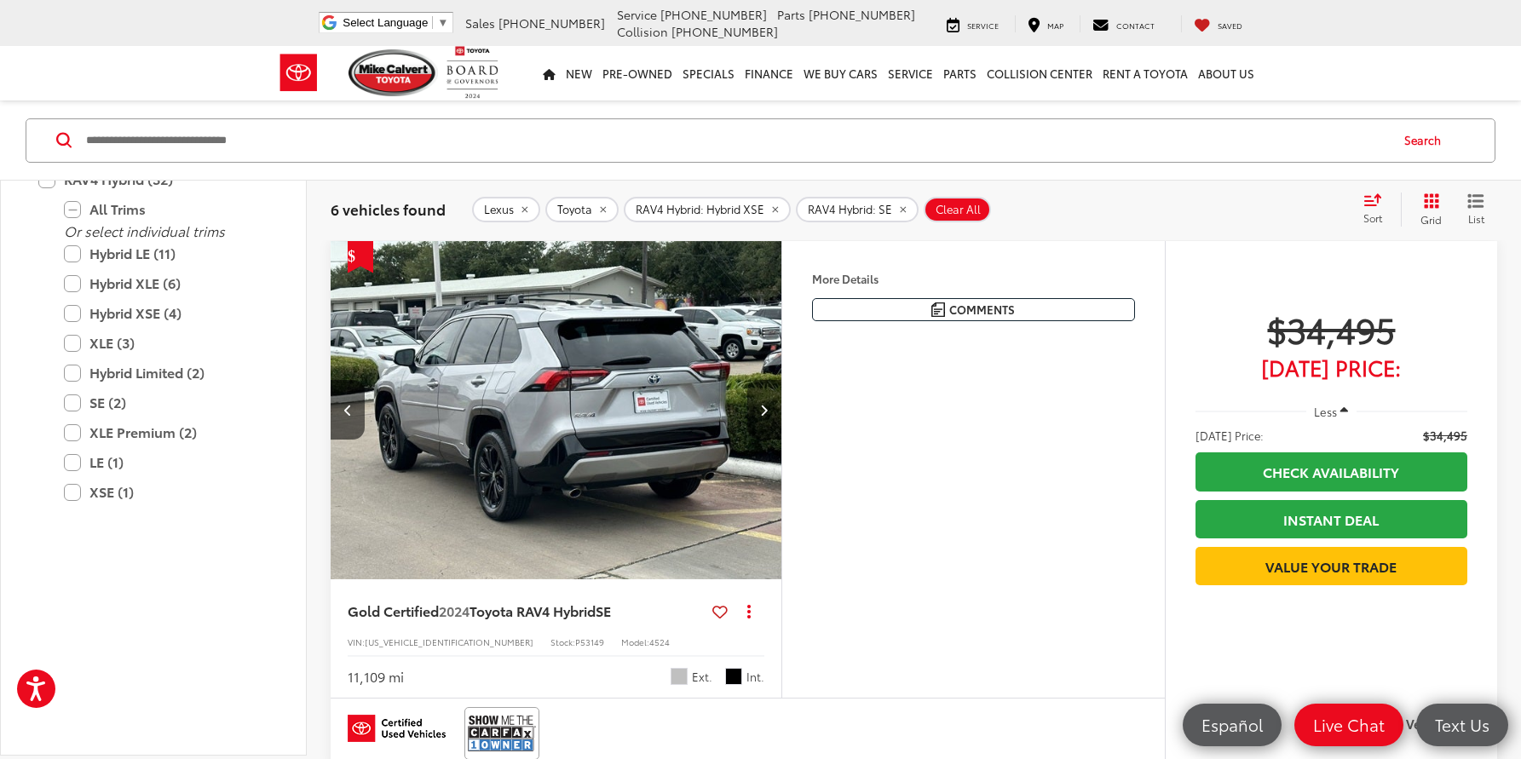
click at [763, 404] on icon "Next image" at bounding box center [764, 410] width 8 height 12
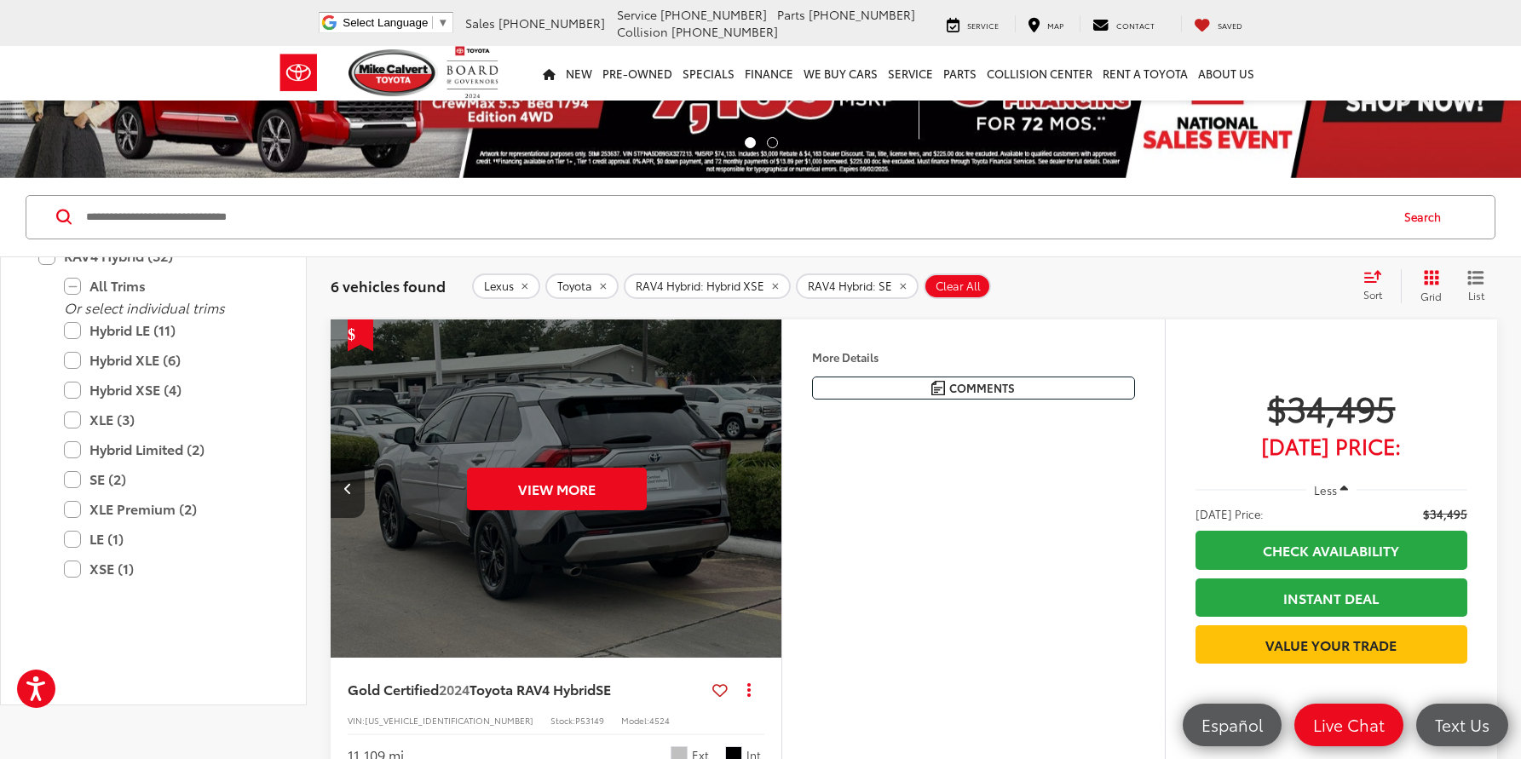
scroll to position [0, 0]
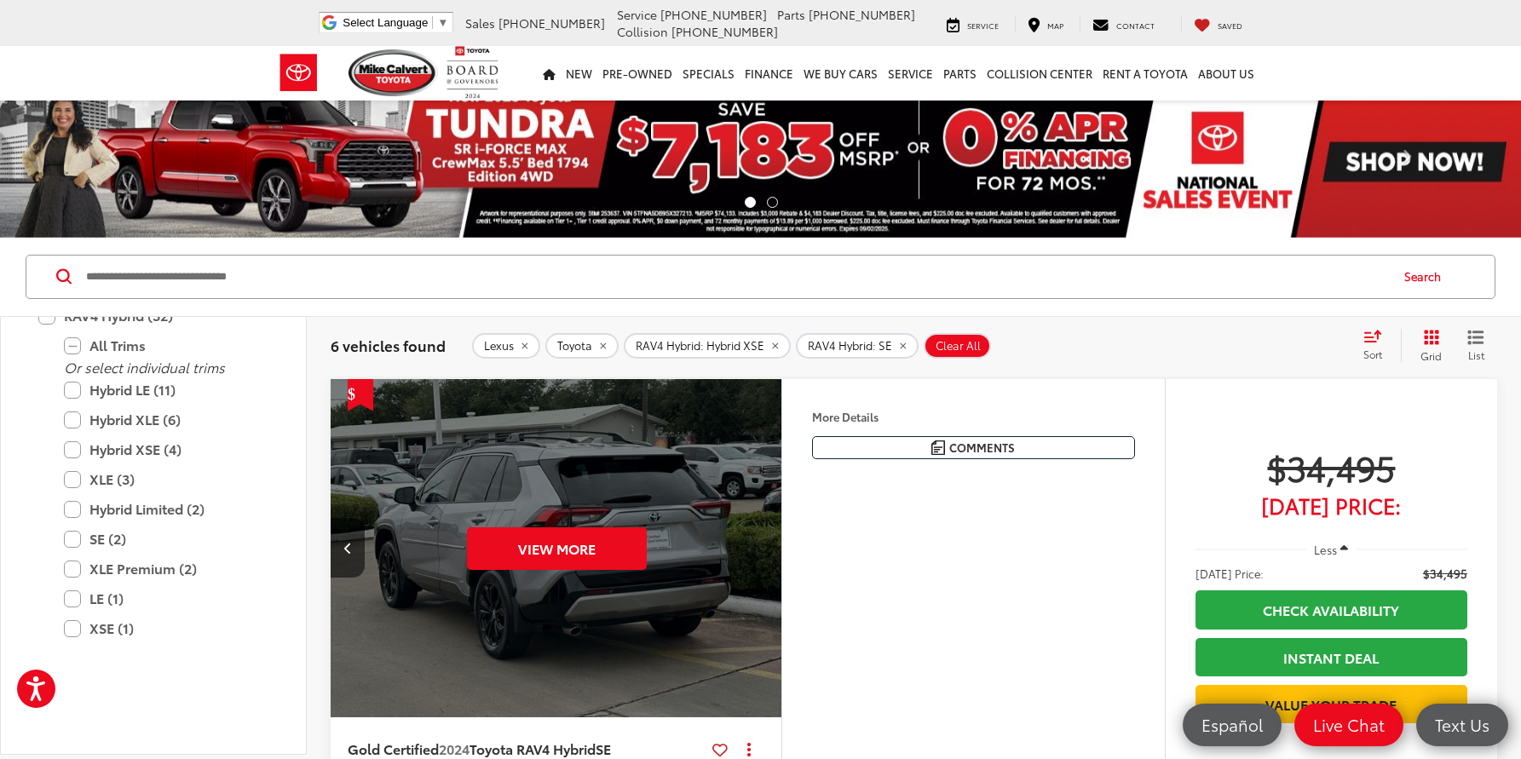
click at [895, 337] on button "RAV4 Hybrid: SE" at bounding box center [857, 346] width 123 height 26
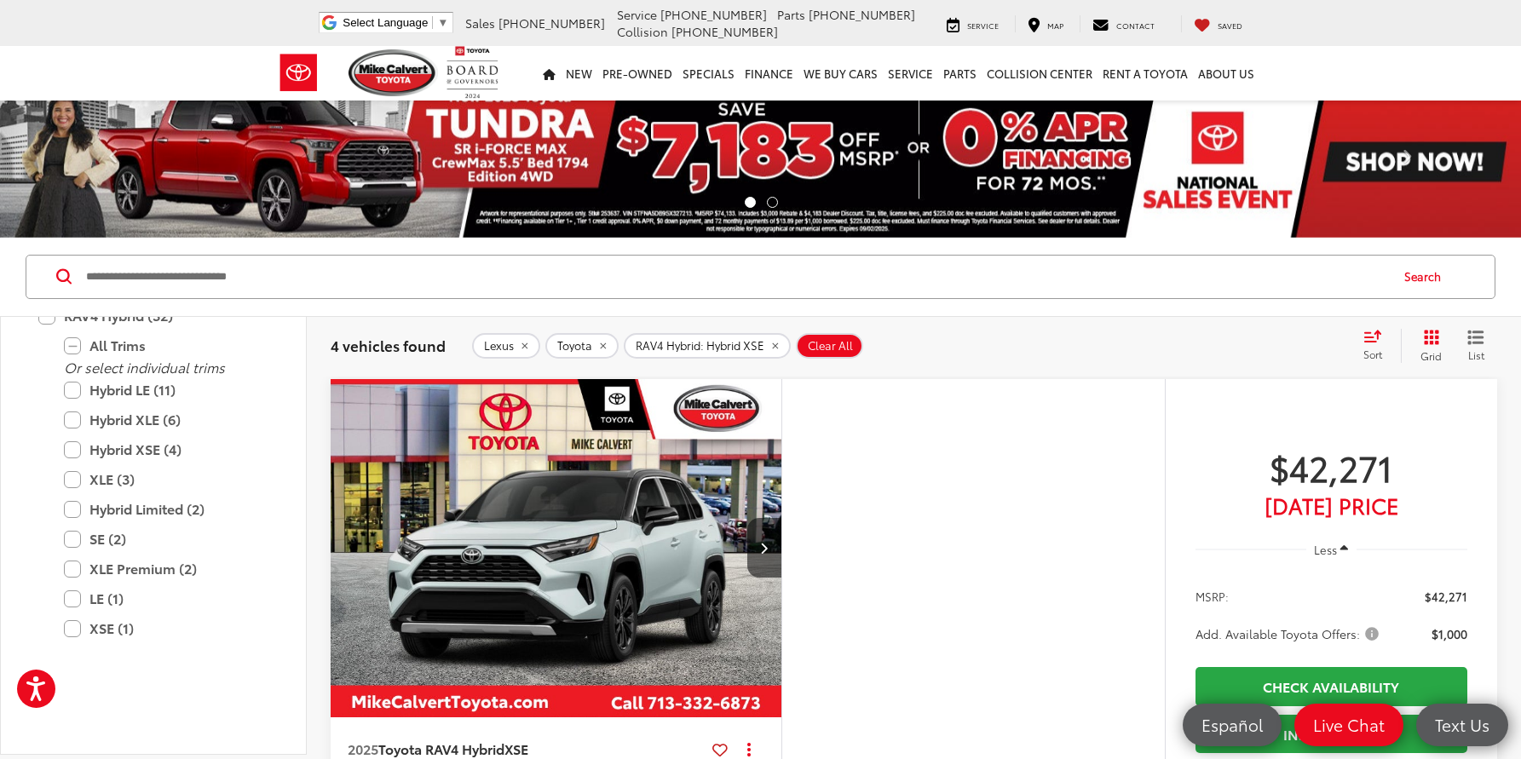
click at [775, 344] on icon "remove RAV4%20Hybrid: Hybrid%20XSE" at bounding box center [774, 346] width 11 height 10
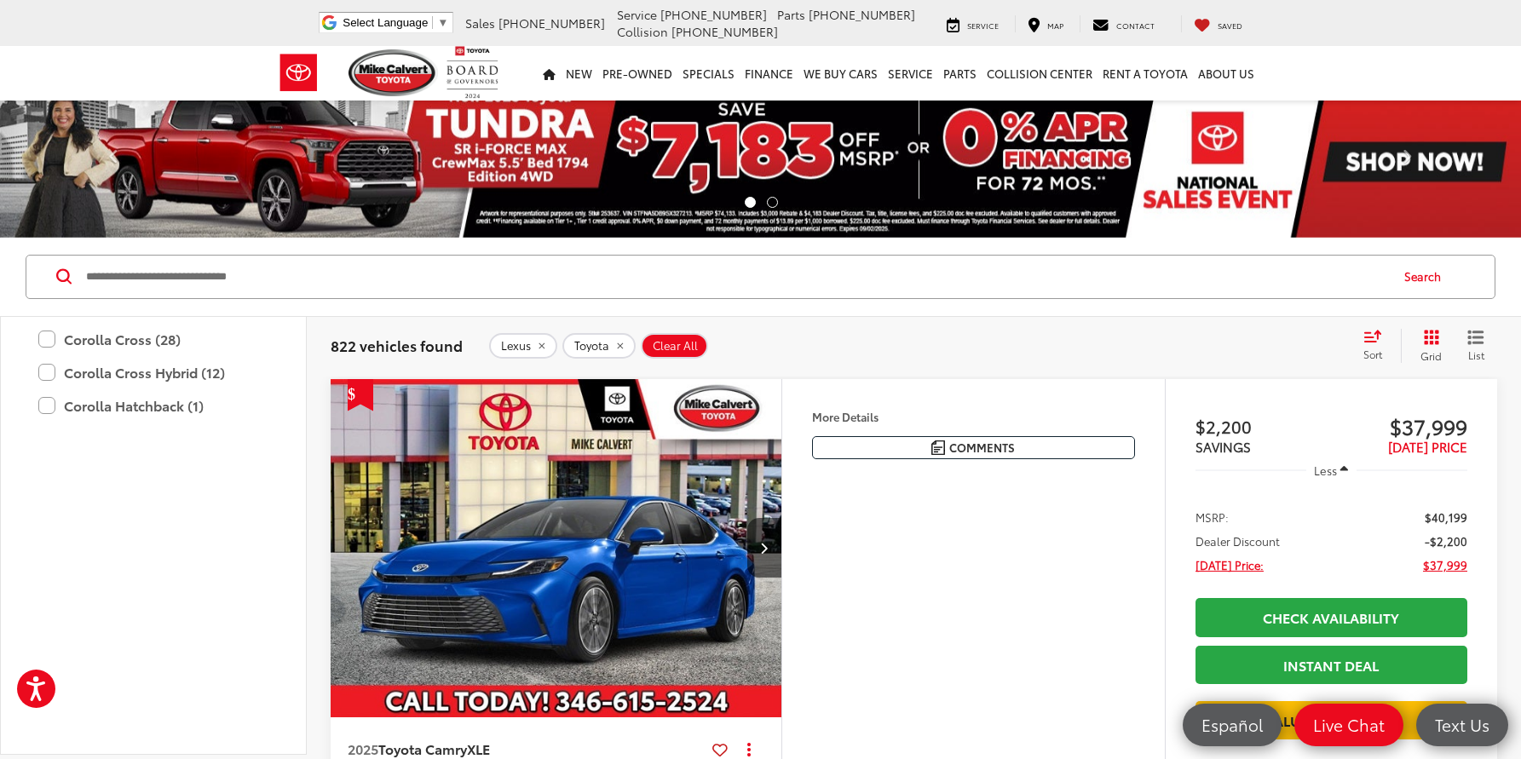
scroll to position [2048, 0]
click at [50, 222] on label "C-HR (1)" at bounding box center [153, 207] width 230 height 30
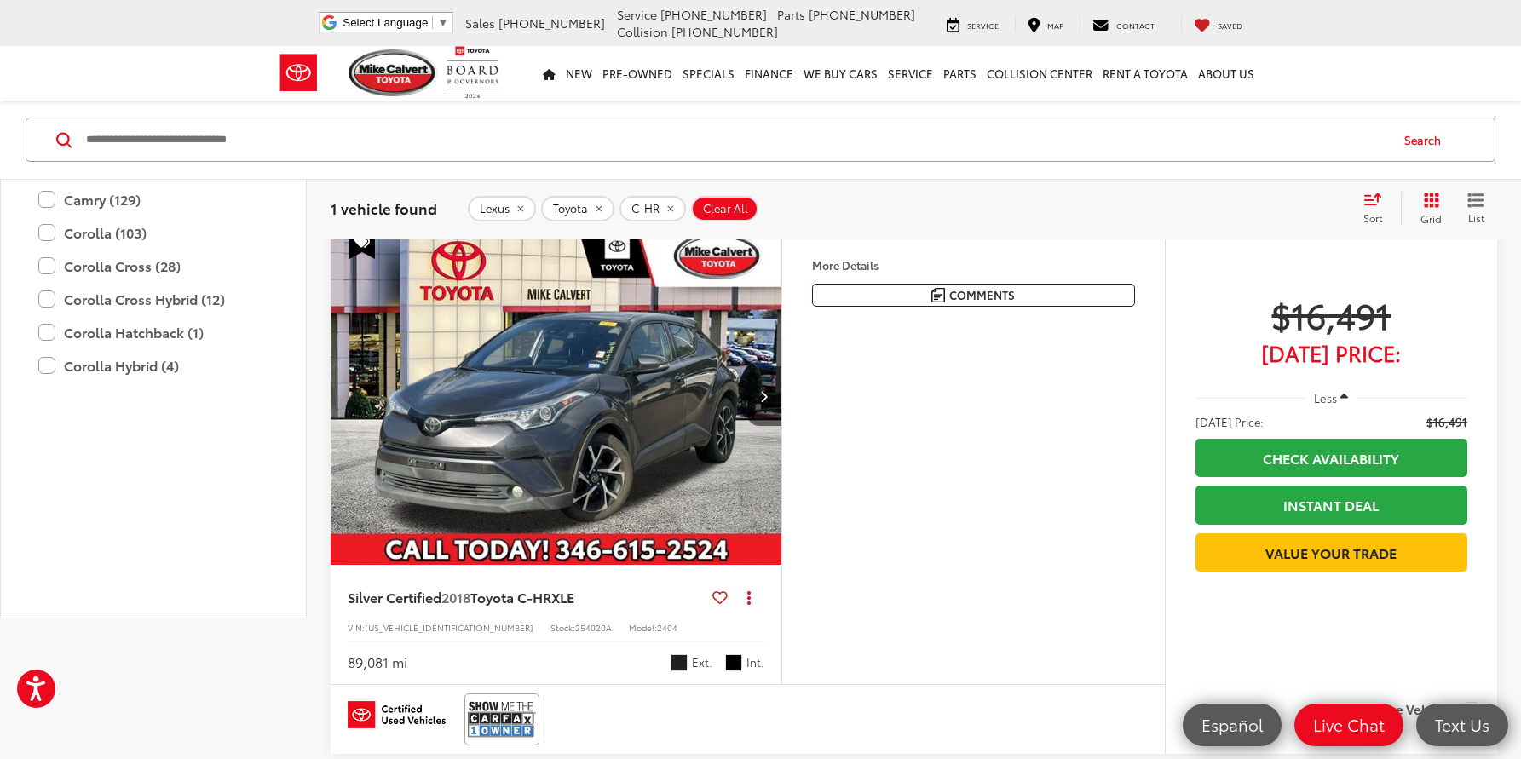
click at [49, 111] on label "C-HR (1)" at bounding box center [153, 96] width 230 height 30
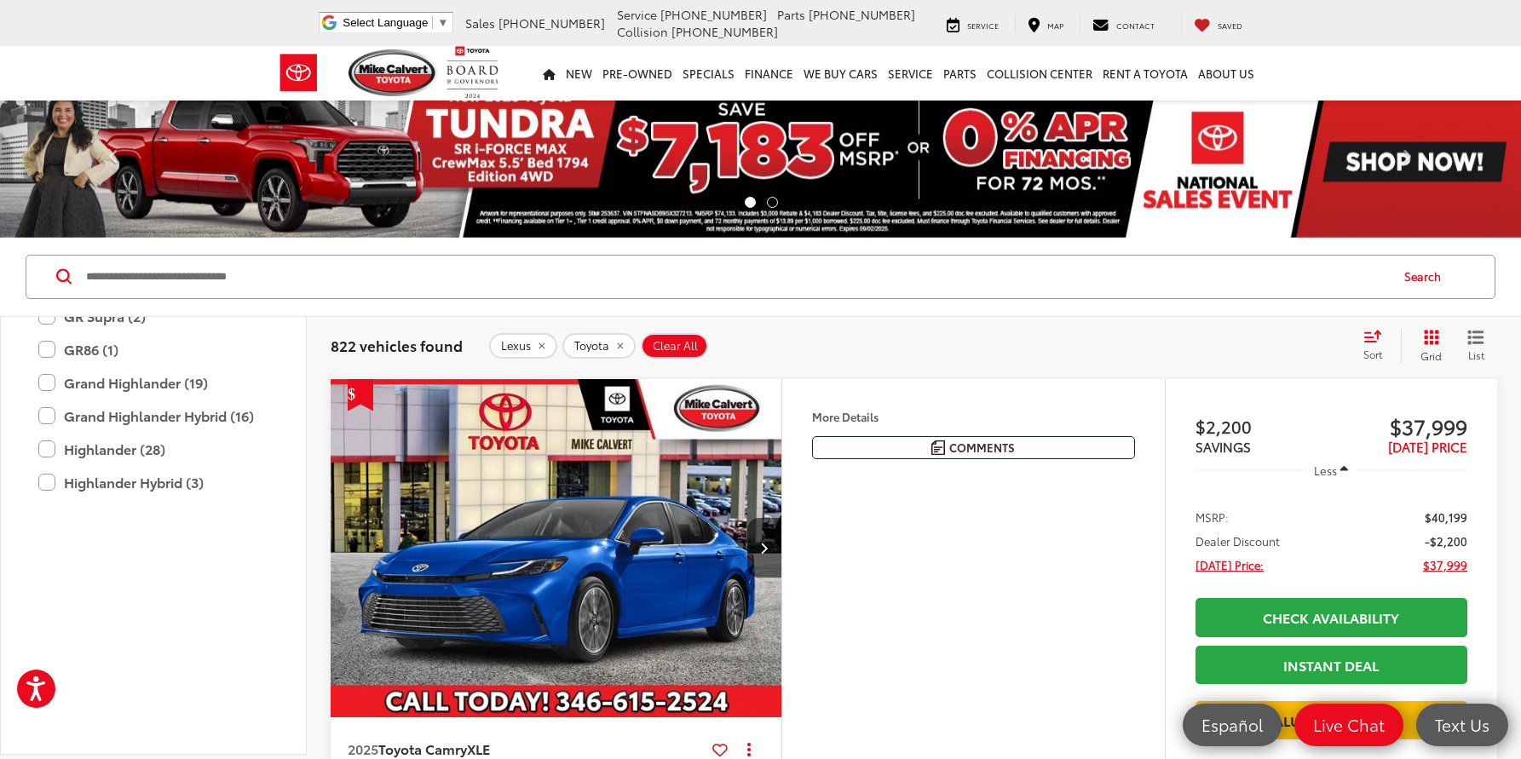
scroll to position [2116, 0]
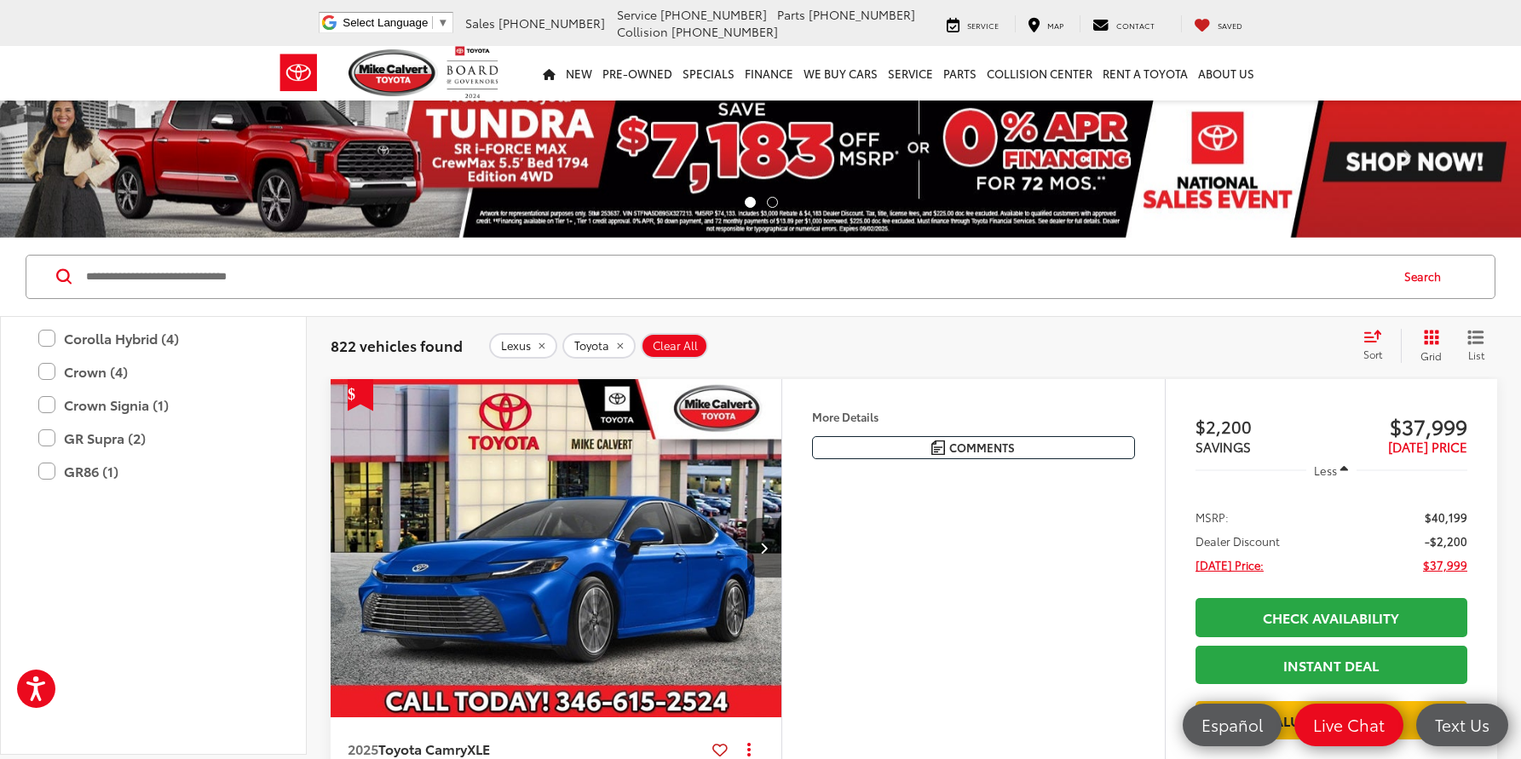
click at [89, 187] on label "Camry (129)" at bounding box center [153, 173] width 230 height 30
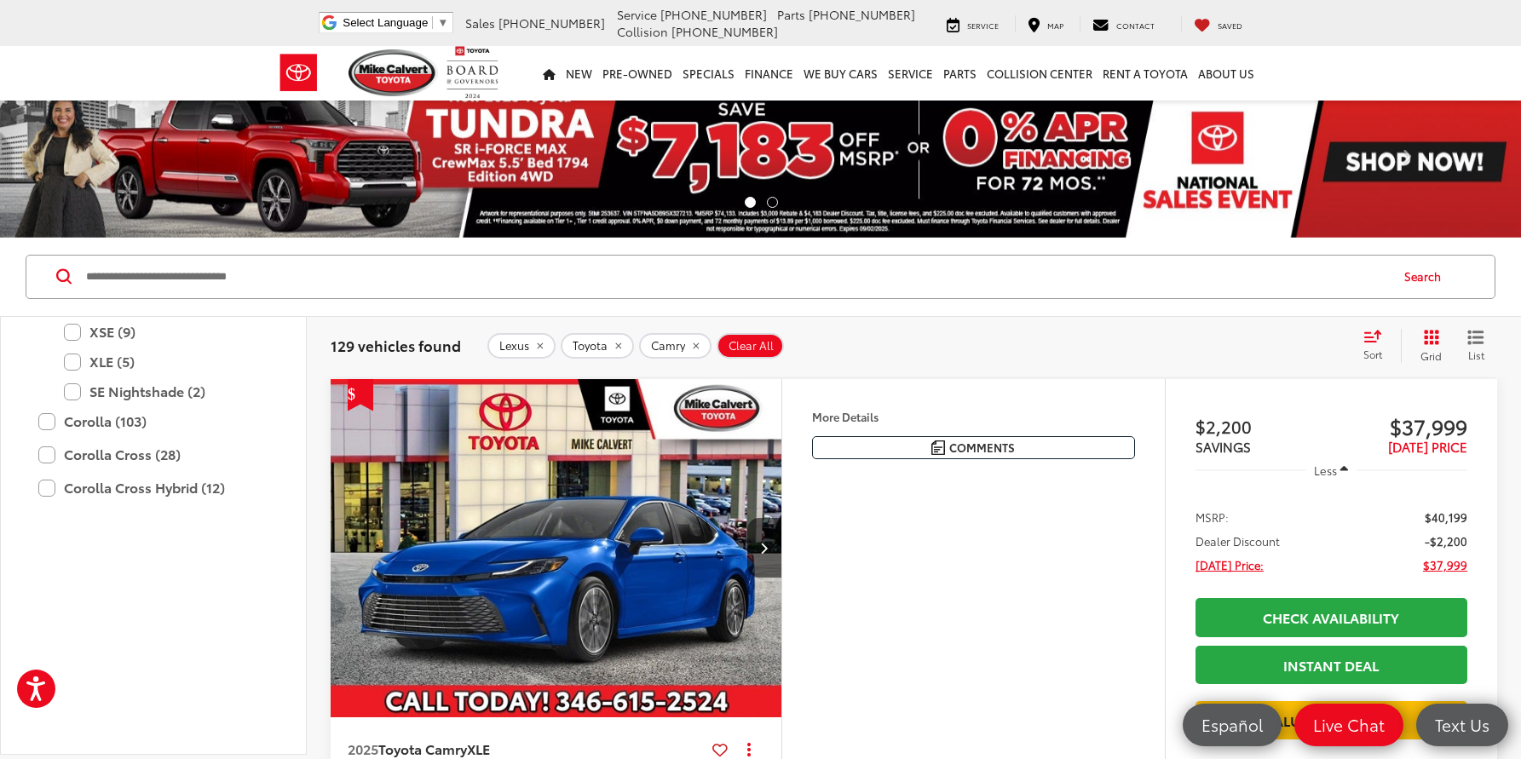
click at [72, 287] on label "SE (58)" at bounding box center [166, 272] width 205 height 30
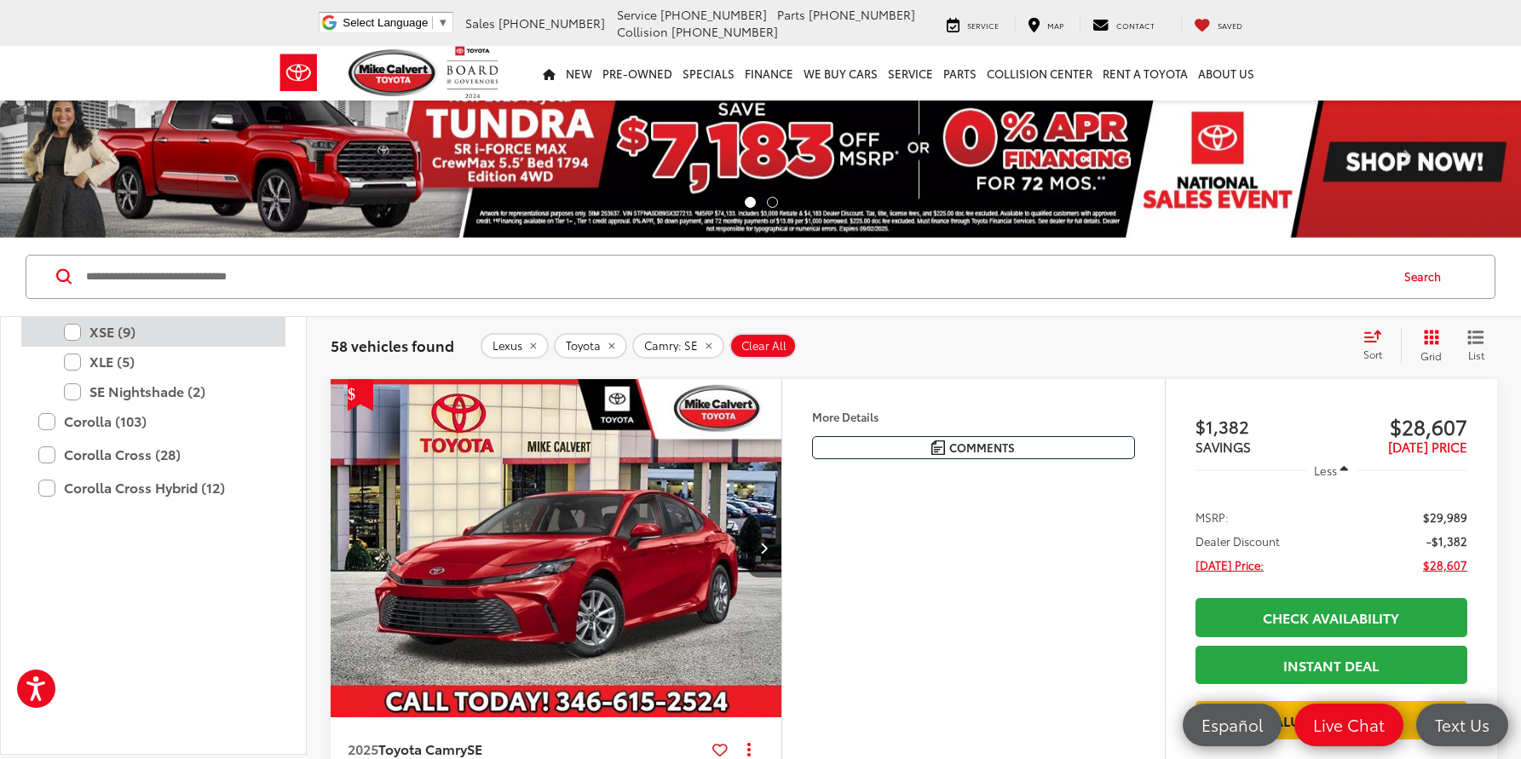
click at [67, 347] on label "XSE (9)" at bounding box center [166, 332] width 205 height 30
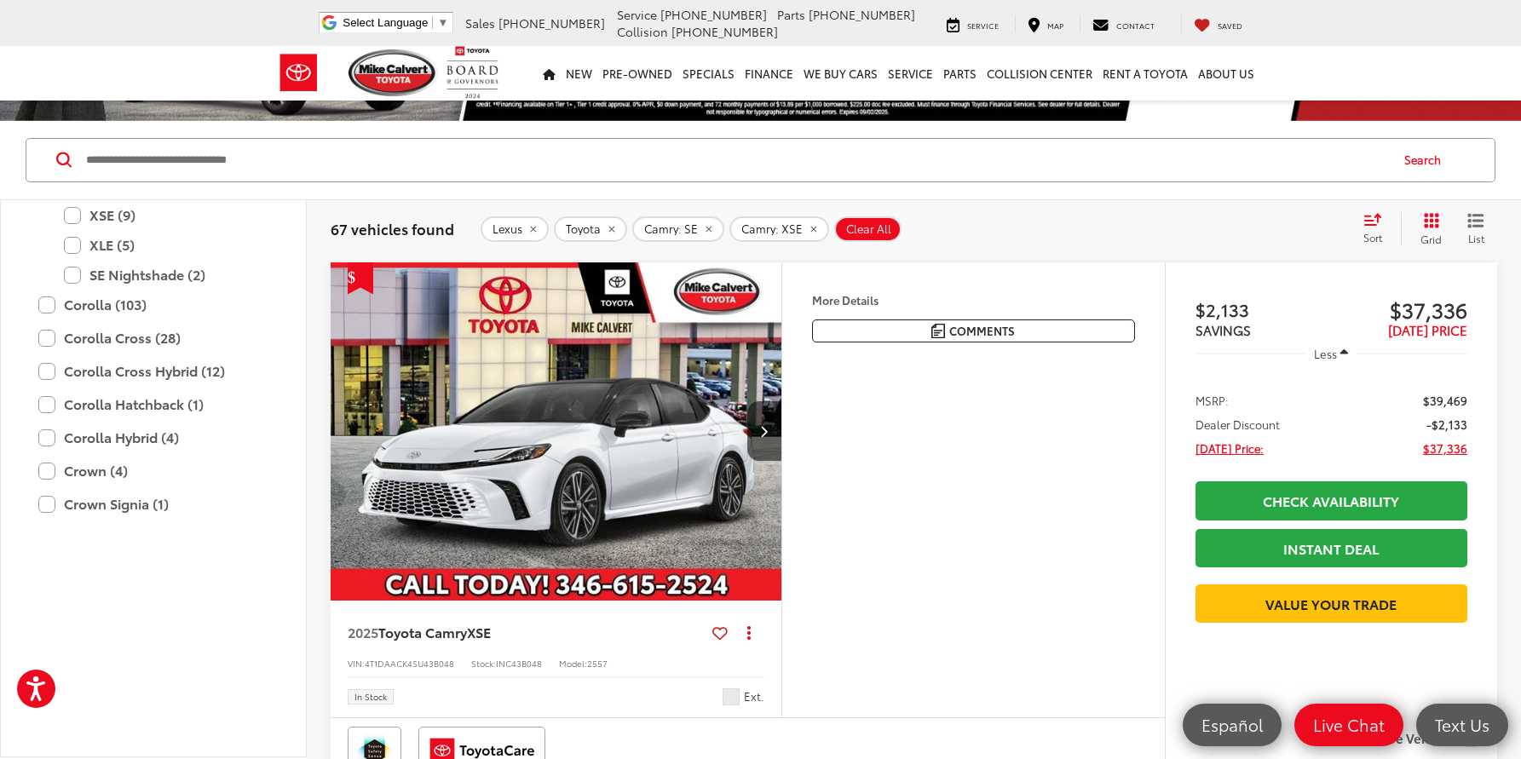
scroll to position [120, 0]
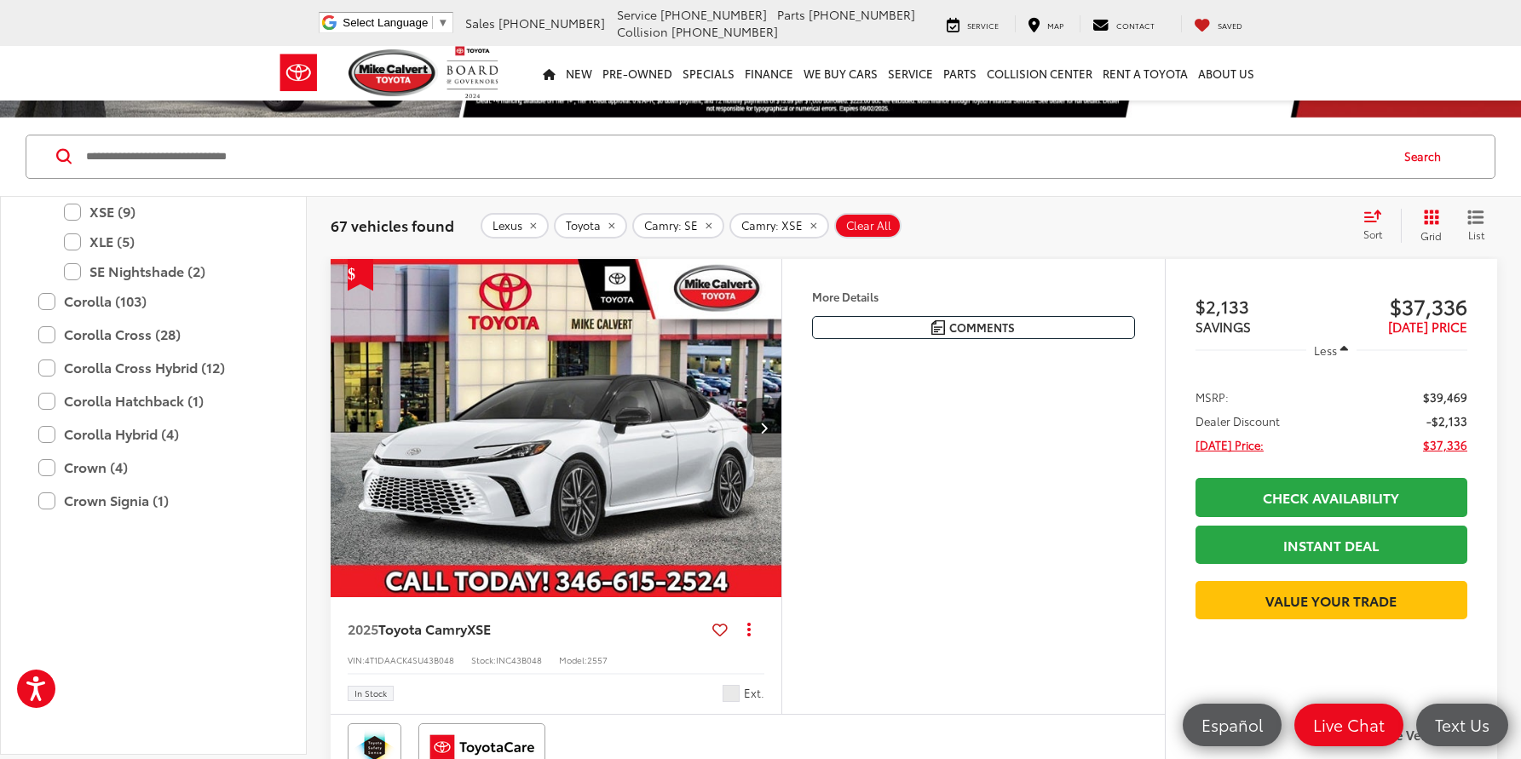
click at [759, 441] on button "Next image" at bounding box center [764, 428] width 34 height 60
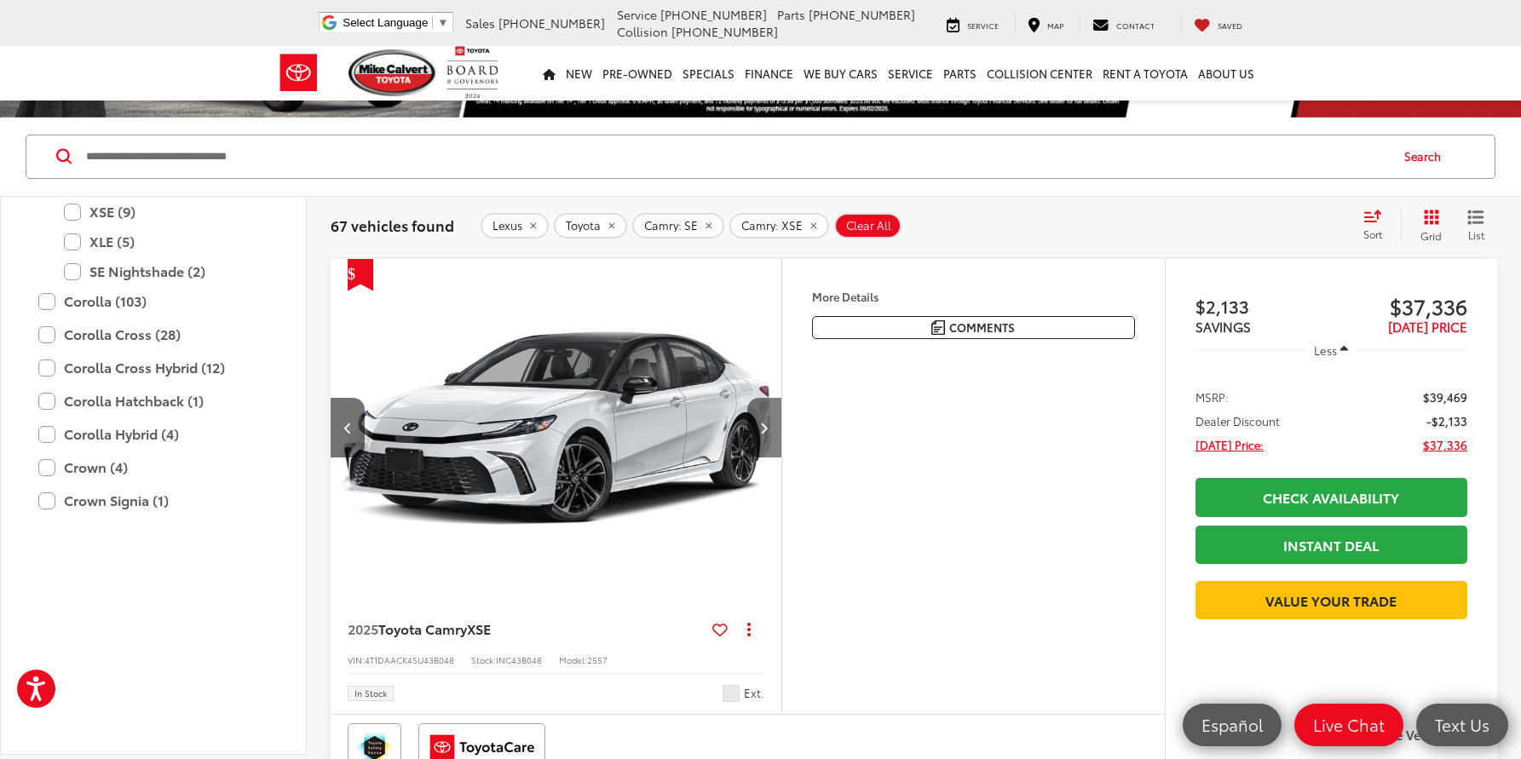
click at [749, 452] on button "Next image" at bounding box center [764, 428] width 34 height 60
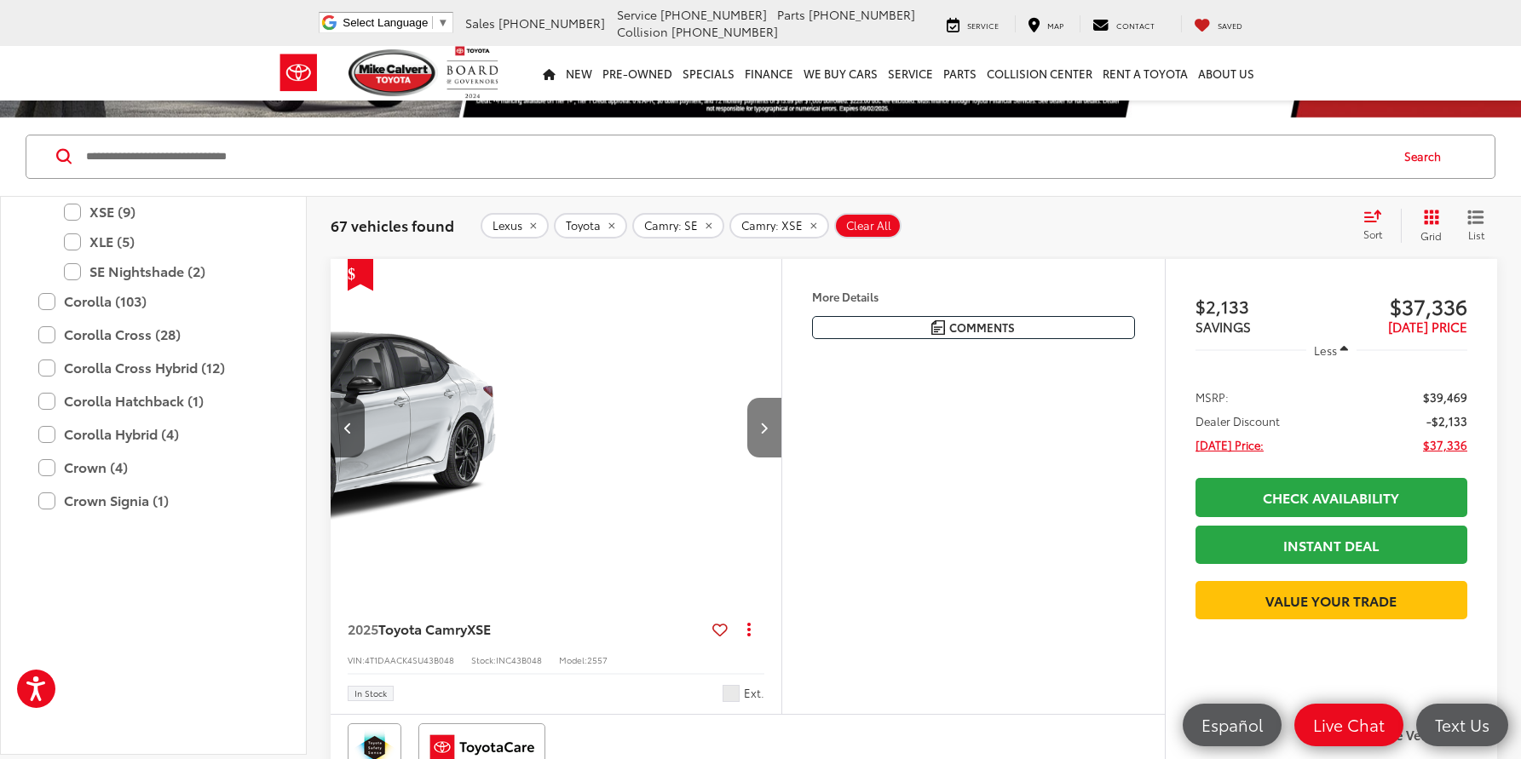
scroll to position [0, 906]
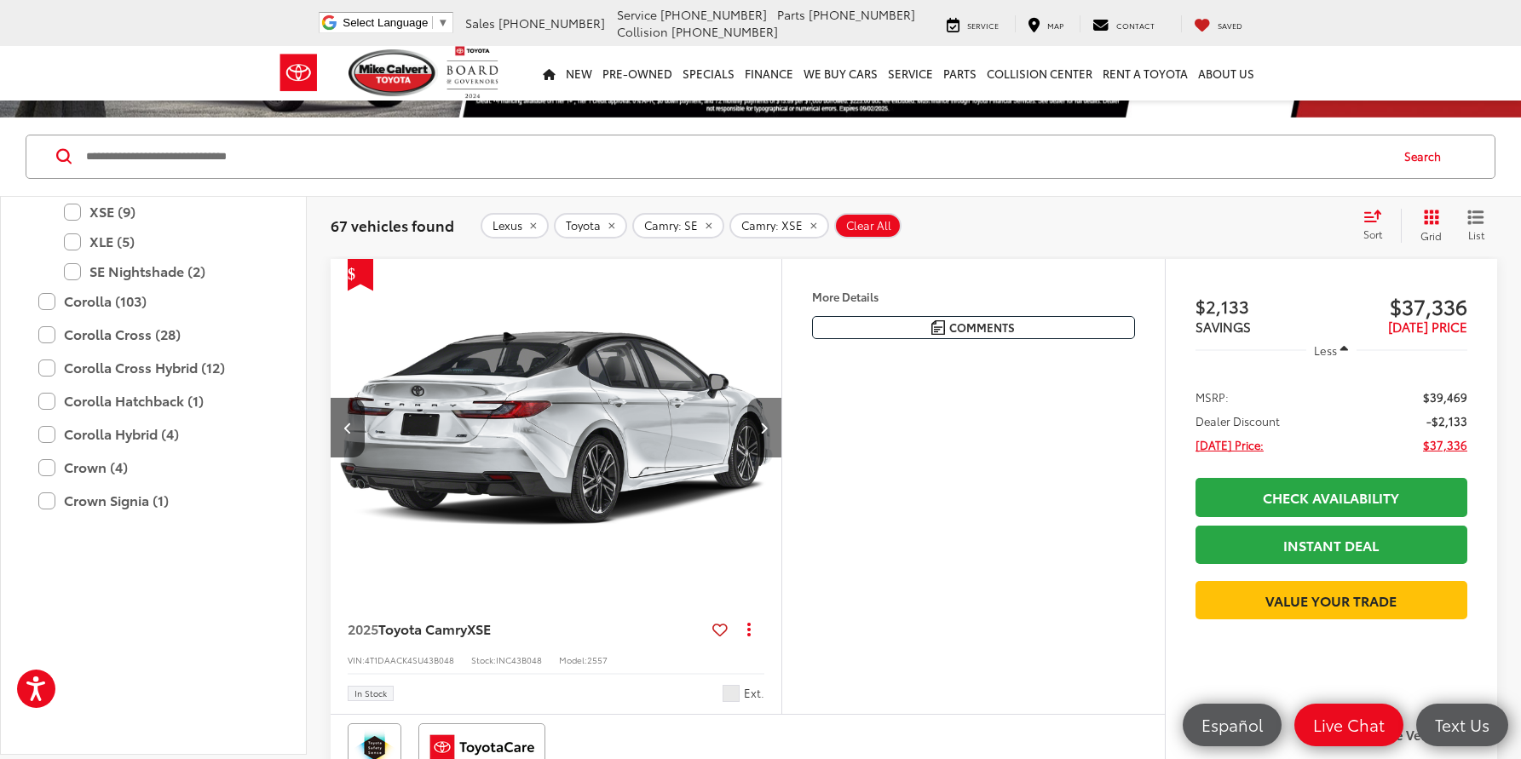
click at [749, 452] on button "Next image" at bounding box center [764, 428] width 34 height 60
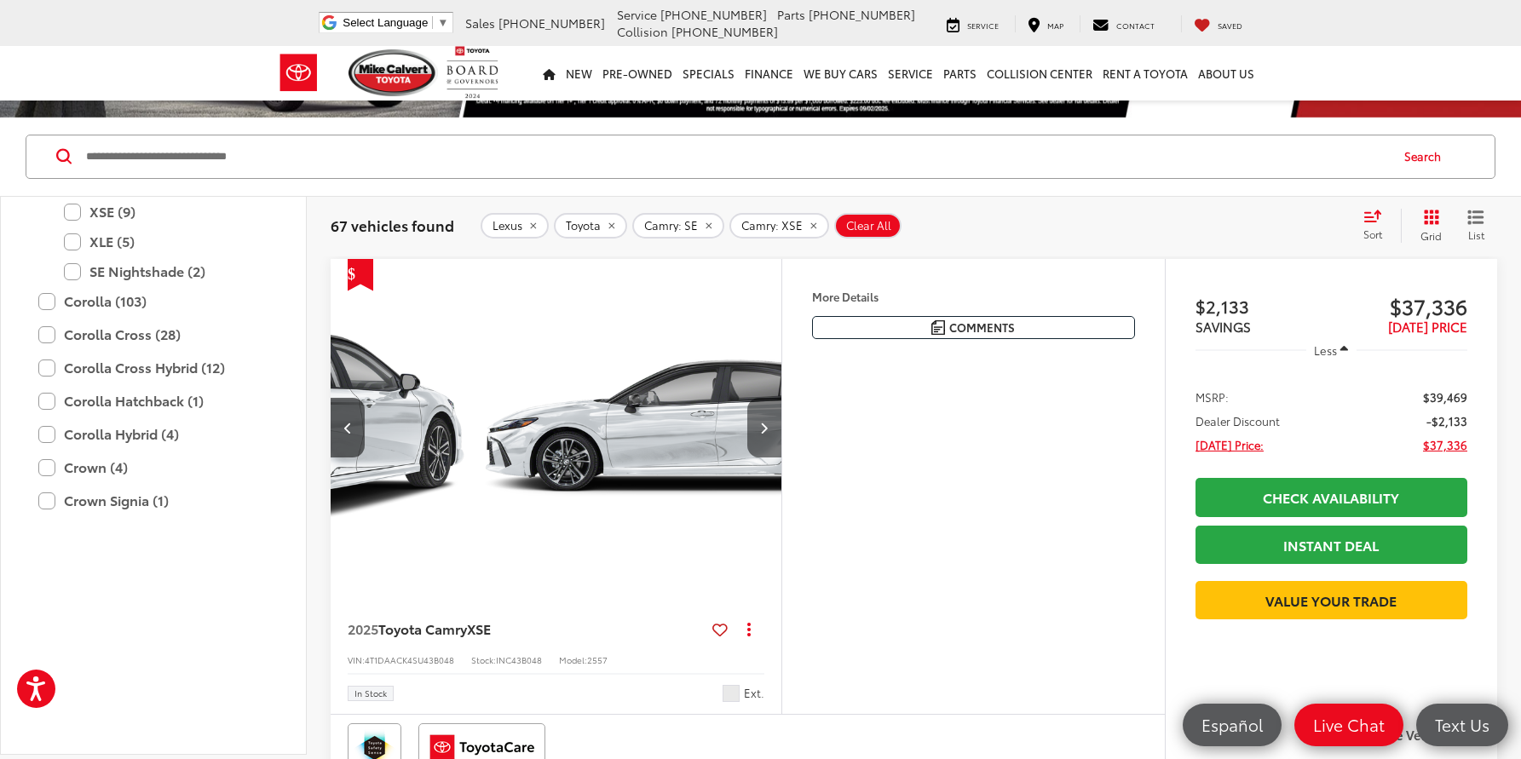
scroll to position [0, 1359]
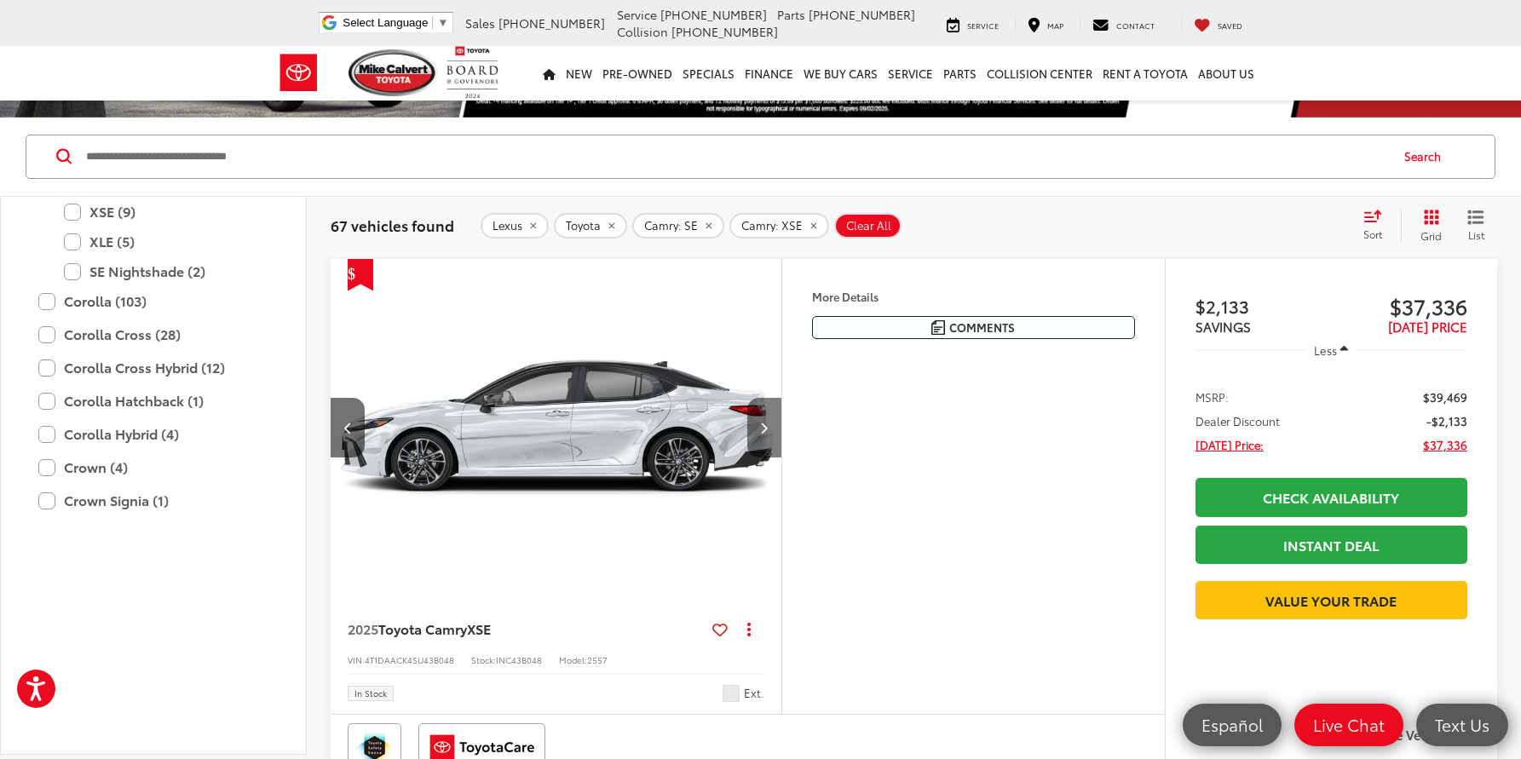
click at [749, 452] on button "Next image" at bounding box center [764, 428] width 34 height 60
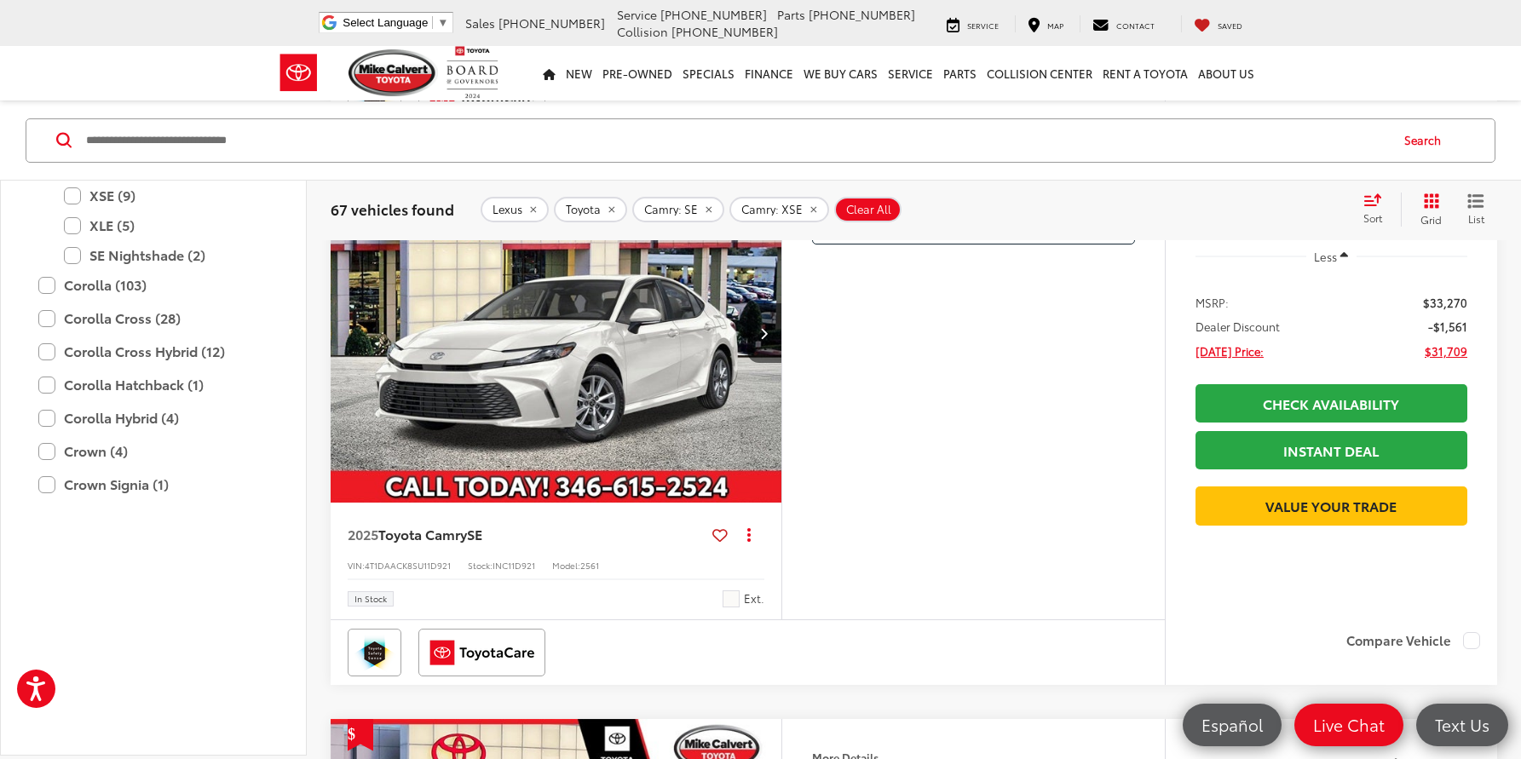
scroll to position [1325, 0]
click at [769, 362] on button "Next image" at bounding box center [764, 332] width 34 height 60
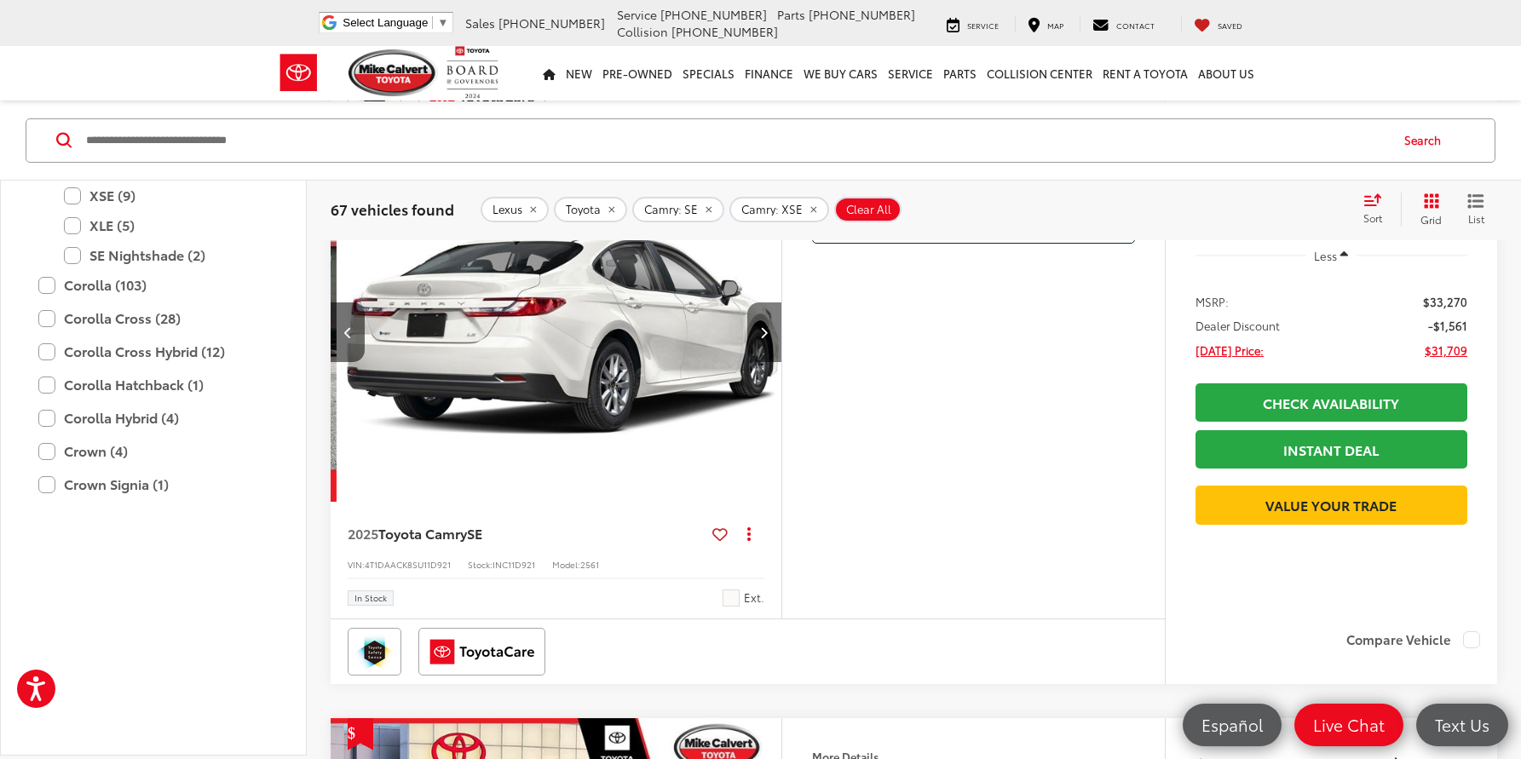
scroll to position [0, 453]
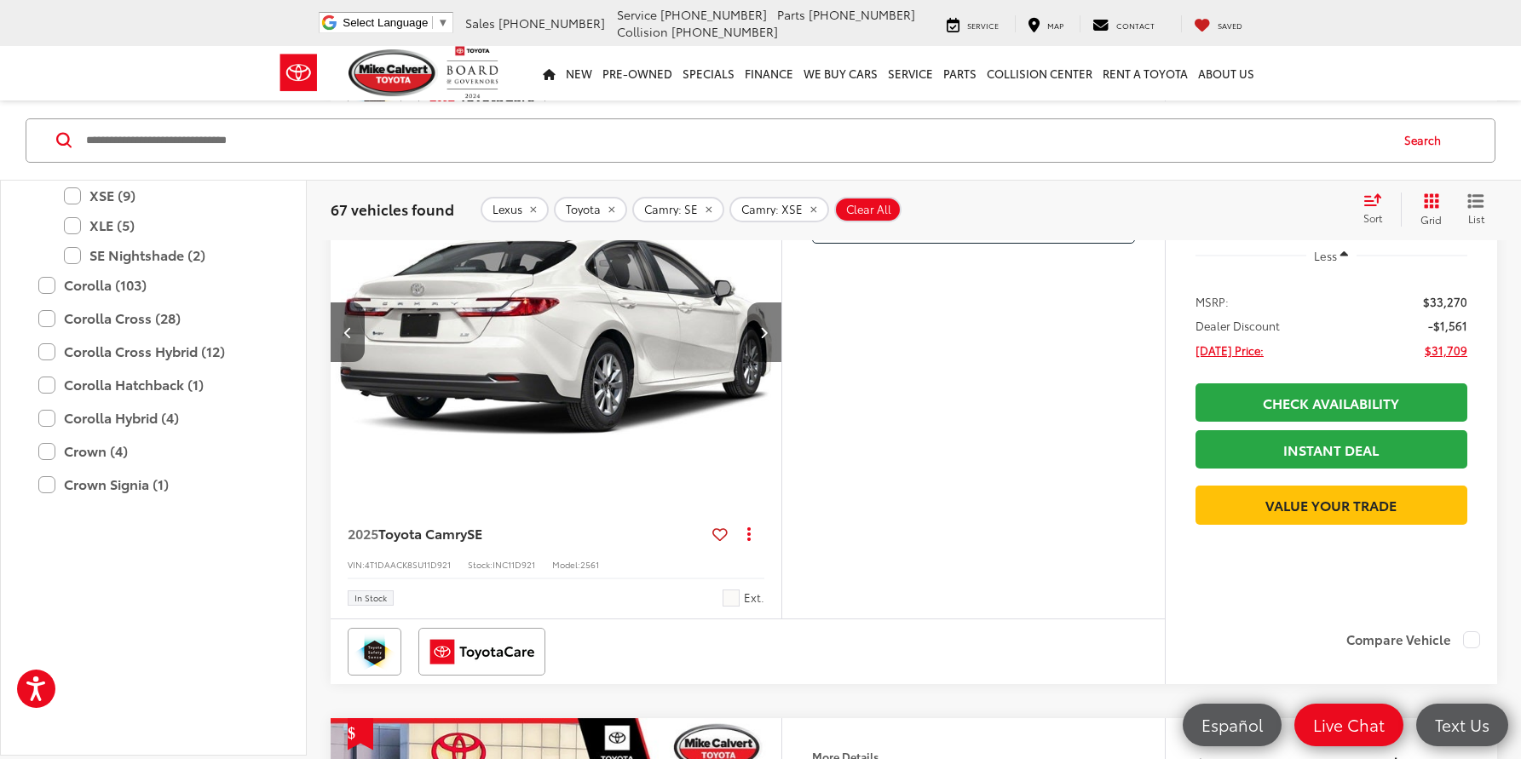
click at [769, 362] on button "Next image" at bounding box center [764, 332] width 34 height 60
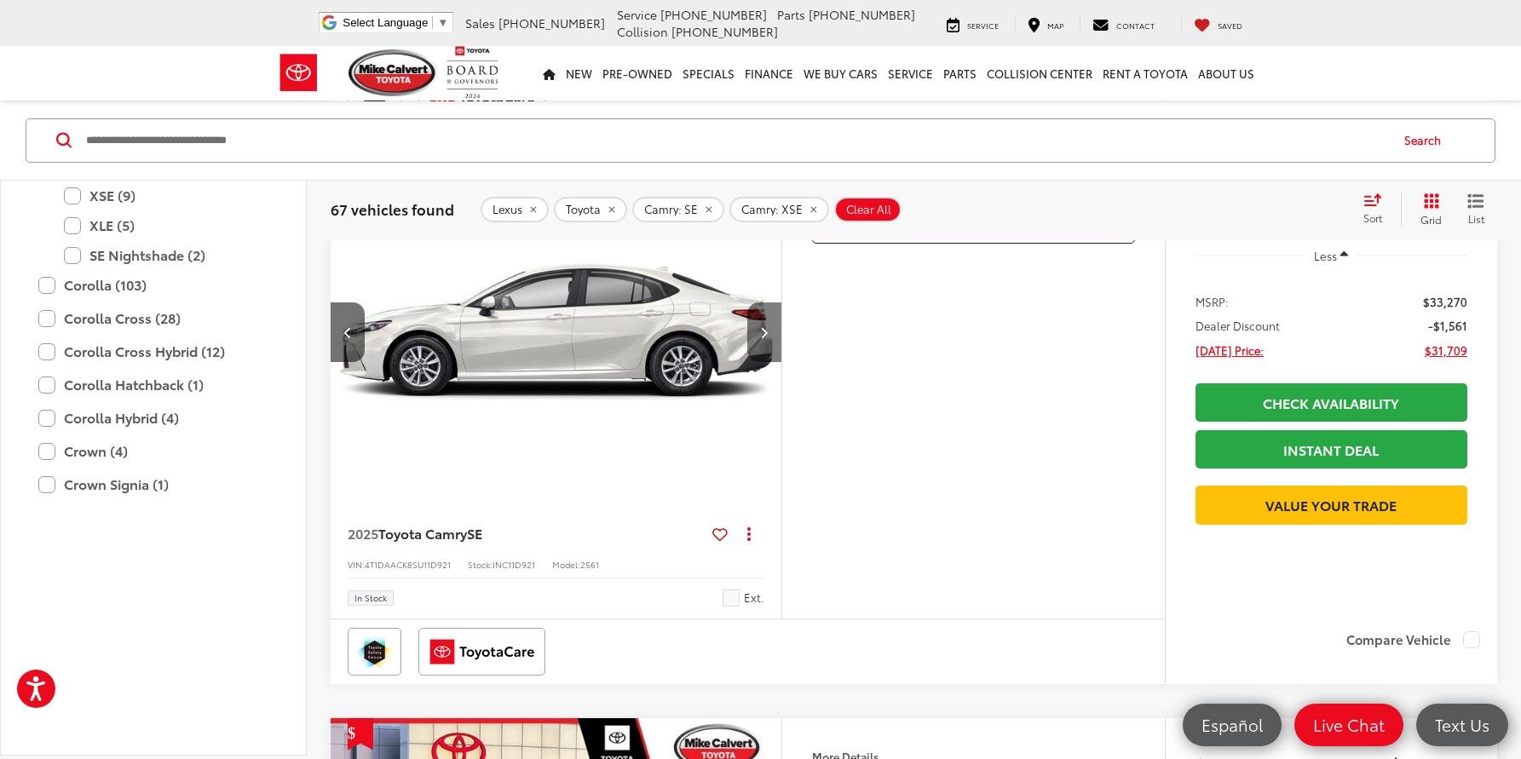
click at [769, 362] on button "Next image" at bounding box center [764, 332] width 34 height 60
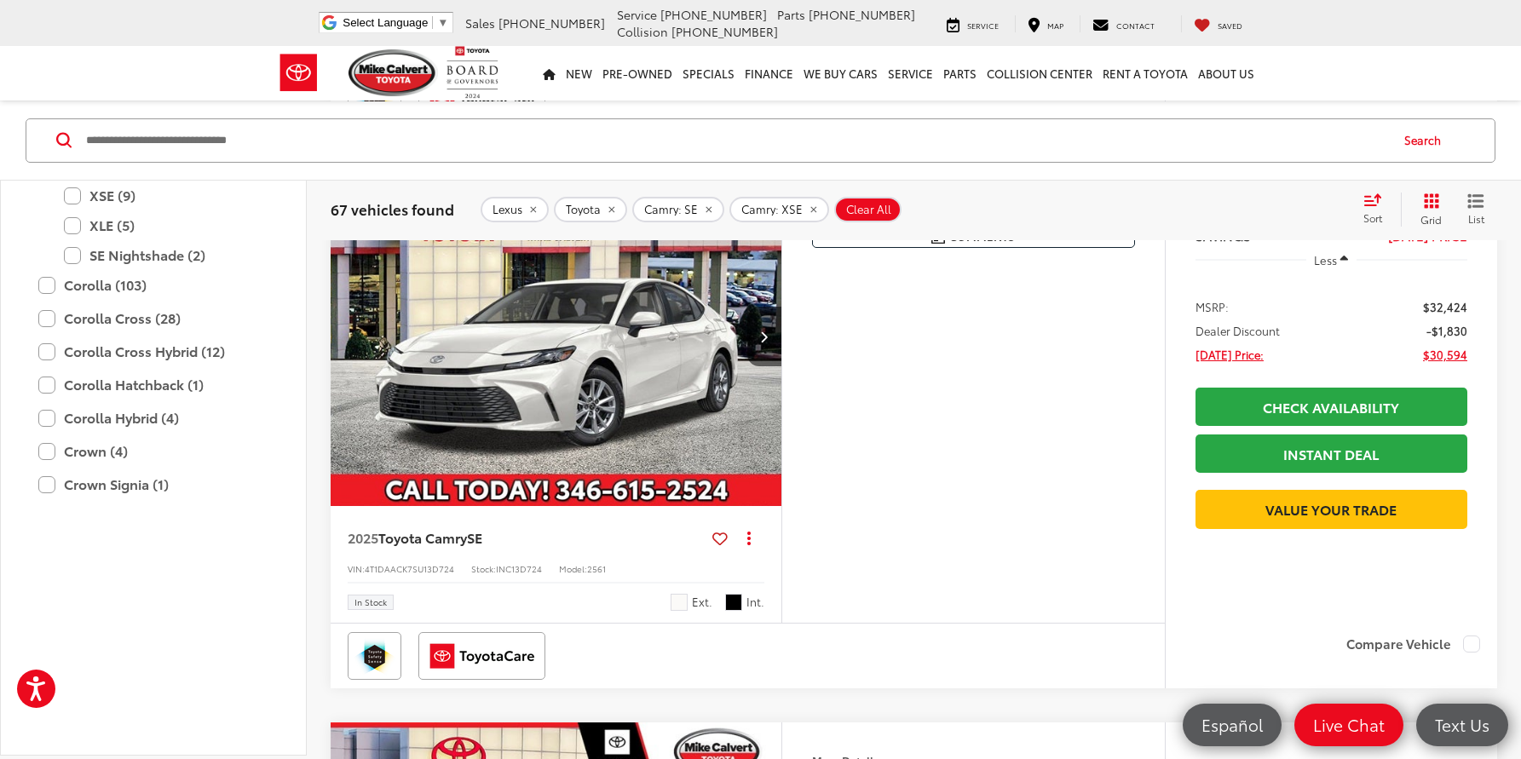
scroll to position [2504, 0]
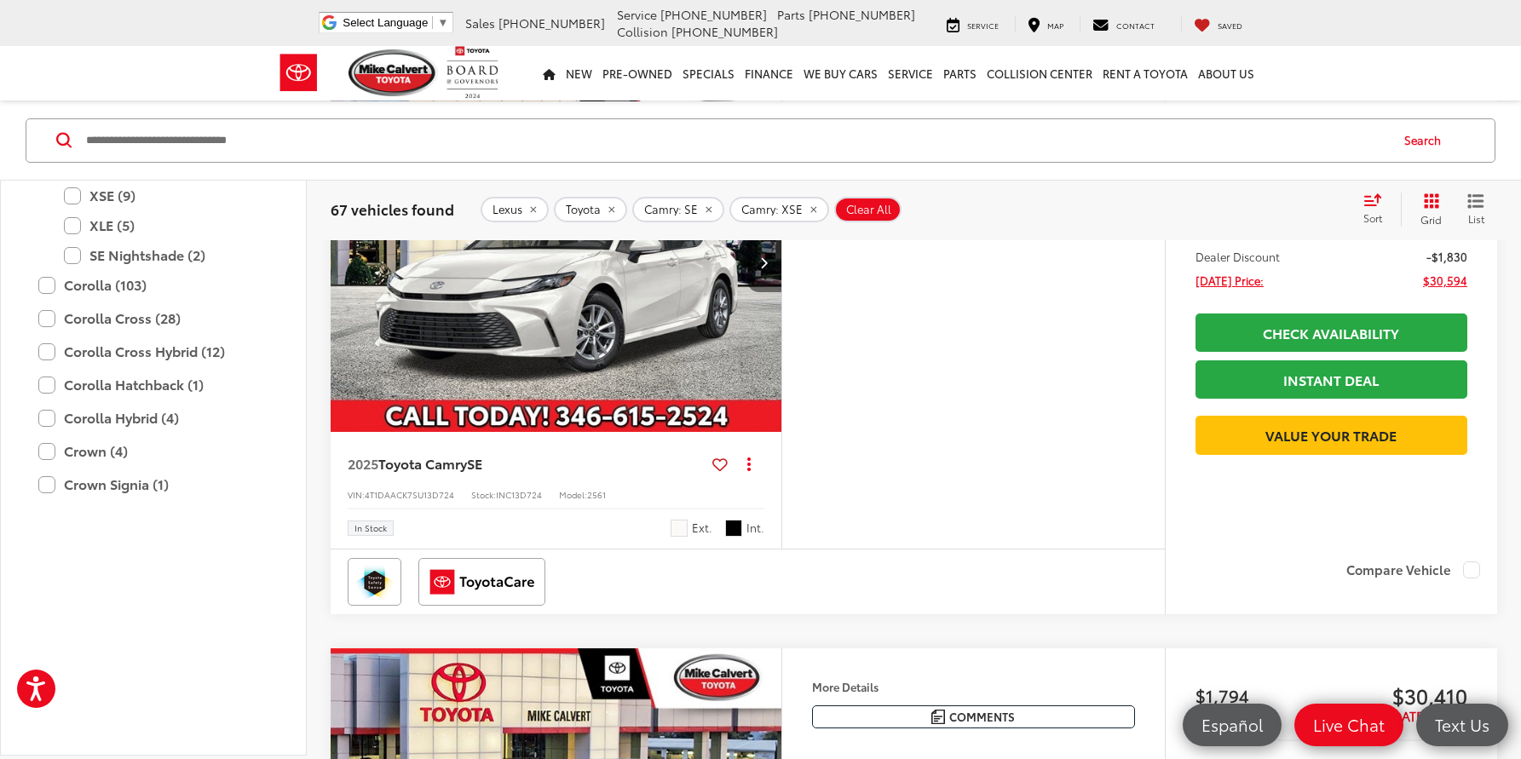
click at [756, 292] on button "Next image" at bounding box center [764, 263] width 34 height 60
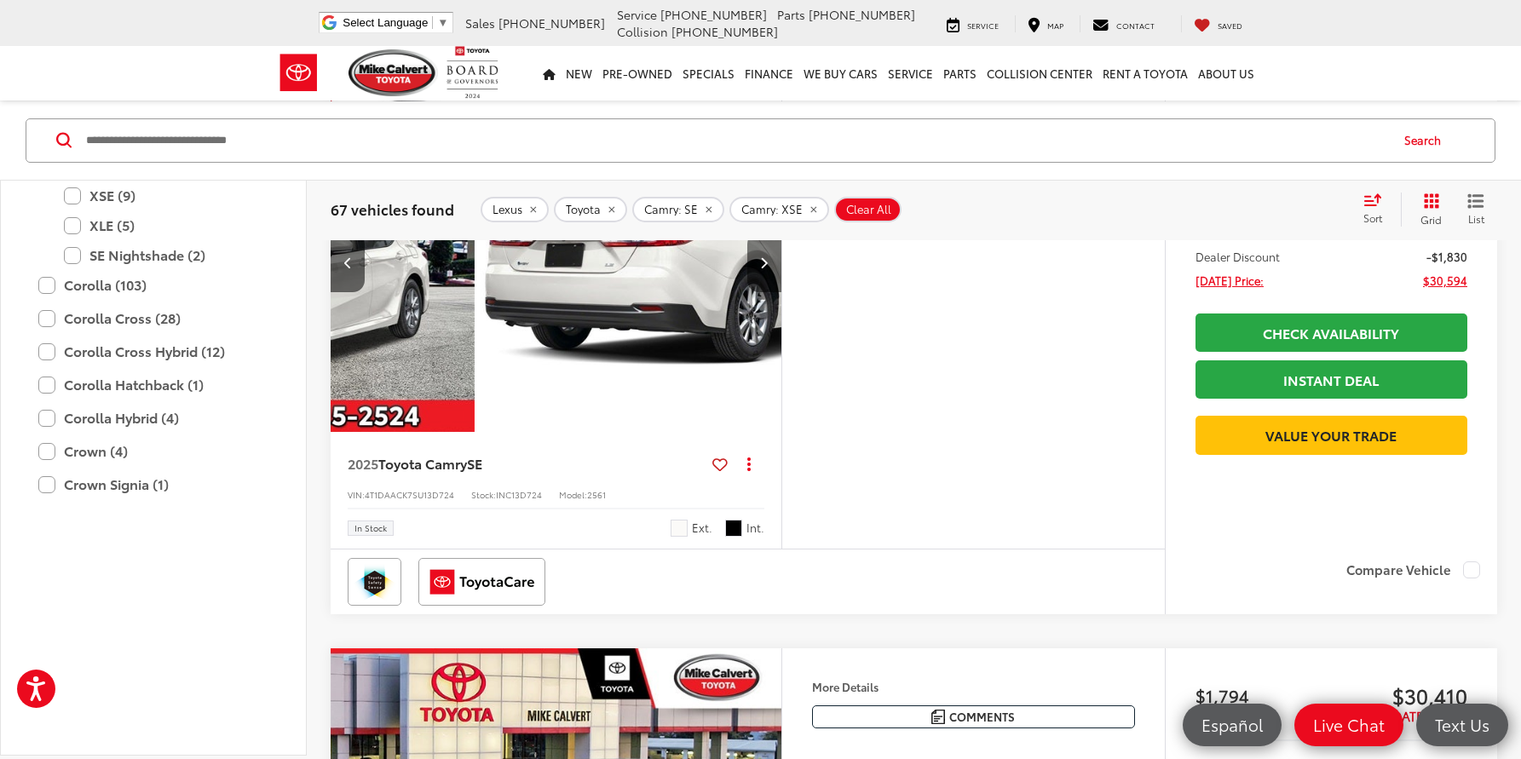
scroll to position [0, 453]
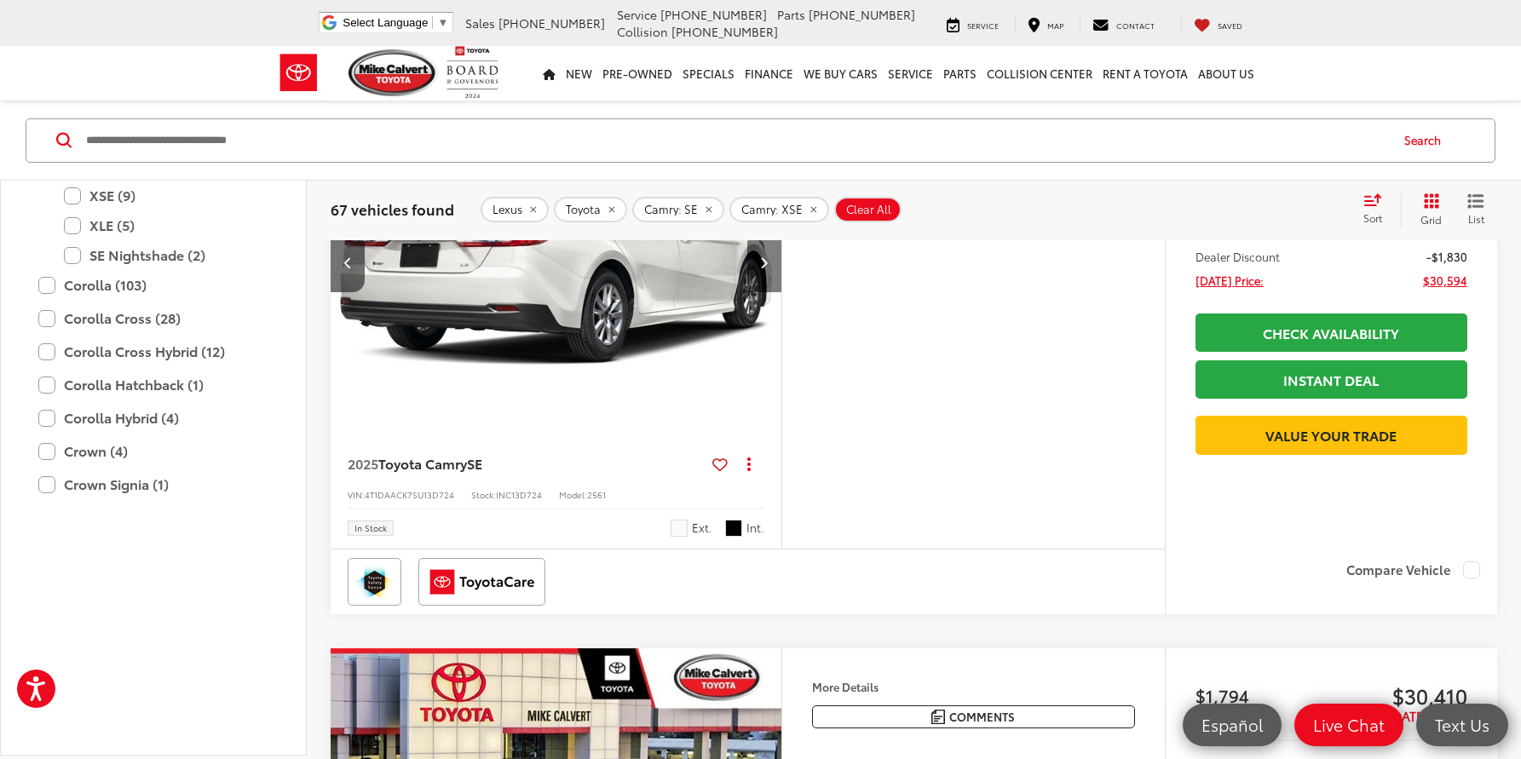
click at [756, 292] on button "Next image" at bounding box center [764, 263] width 34 height 60
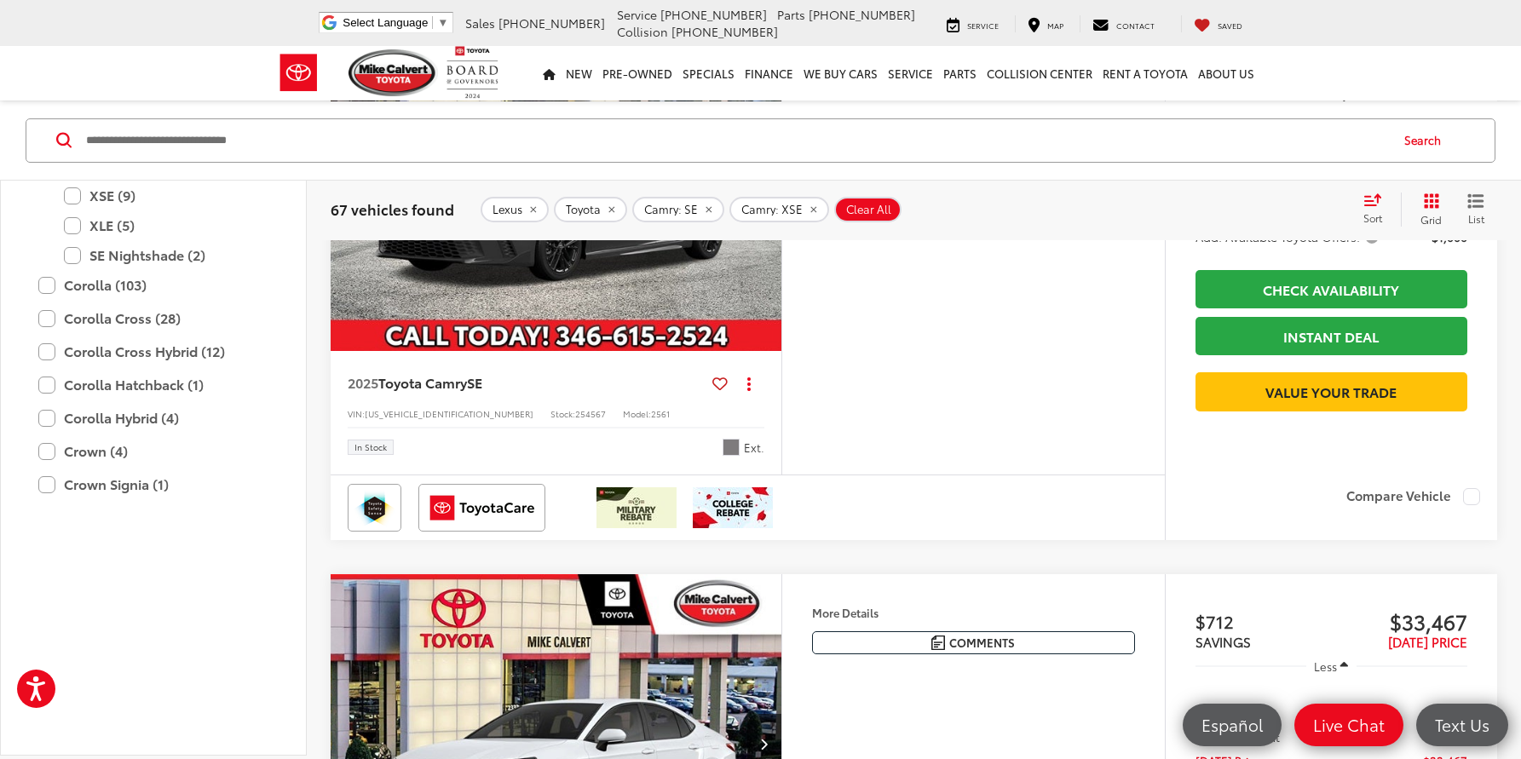
scroll to position [6291, 0]
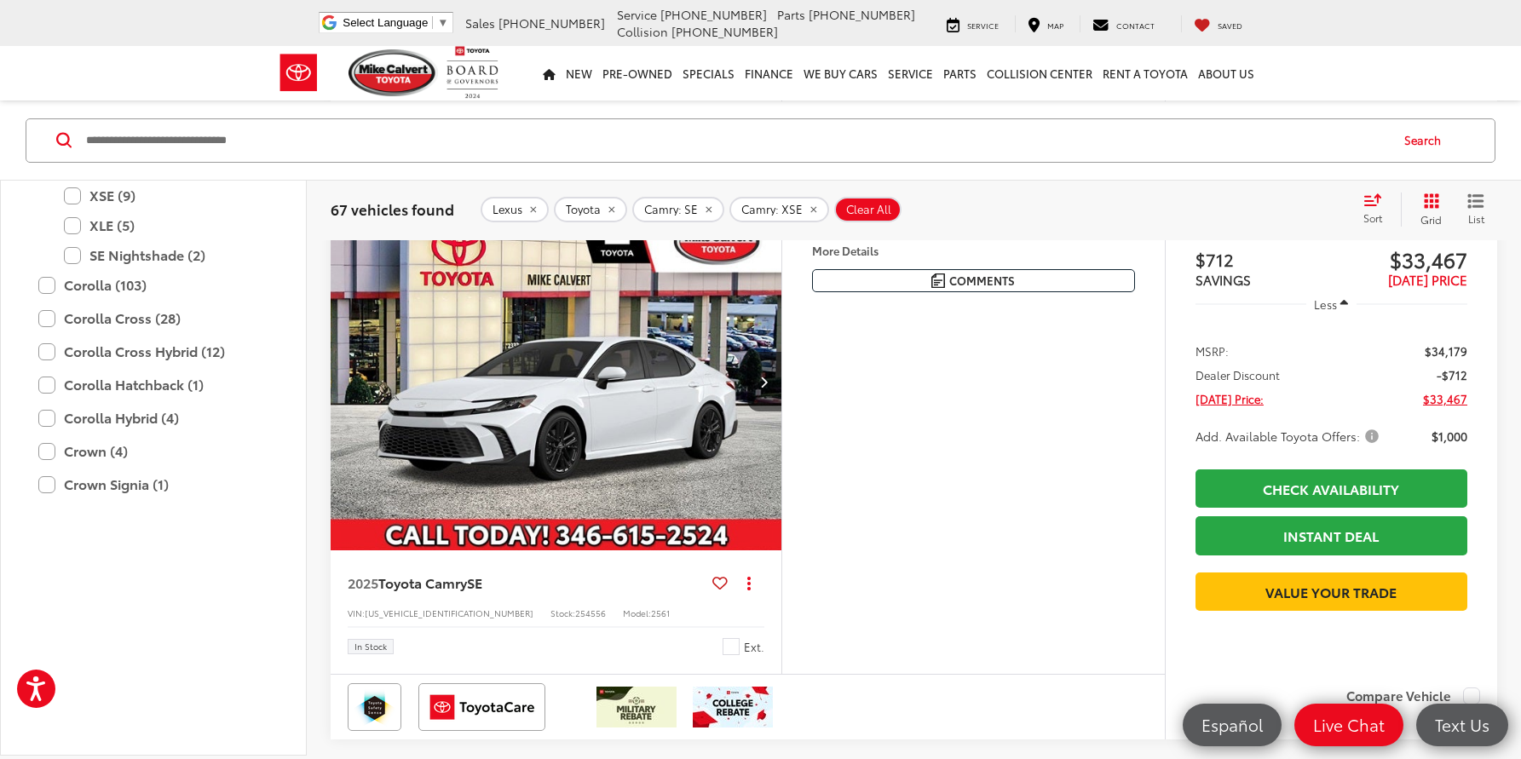
click at [289, 141] on input "Search by Make, Model, or Keyword" at bounding box center [736, 139] width 1304 height 41
type input "*******"
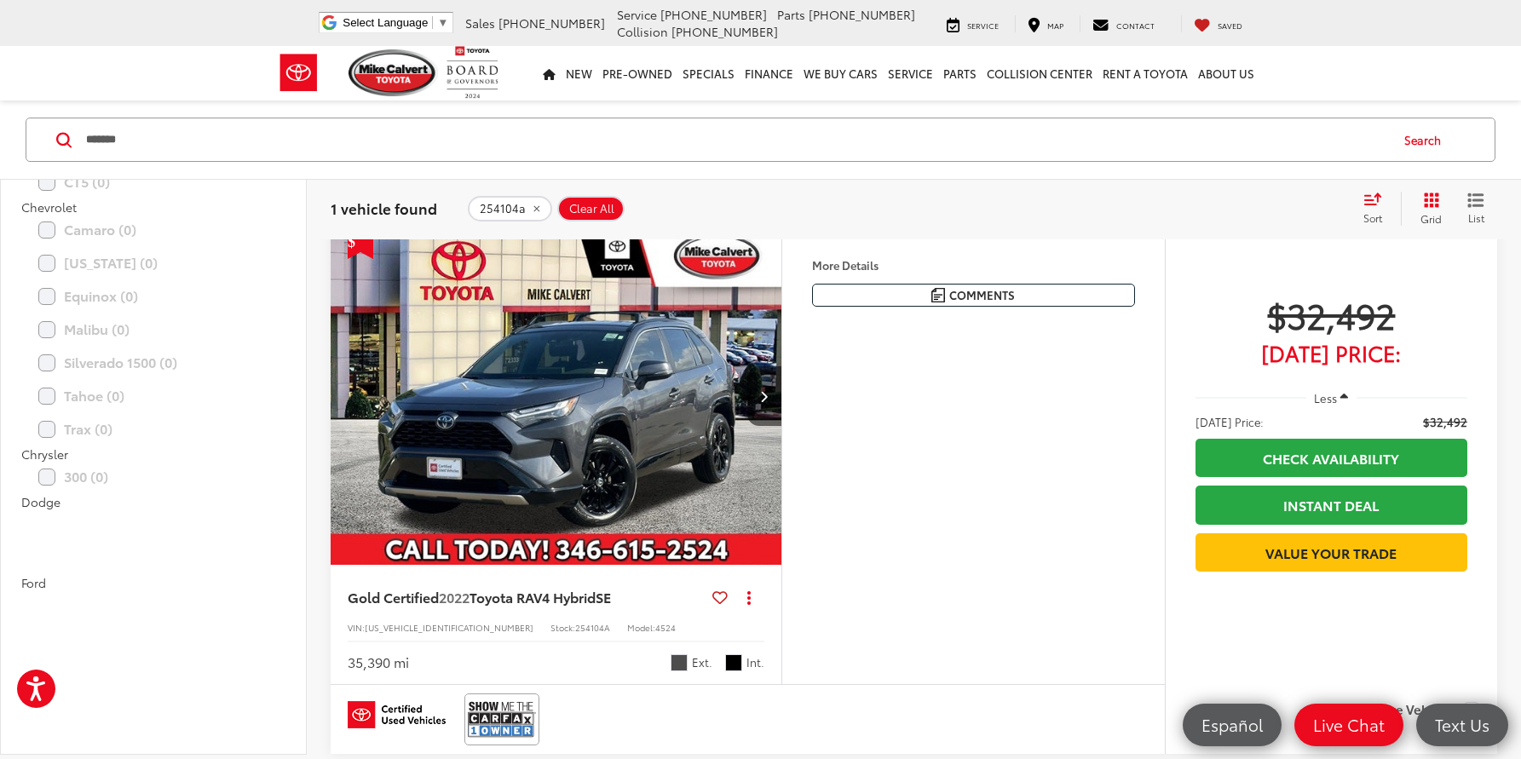
click at [718, 597] on icon at bounding box center [719, 597] width 15 height 1
